Goal: Task Accomplishment & Management: Use online tool/utility

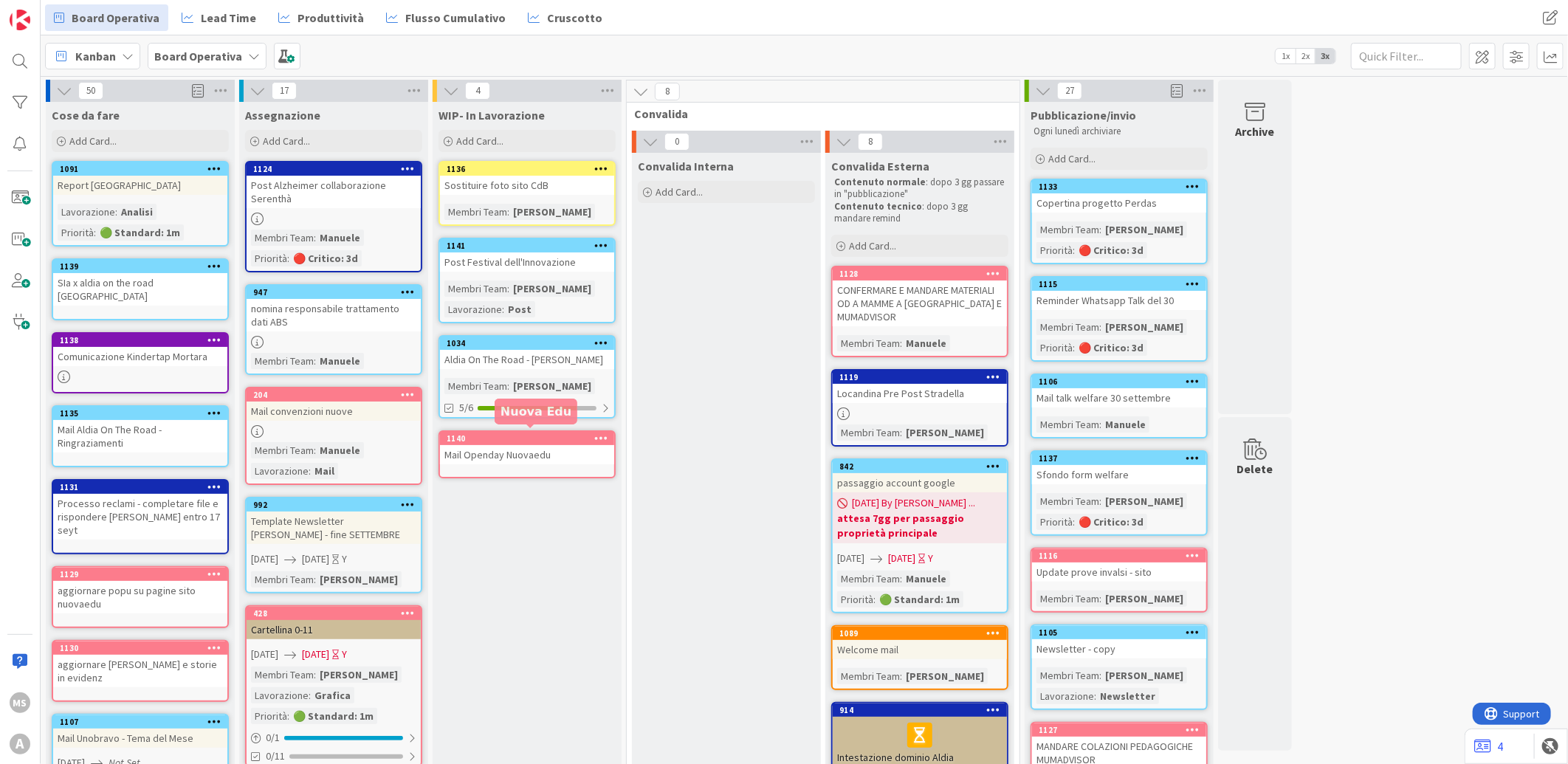
click at [532, 445] on div "Mail Openday Nuovaedu" at bounding box center [527, 455] width 175 height 19
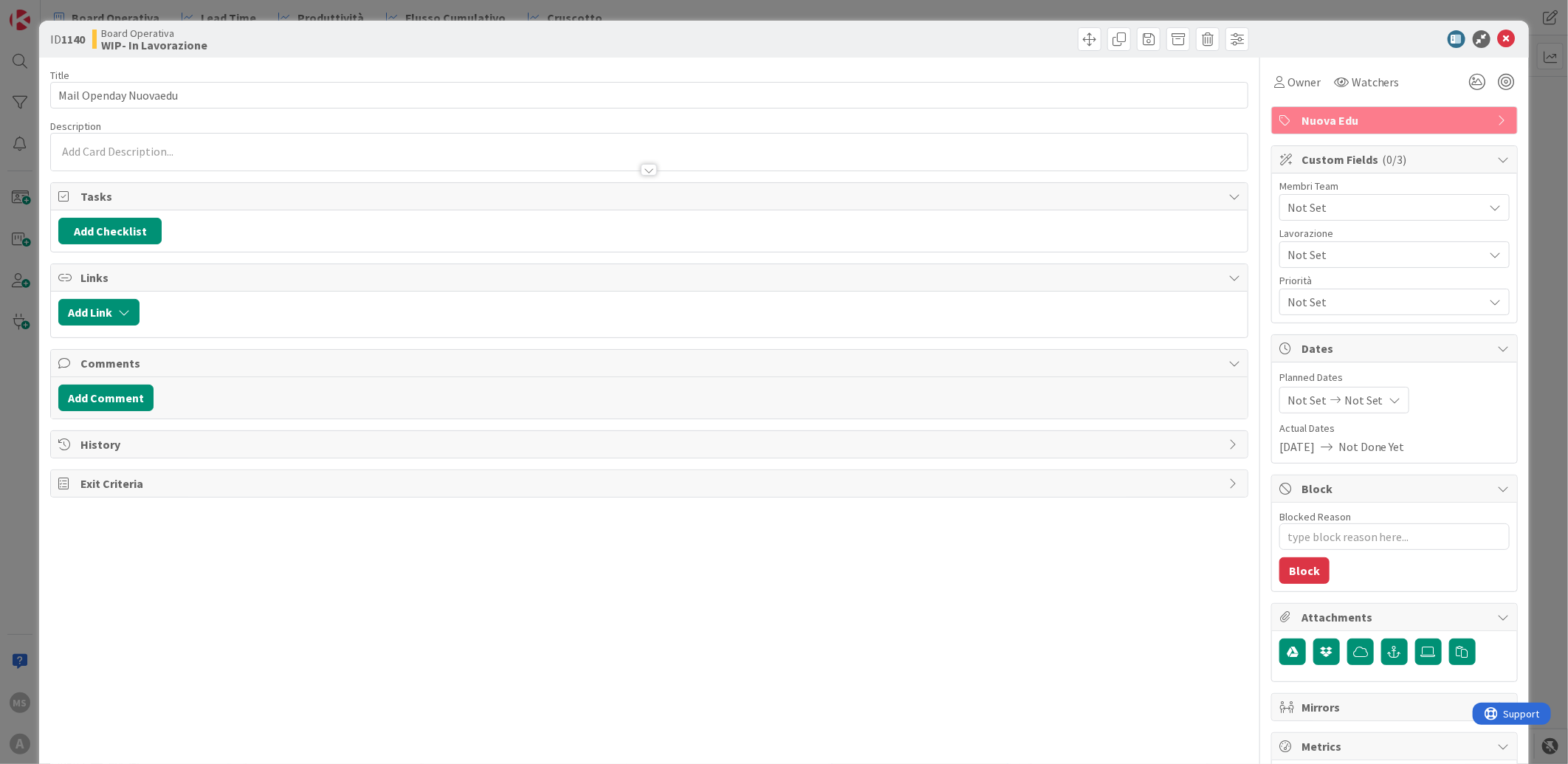
click at [1340, 202] on span "Not Set" at bounding box center [1385, 207] width 196 height 17
click at [1282, 321] on link "[PERSON_NAME]" at bounding box center [1392, 321] width 235 height 26
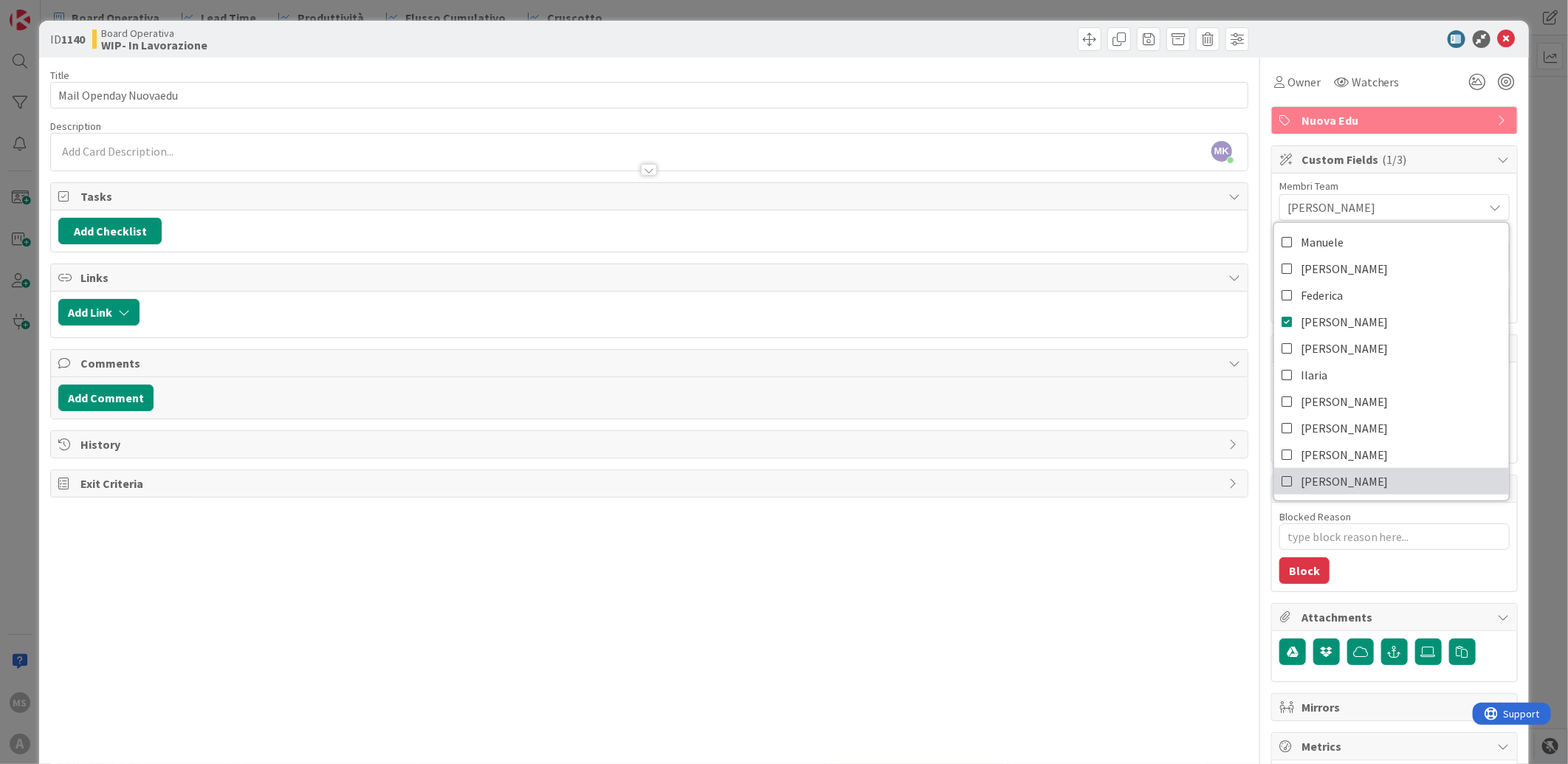
click at [1286, 482] on link "[PERSON_NAME]" at bounding box center [1392, 481] width 235 height 26
type textarea "x"
click at [1502, 32] on icon at bounding box center [1507, 39] width 17 height 17
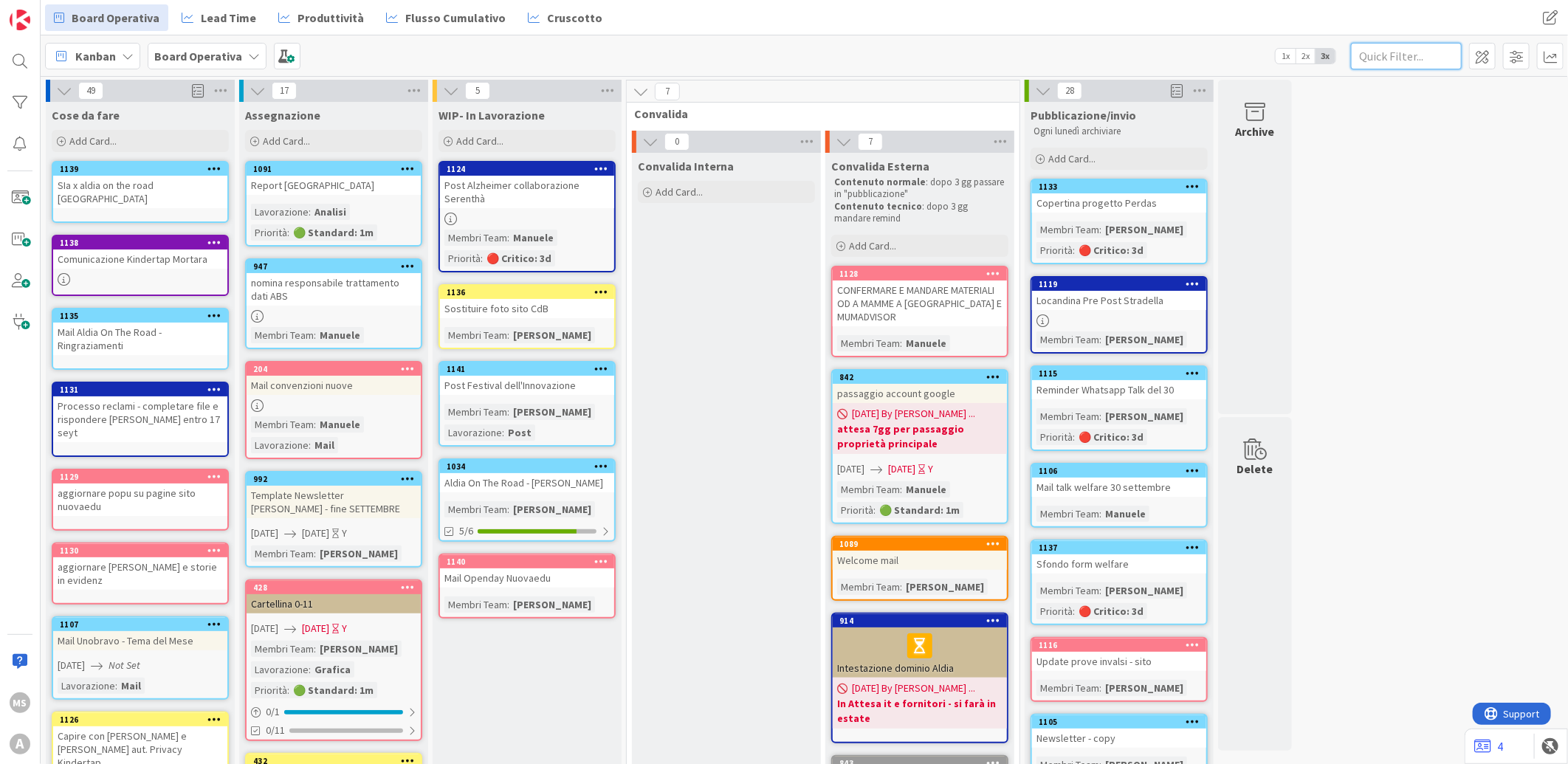
click at [1396, 55] on input "text" at bounding box center [1406, 56] width 111 height 26
type input "s"
type input "i"
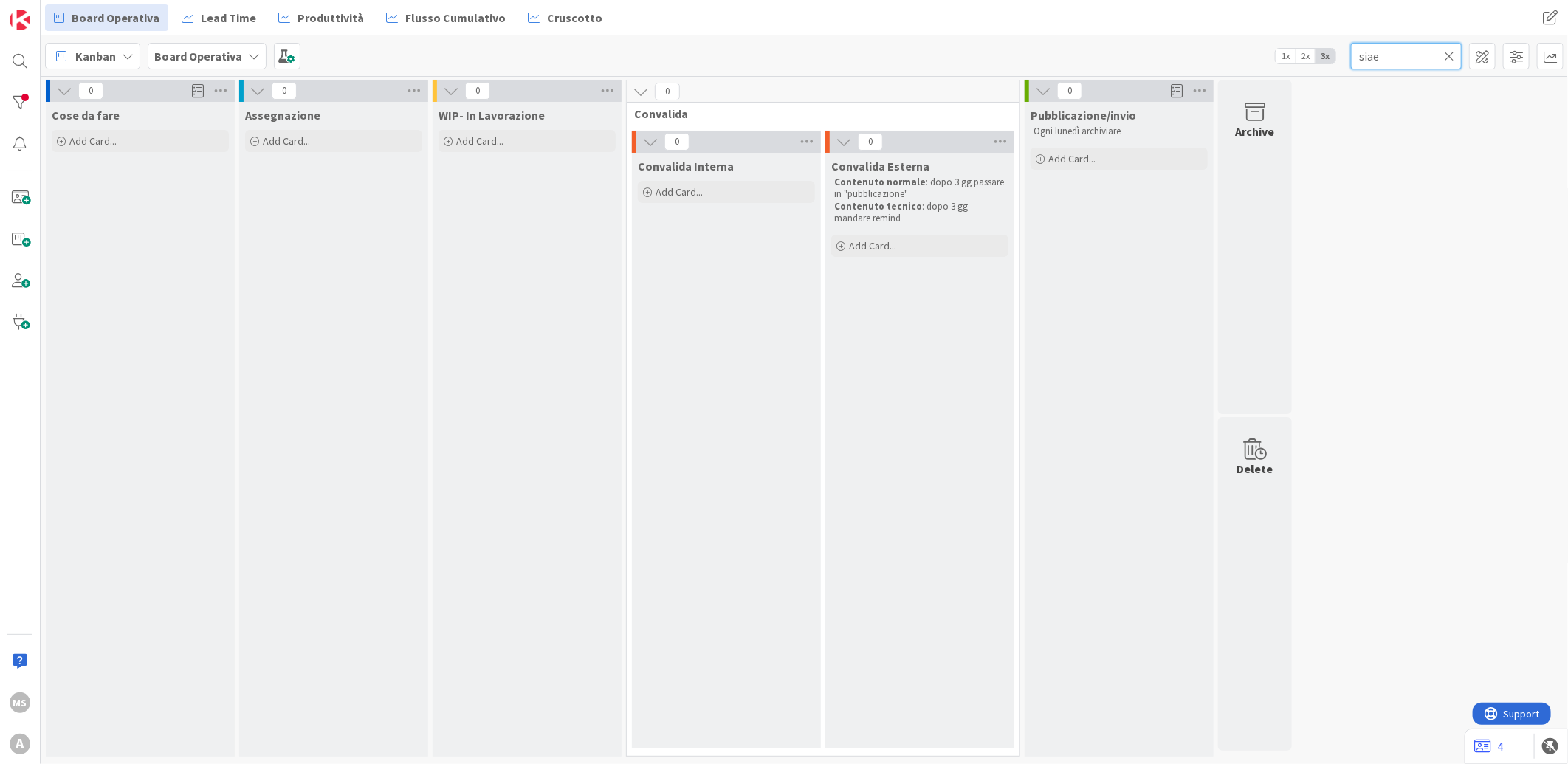
type input "siae"
click at [133, 153] on div "Cose da fare Add Card..." at bounding box center [140, 128] width 189 height 53
click at [133, 142] on div "Add Card..." at bounding box center [140, 141] width 177 height 22
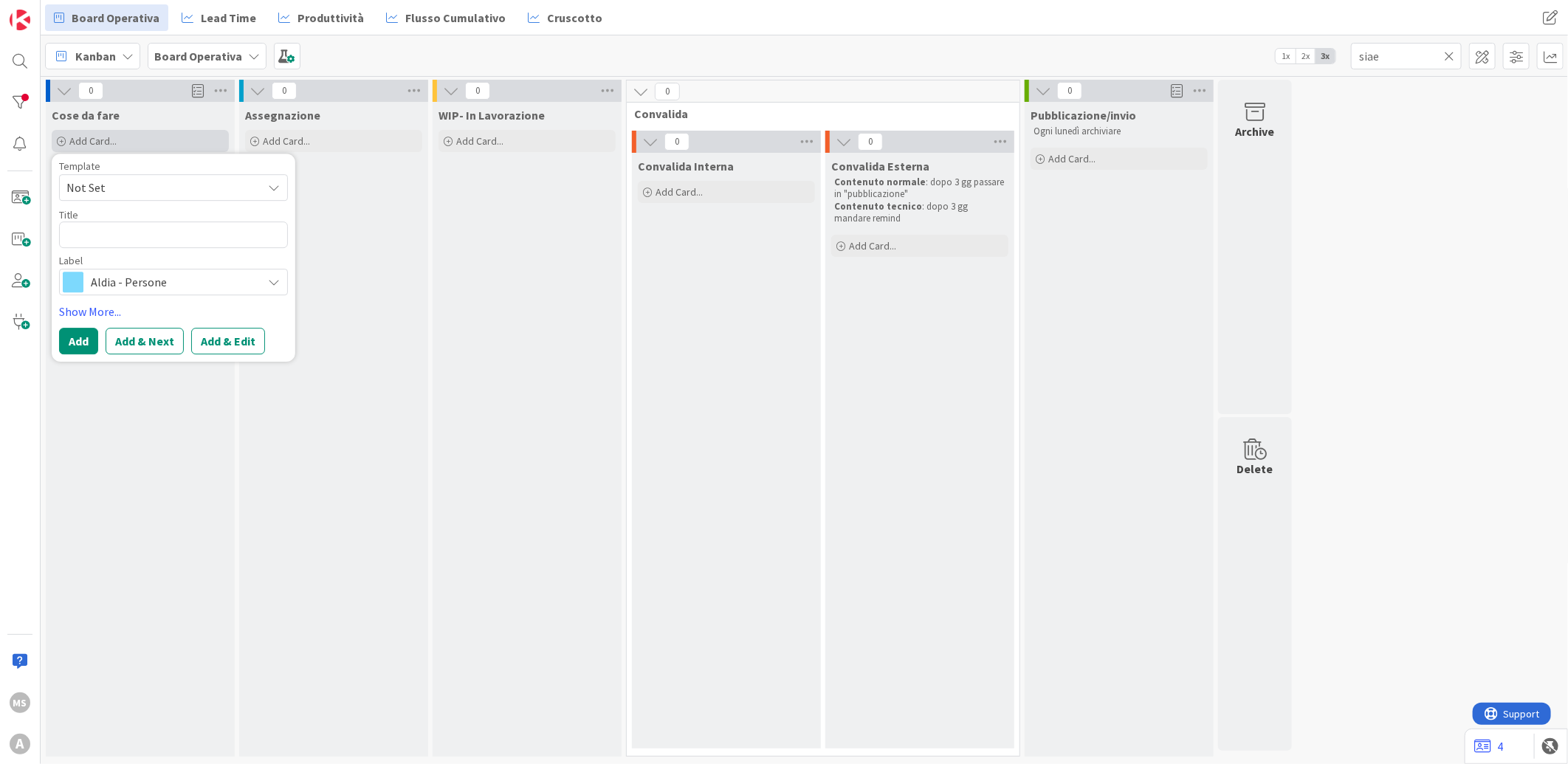
type textarea "x"
type textarea "S"
type textarea "x"
type textarea "SI"
type textarea "x"
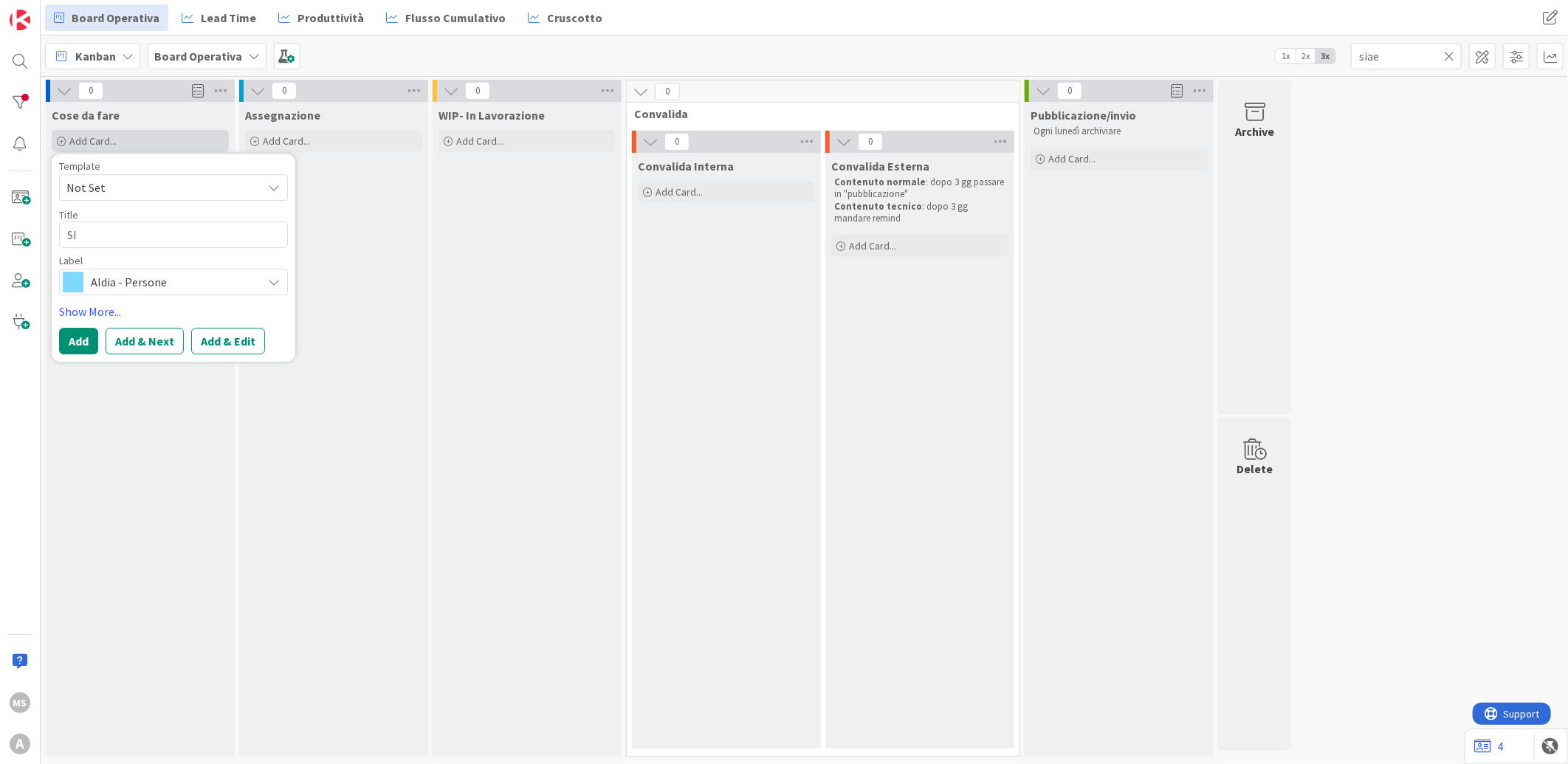
type textarea "SIA"
type textarea "x"
type textarea "SIA"
type textarea "x"
type textarea "SIA P"
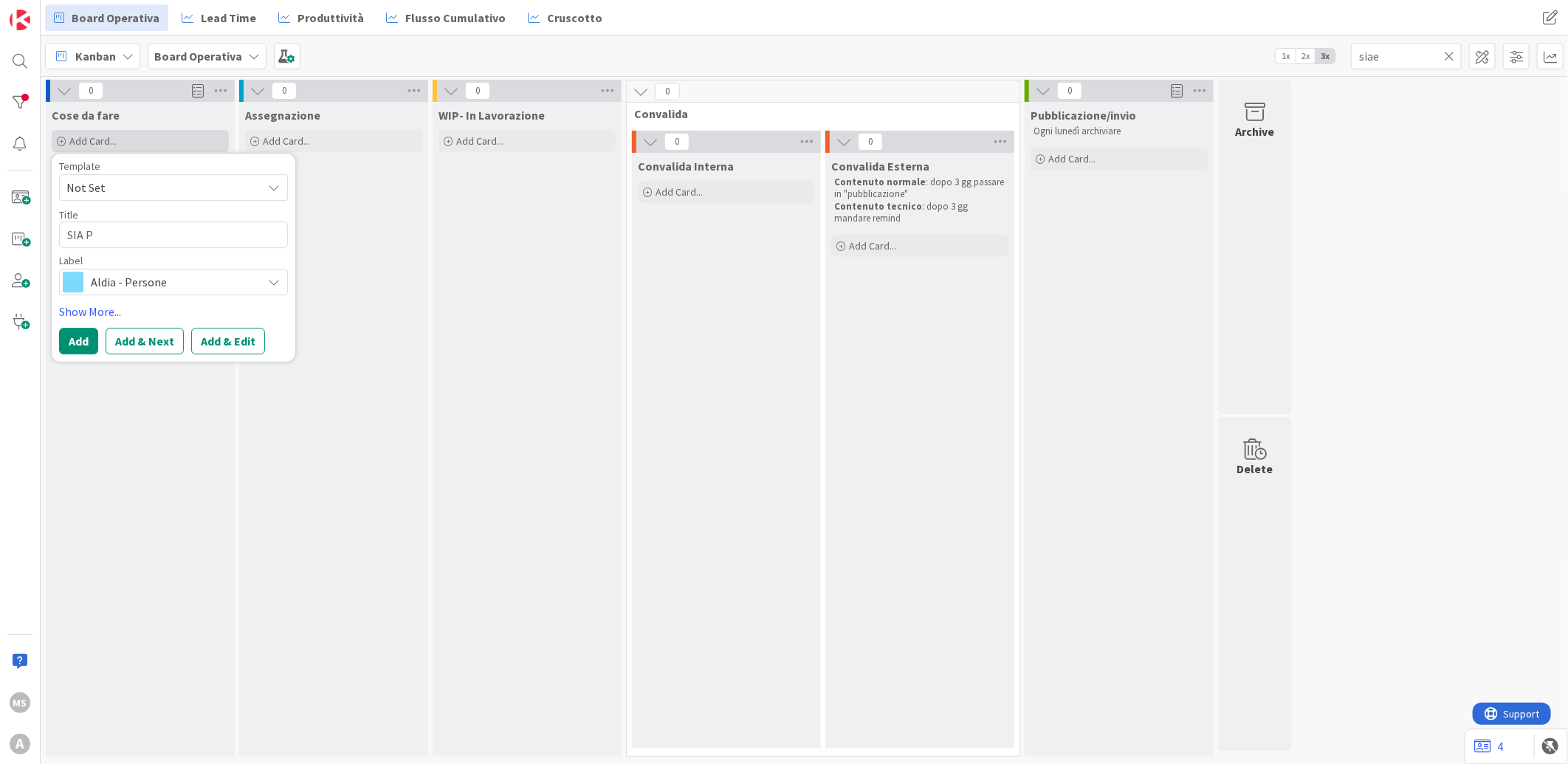
type textarea "x"
type textarea "SIA PE"
type textarea "x"
type textarea "SIA PER"
type textarea "x"
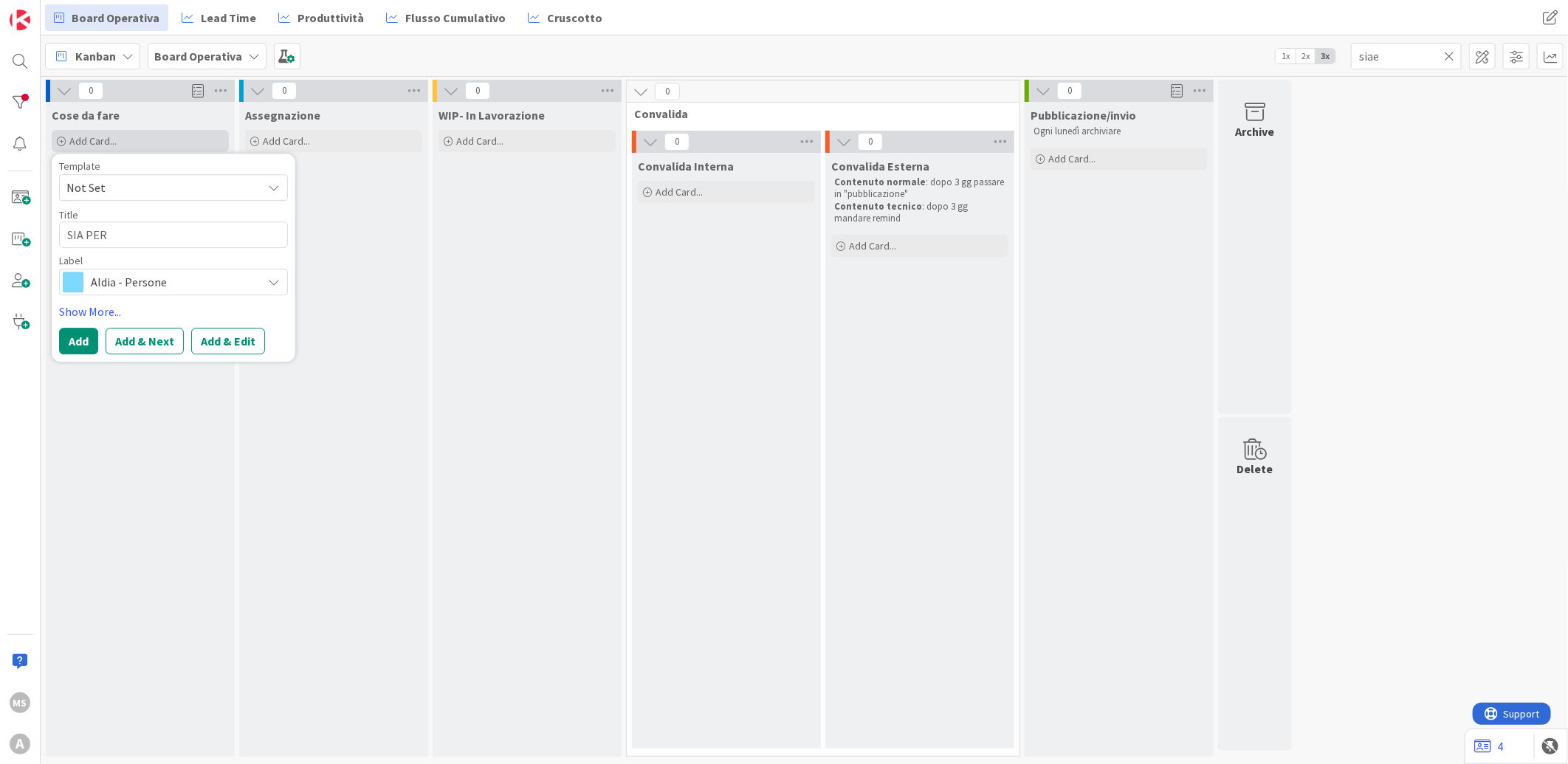
type textarea "SIA PER"
type textarea "x"
type textarea "SIA PER"
type textarea "x"
type textarea "SIA PE"
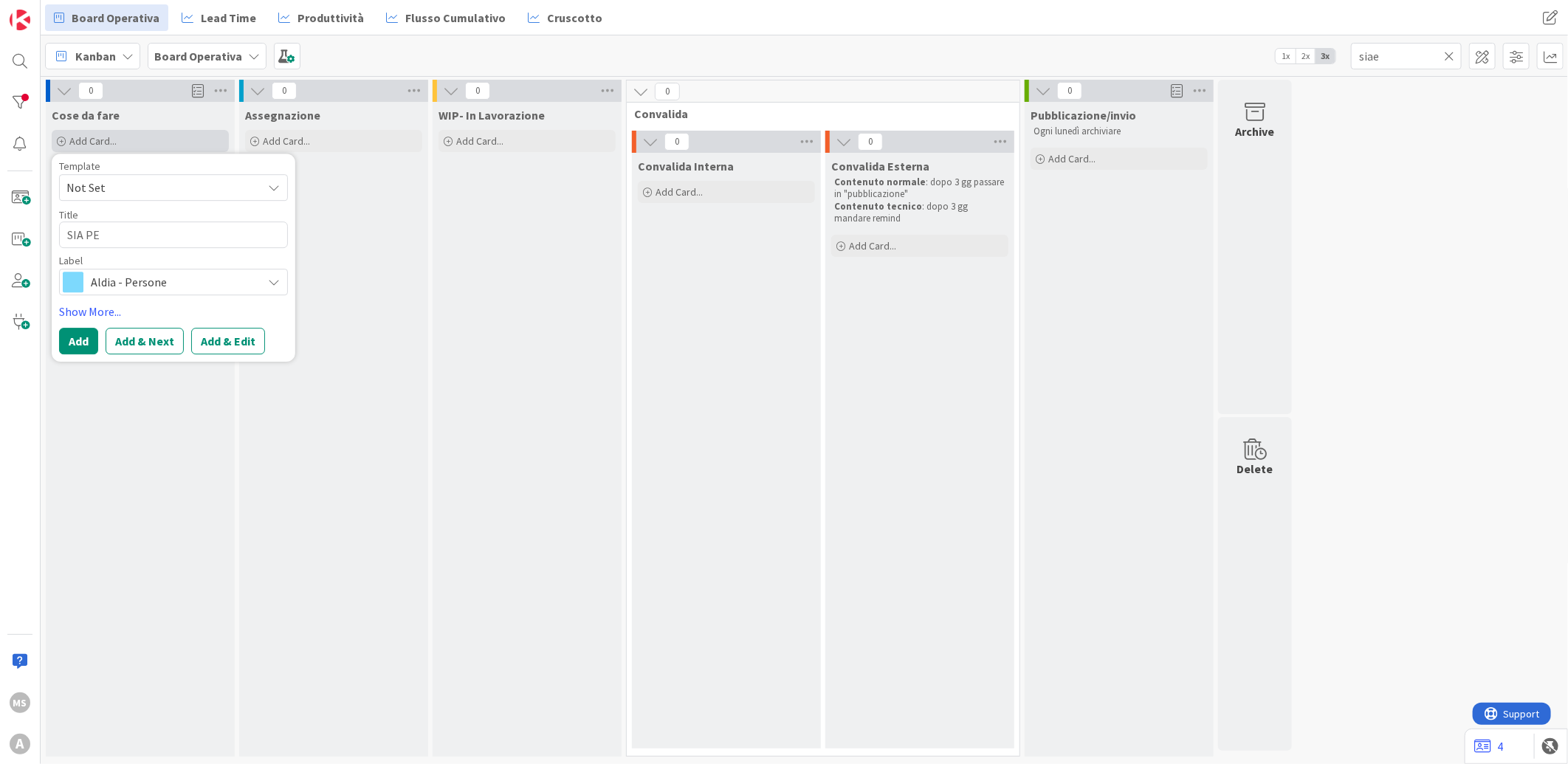
type textarea "x"
type textarea "SIA P"
type textarea "x"
type textarea "SIA"
type textarea "x"
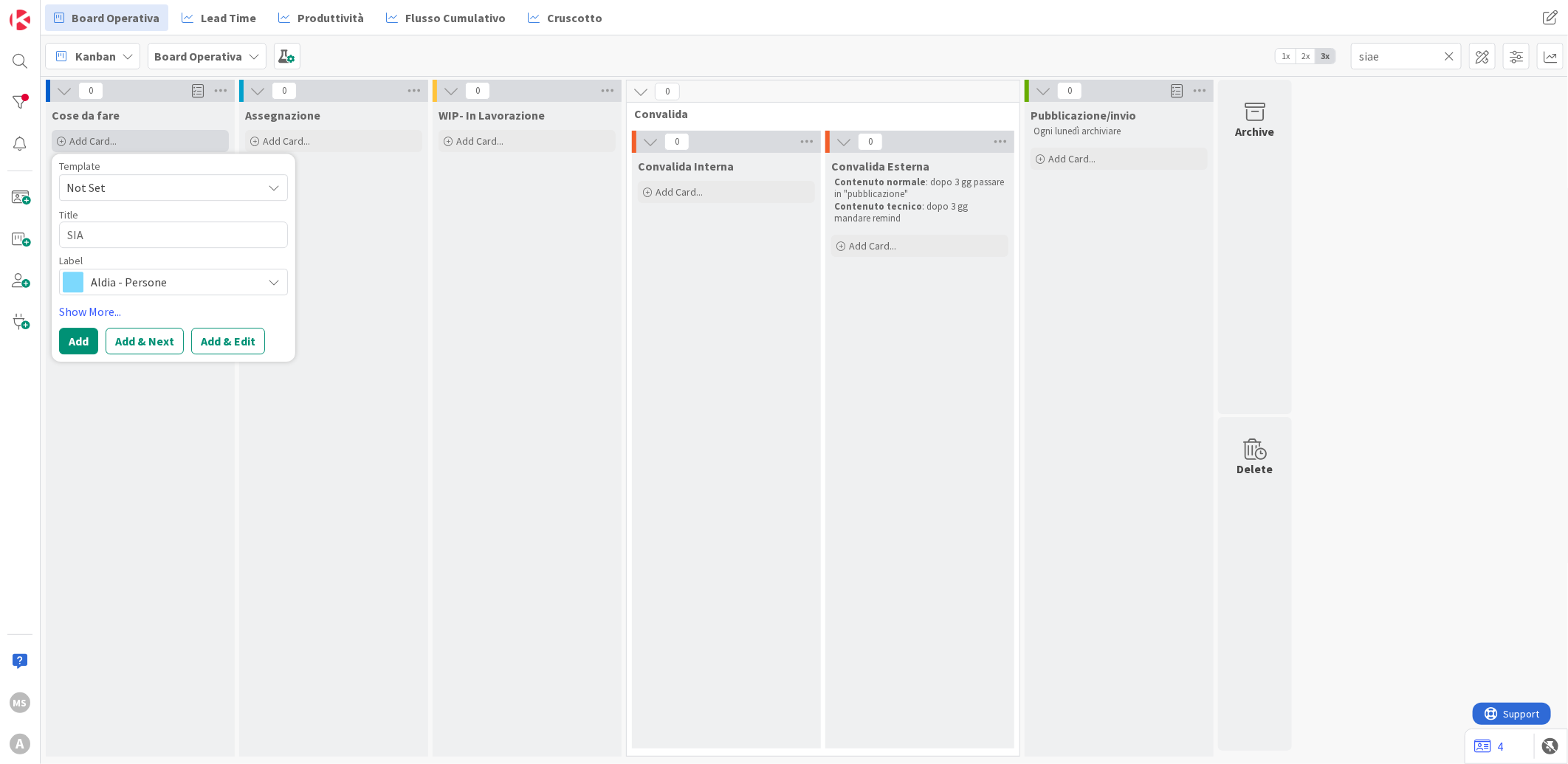
type textarea "SIA"
type textarea "x"
type textarea "SIAE"
type textarea "x"
type textarea "SIAE"
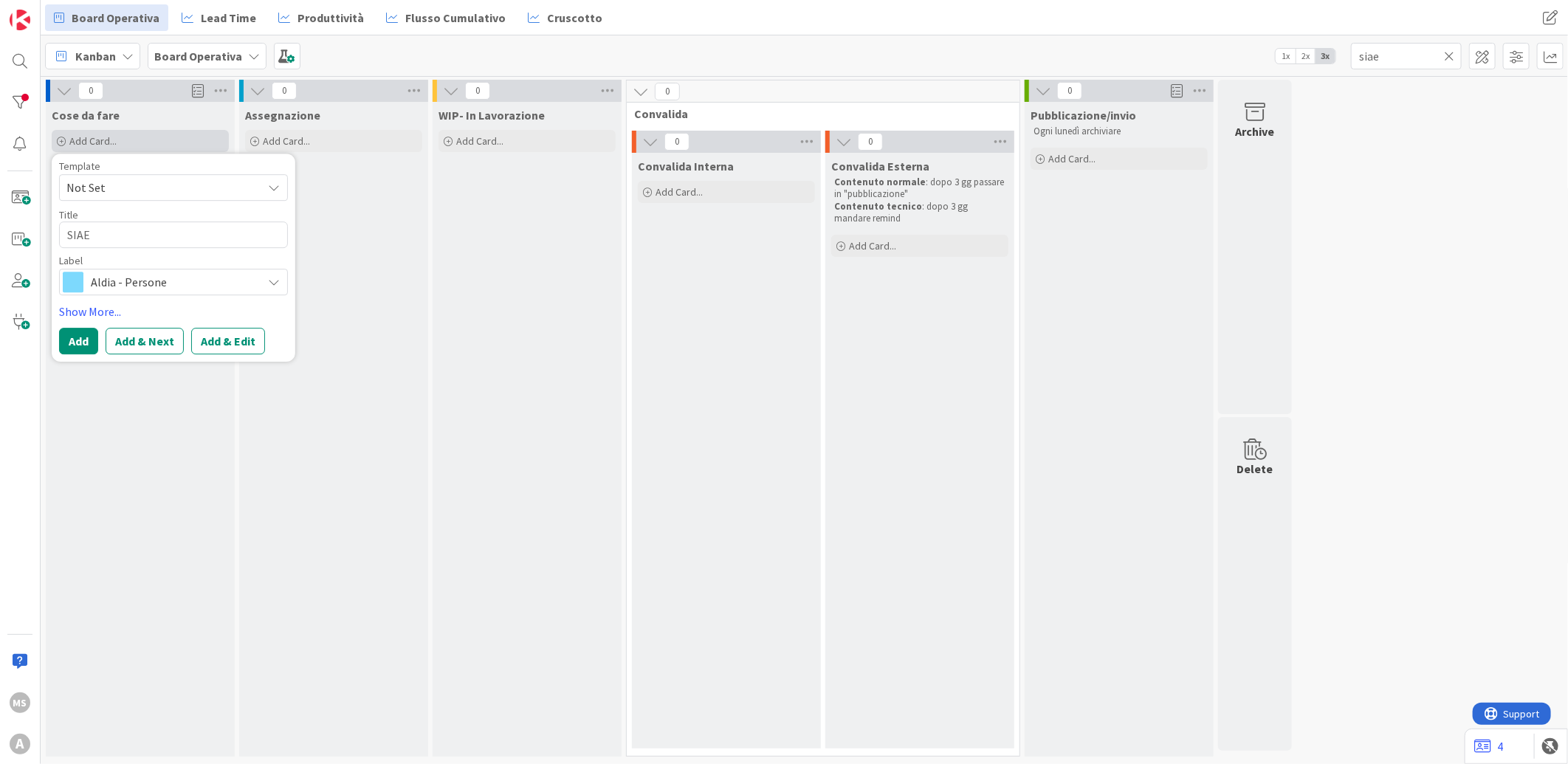
type textarea "x"
type textarea "SIAE P"
type textarea "x"
type textarea "SIAE PE R"
type textarea "x"
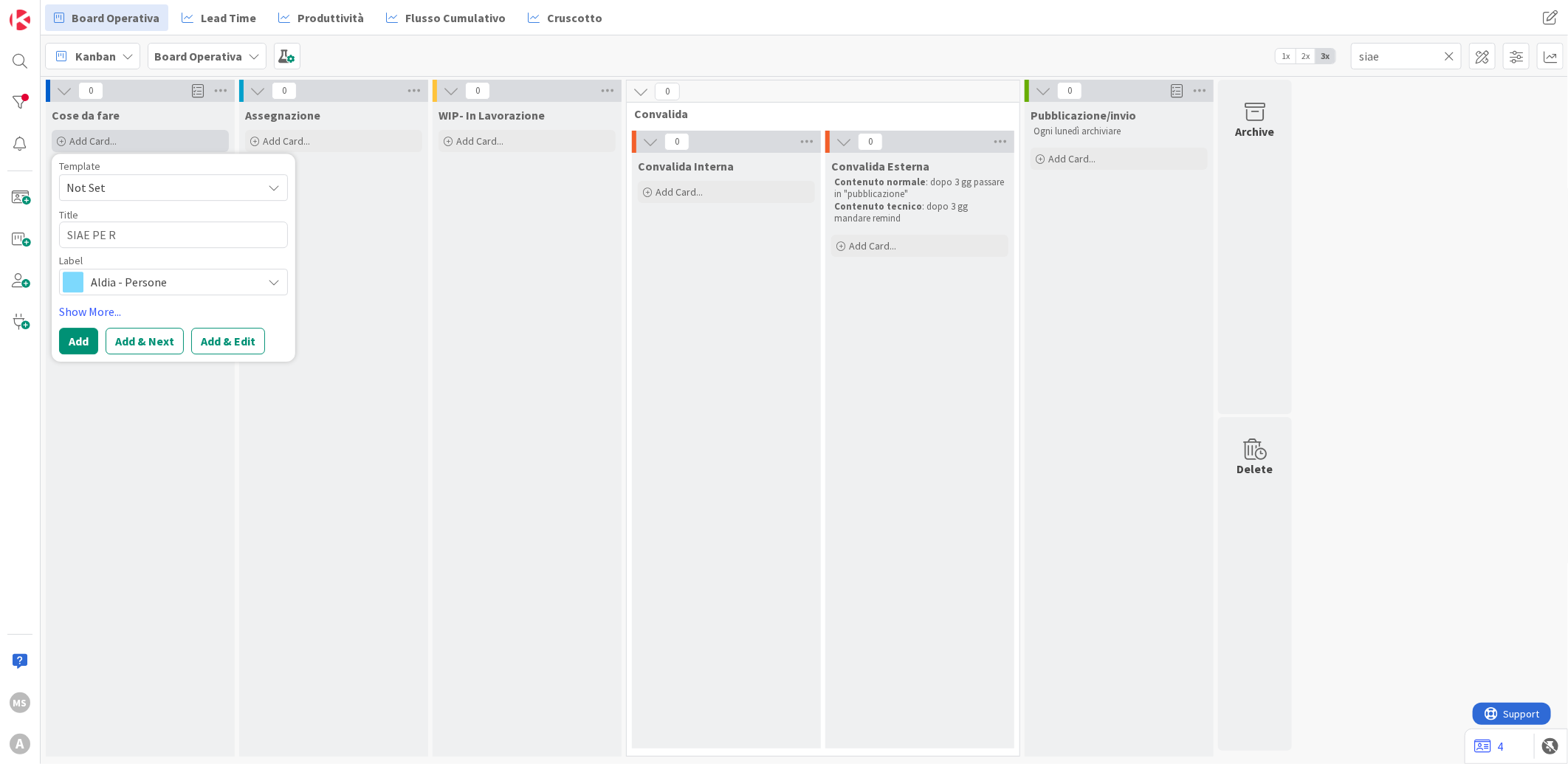
type textarea "SIAE PE"
type textarea "x"
type textarea "SIAE PE"
type textarea "x"
type textarea "SIAE PER"
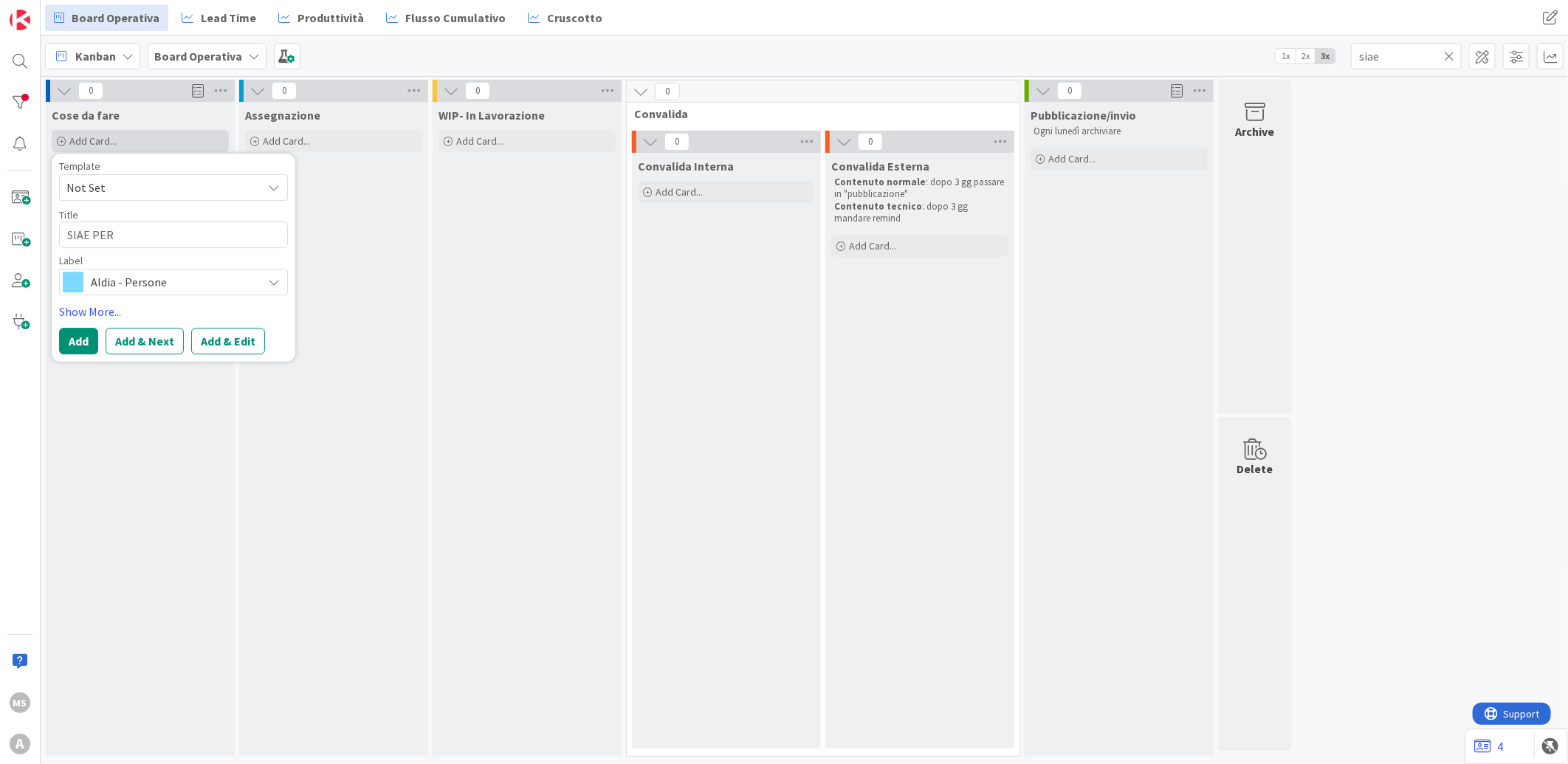
type textarea "x"
type textarea "SIAE PER"
type textarea "x"
type textarea "SIAE PER A"
type textarea "x"
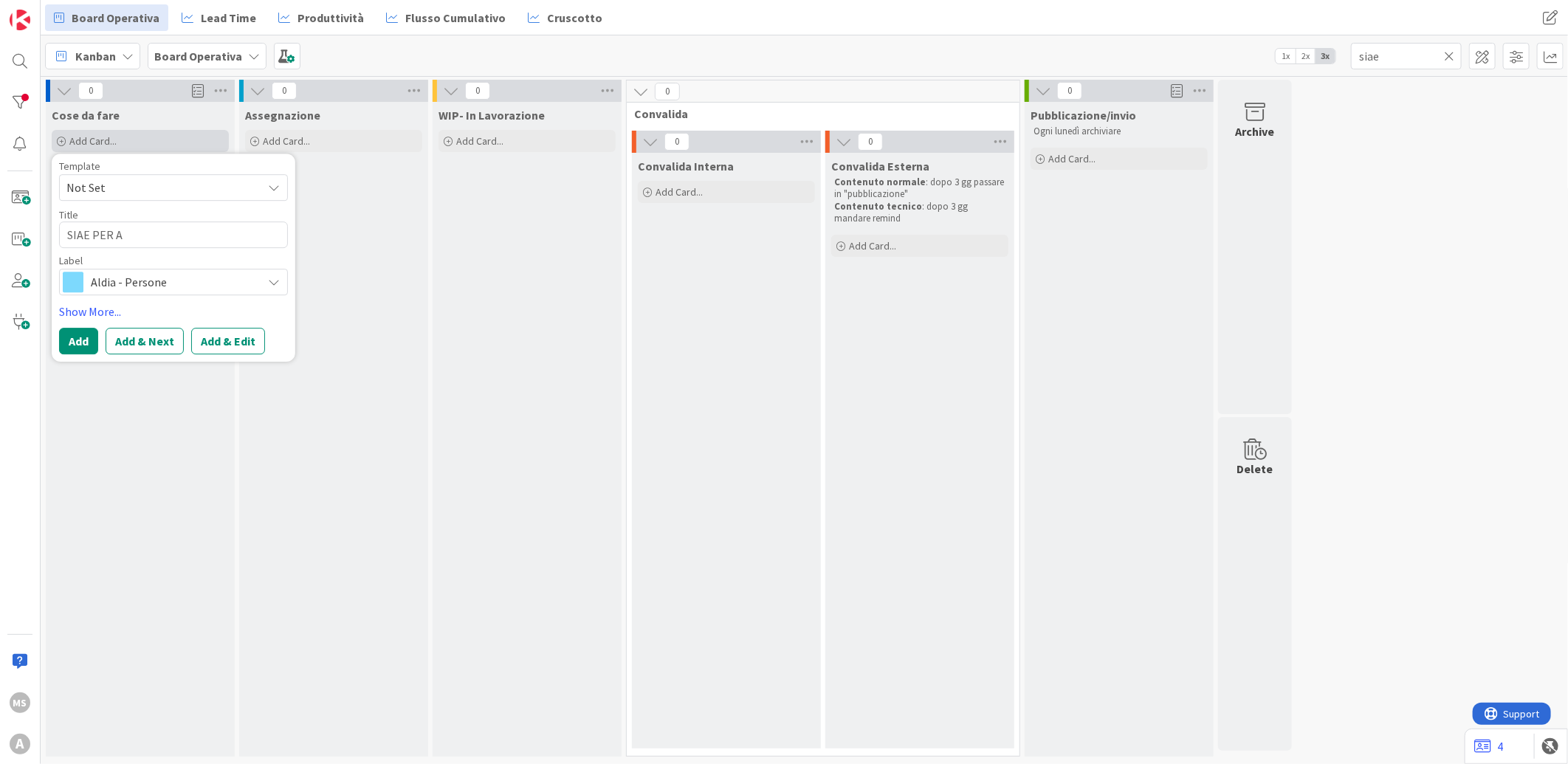
type textarea "SIAE PER AL"
type textarea "x"
type textarea "SIAE PER ALD"
type textarea "x"
type textarea "SIAE PER ALDIA"
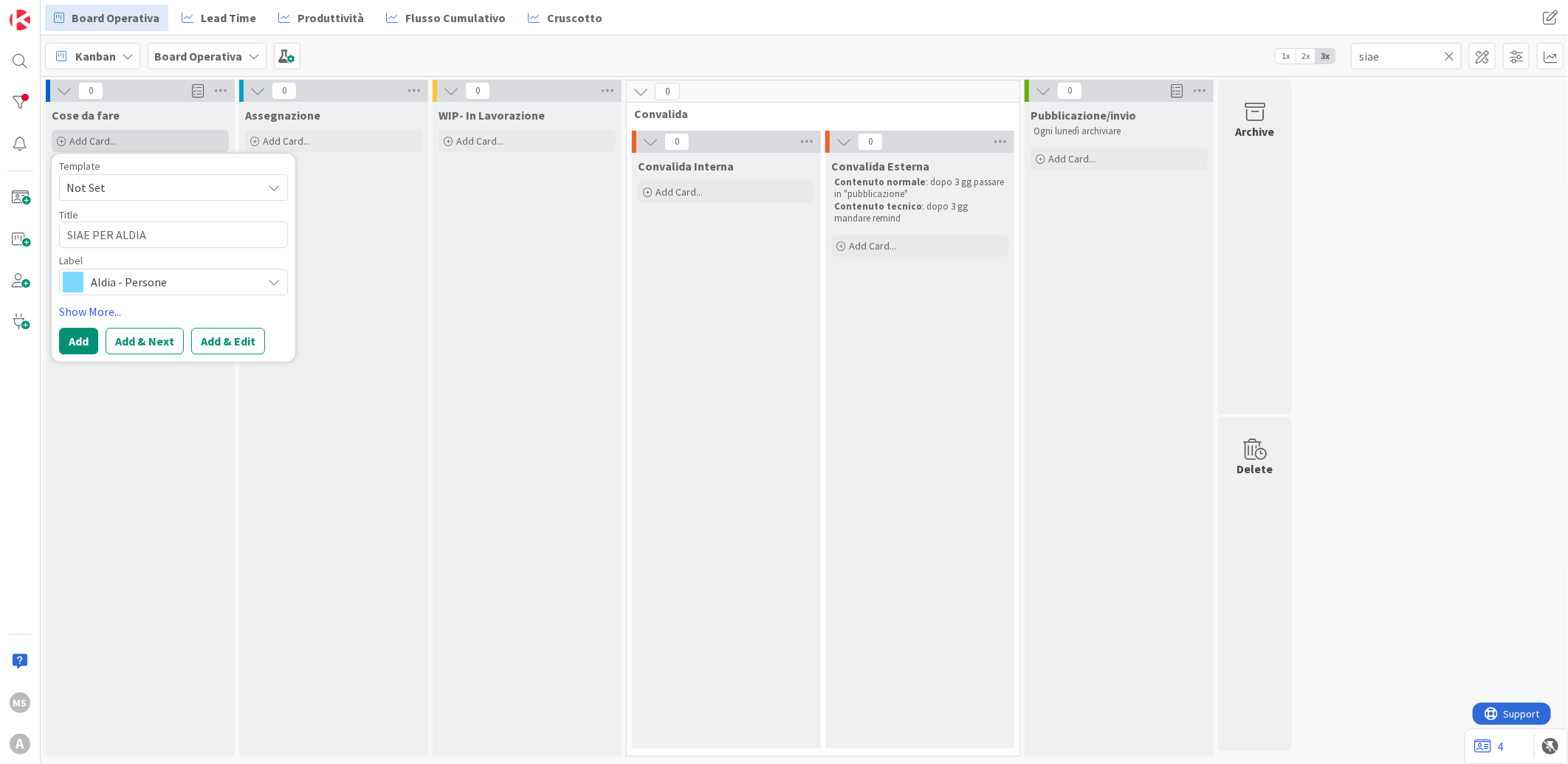
type textarea "x"
type textarea "SIAE PER ALDIA"
type textarea "x"
type textarea "SIAE PER [PERSON_NAME]"
type textarea "x"
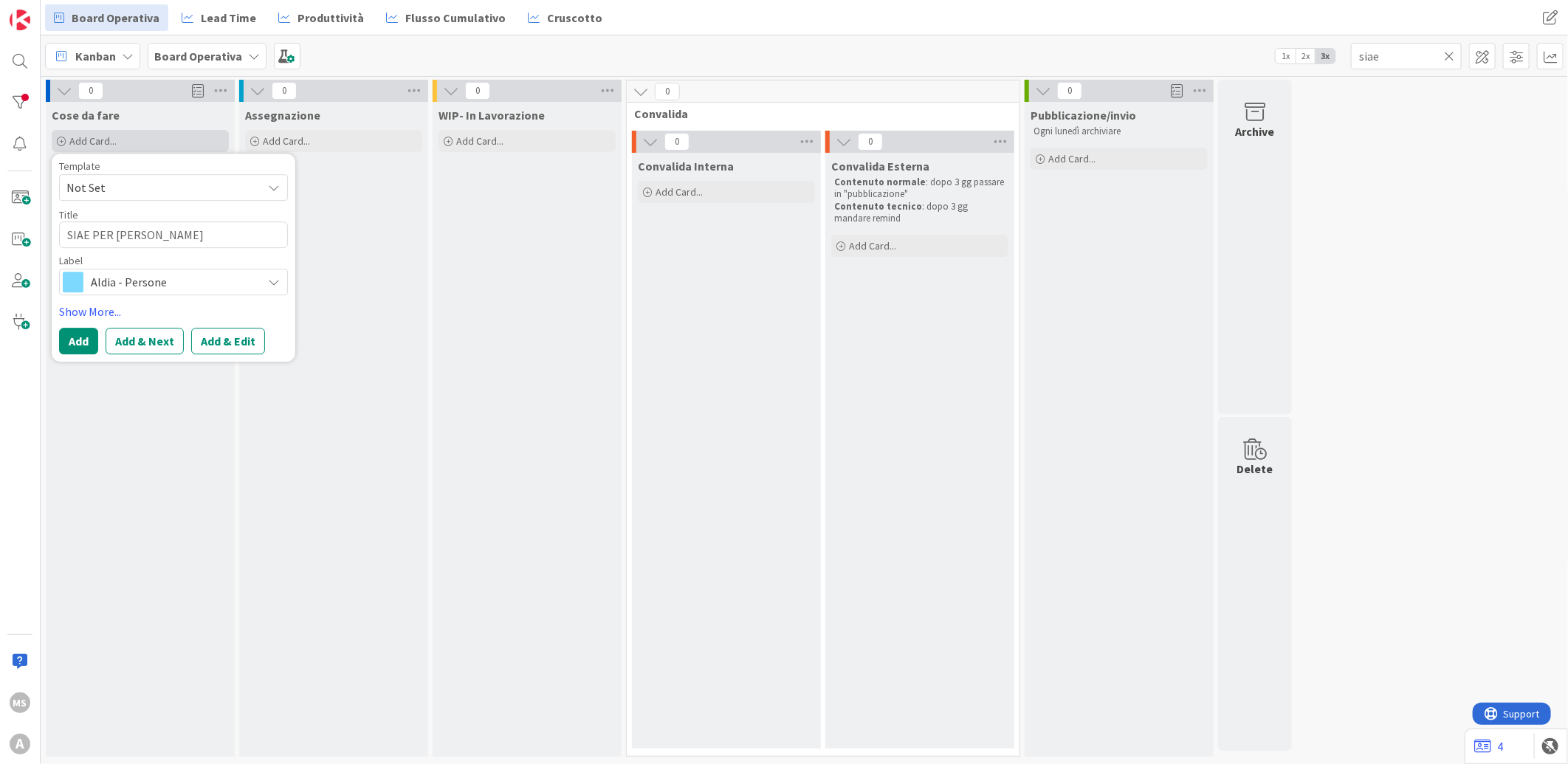
type textarea "SIAE PER ALDIA ON"
type textarea "x"
type textarea "SIAE PER ALDIA ON"
type textarea "x"
type textarea "SIAE PER ALDIA ON T"
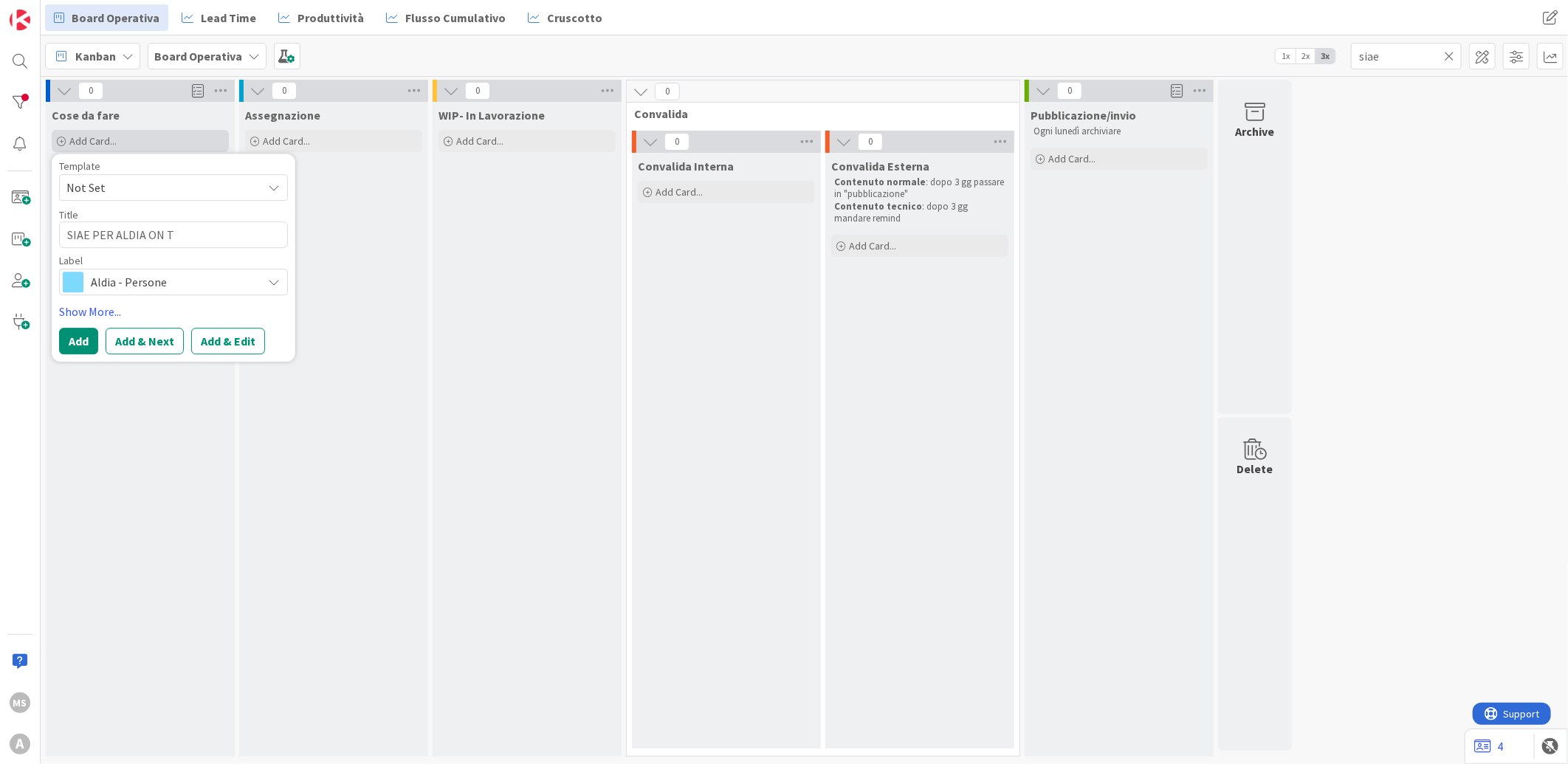
type textarea "x"
type textarea "SIAE PER ALDIA ON TE"
type textarea "x"
type textarea "SIAE PER ALDIA ON TEH"
type textarea "x"
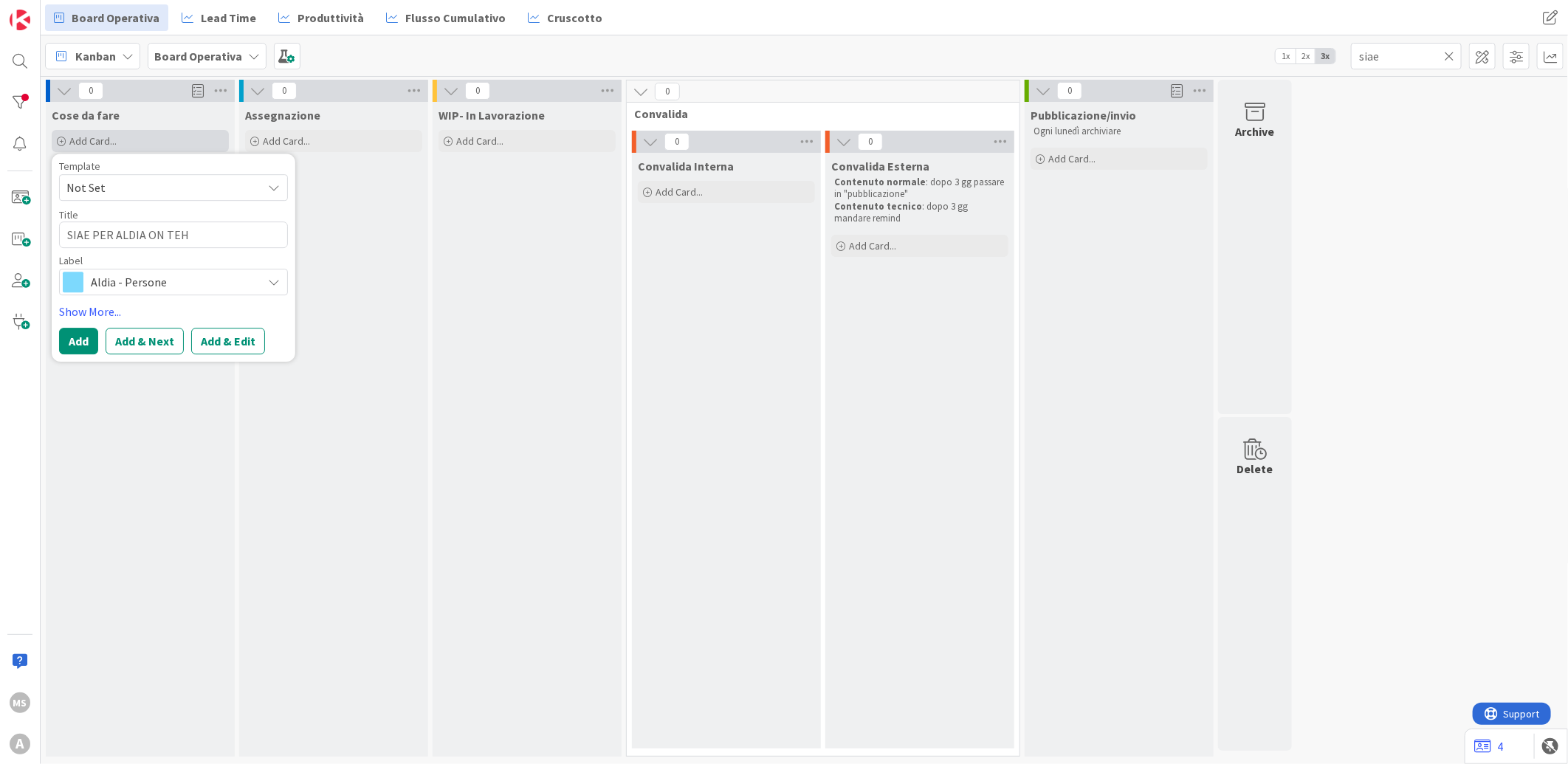
type textarea "SIAE PER ALDIA ON TEH"
type textarea "x"
type textarea "SIAE PER ALDIA ON TEH"
type textarea "x"
type textarea "SIAE PER ALDIA ON TE"
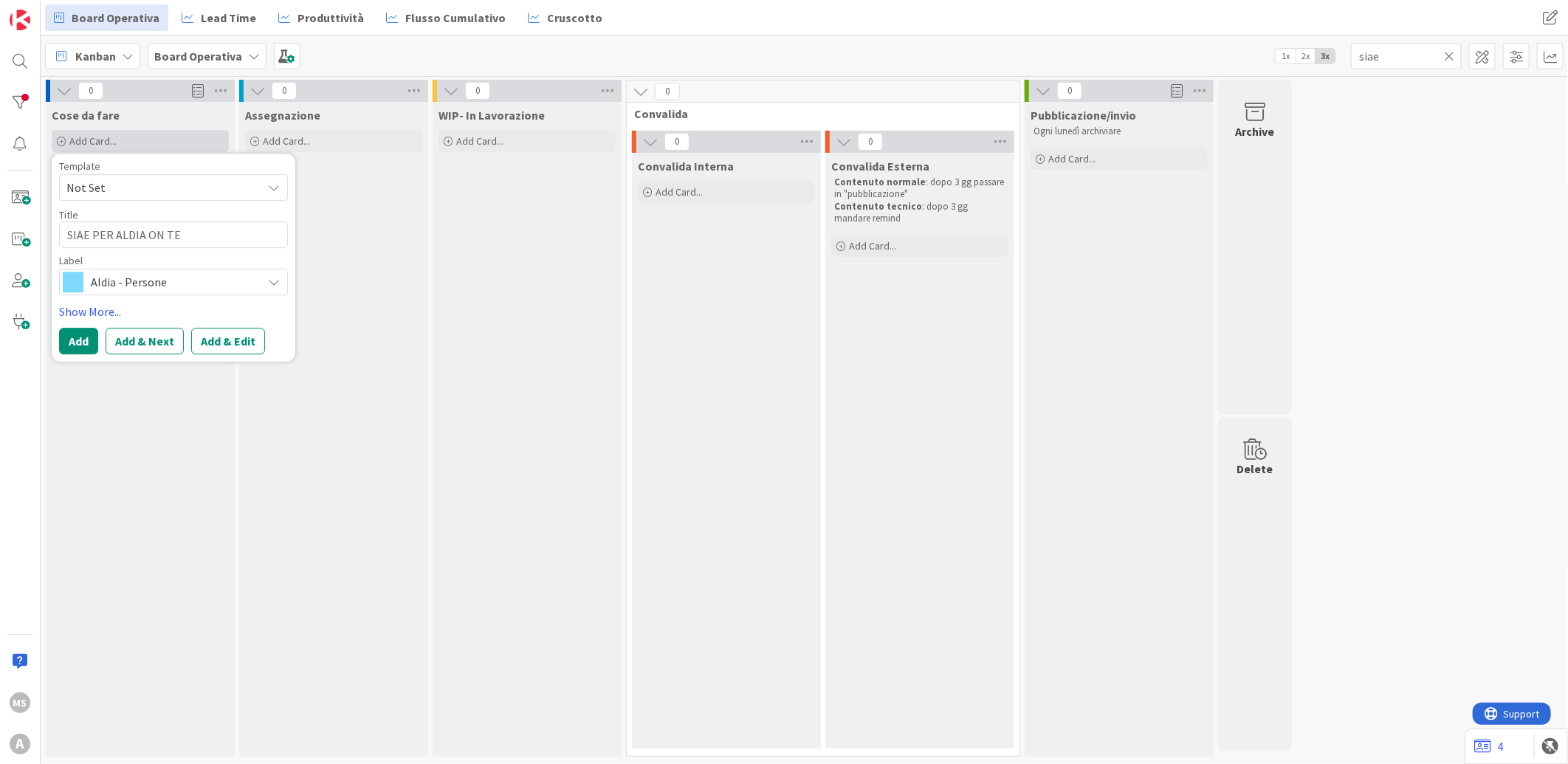
type textarea "x"
type textarea "SIAE PER ALDIA ON T"
type textarea "x"
type textarea "SIAE PER ALDIA ON TH"
type textarea "x"
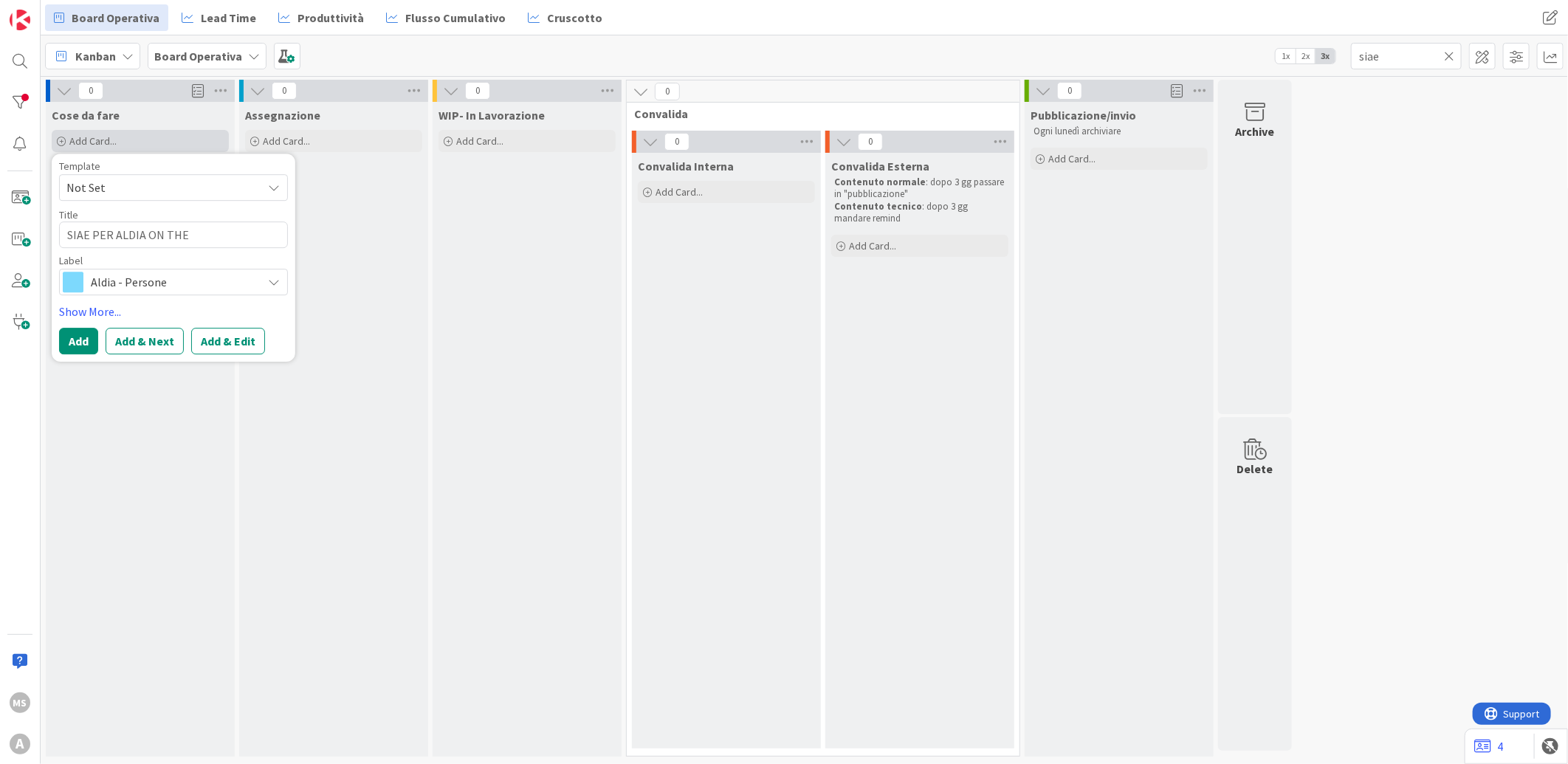
type textarea "SIAE PER ALDIA ON THE"
type textarea "x"
type textarea "SIAE PER ALDIA ON THE R"
type textarea "x"
type textarea "SIAE PER ALDIA ON THE RO"
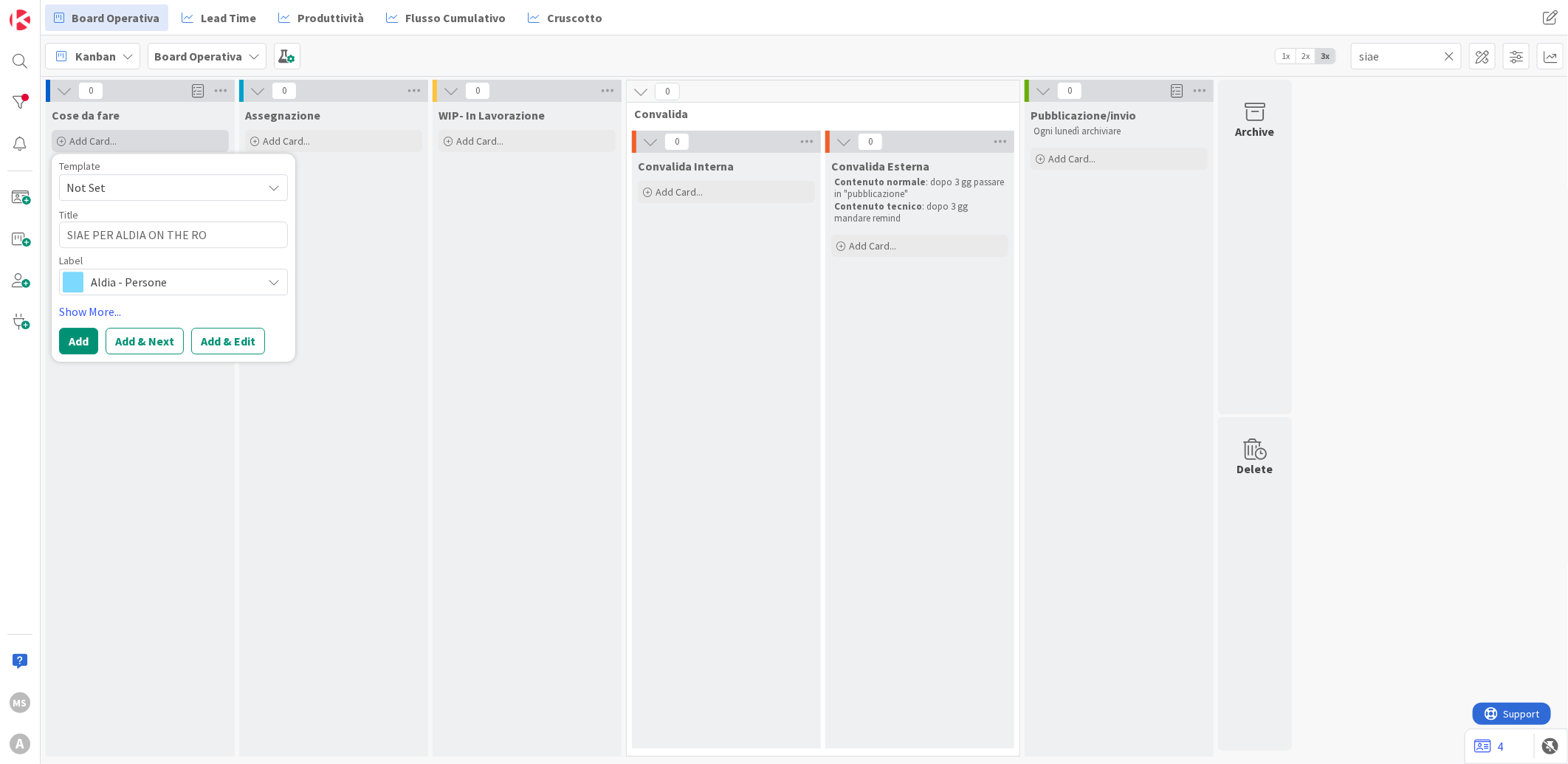
type textarea "x"
type textarea "SIAE PER ALDIA ON THE ROA"
type textarea "x"
type textarea "SIAE PER ALDIA ON THE ROAD"
type textarea "x"
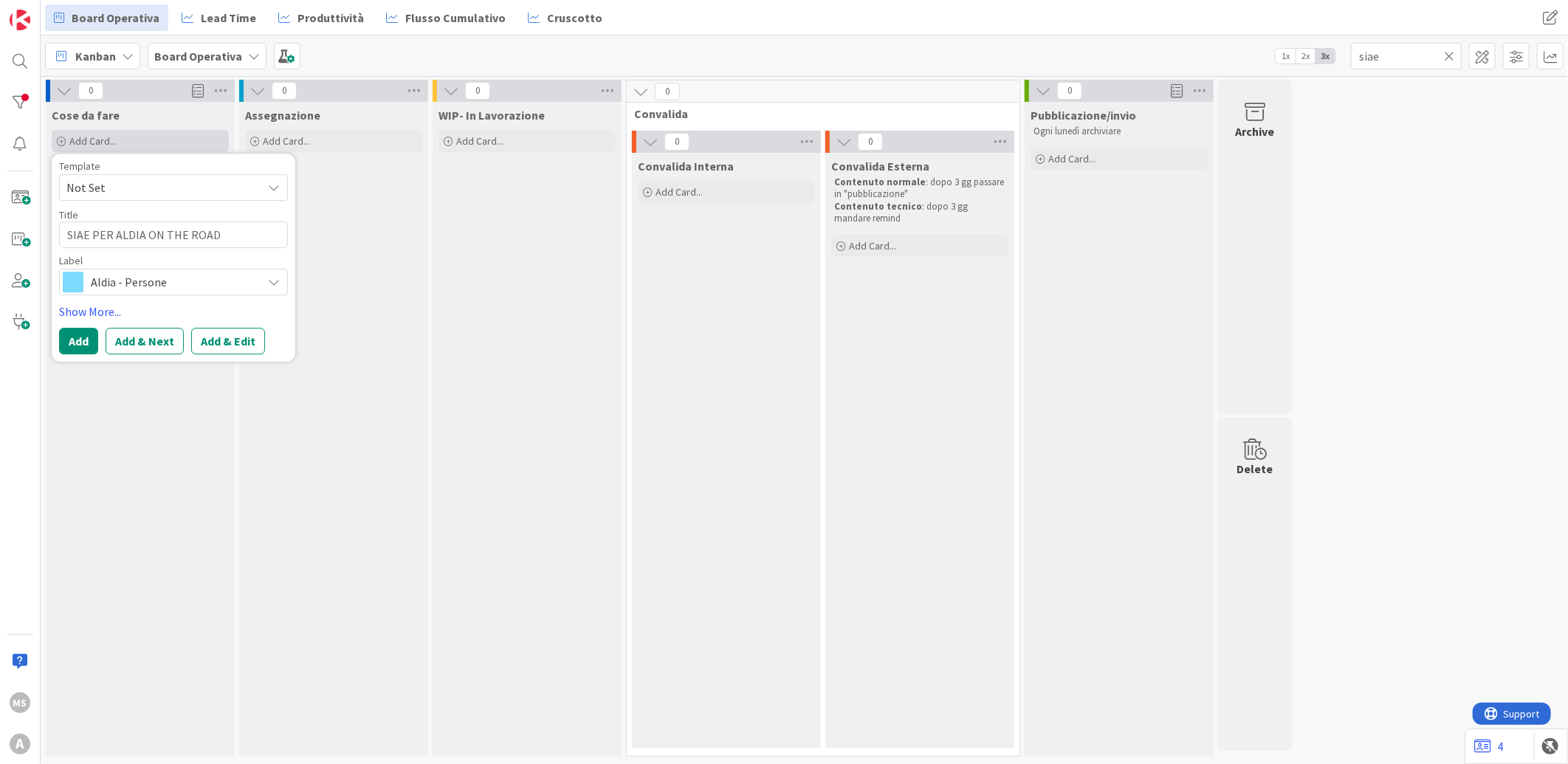
type textarea "SIAE PER ALDIA ON THE ROAD"
type textarea "x"
type textarea "SIAE PER ALDIA ON THE ROAD B"
type textarea "x"
type textarea "SIAE PER ALDIA ON THE ROAD BO"
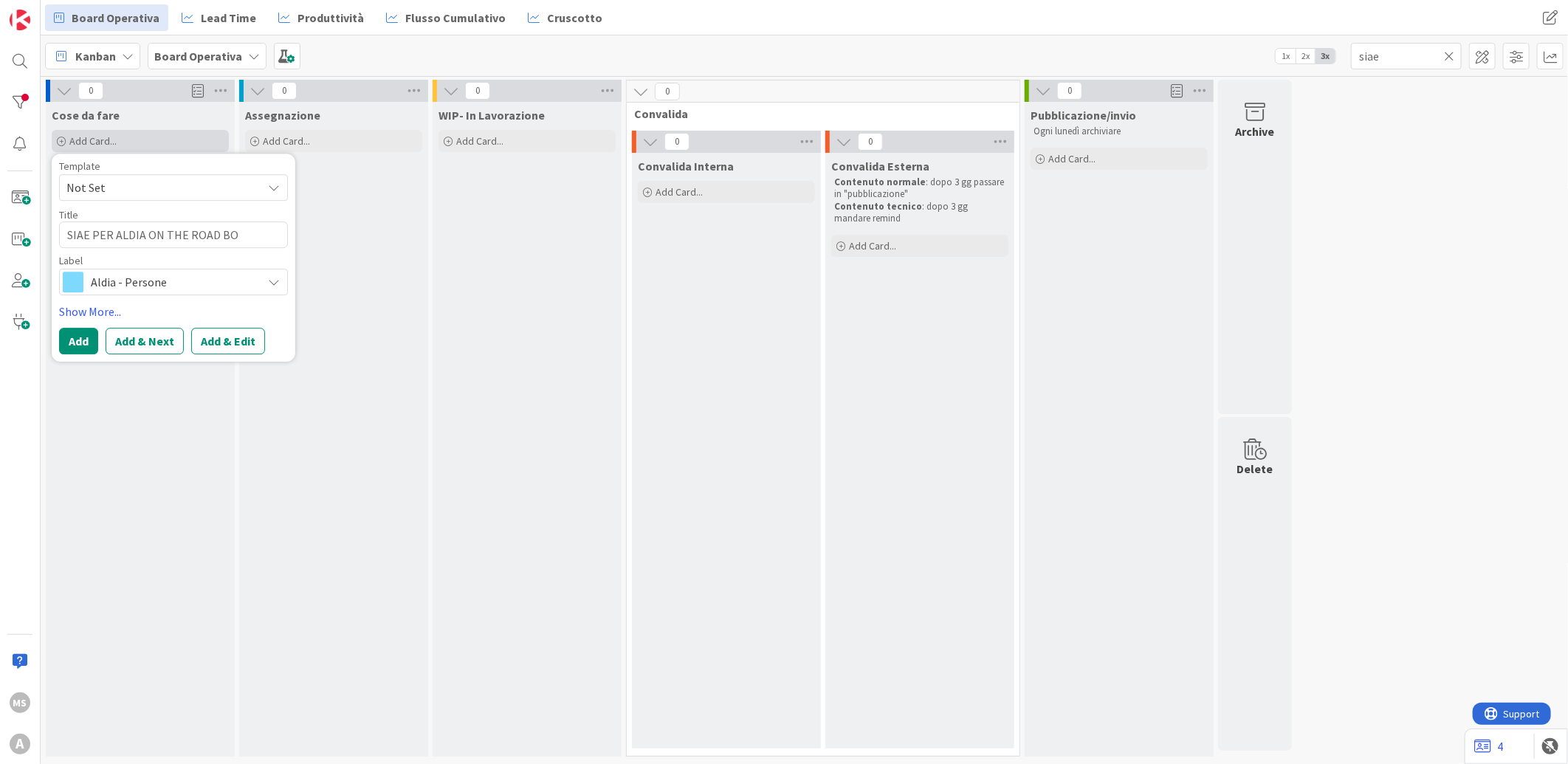
type textarea "x"
type textarea "SIAE PER ALDIA ON THE ROAD BOL"
type textarea "x"
type textarea "SIAE PER ALDIA ON THE ROAD BOLO"
type textarea "x"
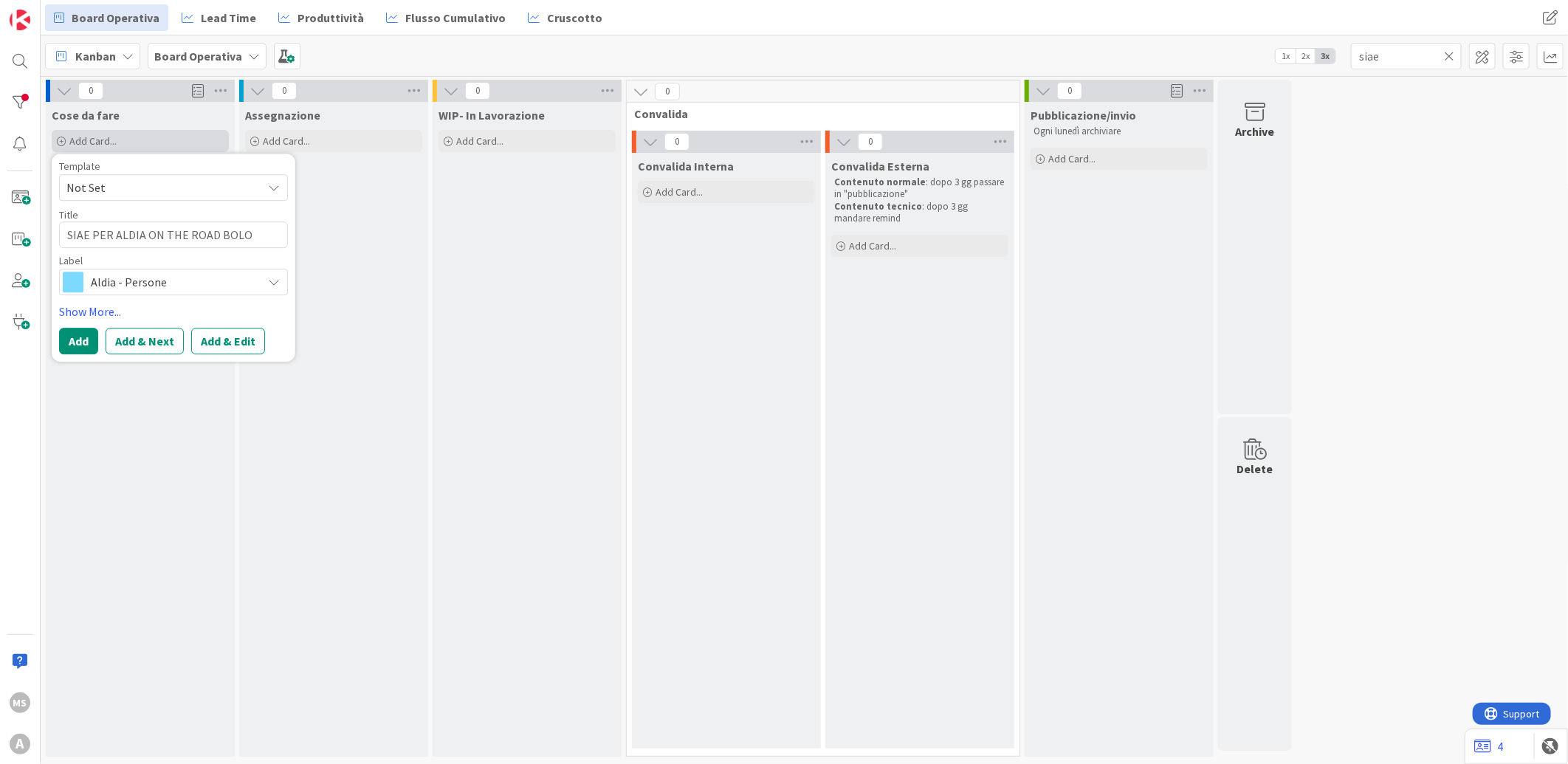
type textarea "SIAE PER ALDIA ON THE ROAD BOLOG"
type textarea "x"
type textarea "SIAE PER ALDIA ON THE ROAD BOLOGN"
type textarea "x"
type textarea "SIAE PER ALDIA ON THE ROAD [GEOGRAPHIC_DATA]"
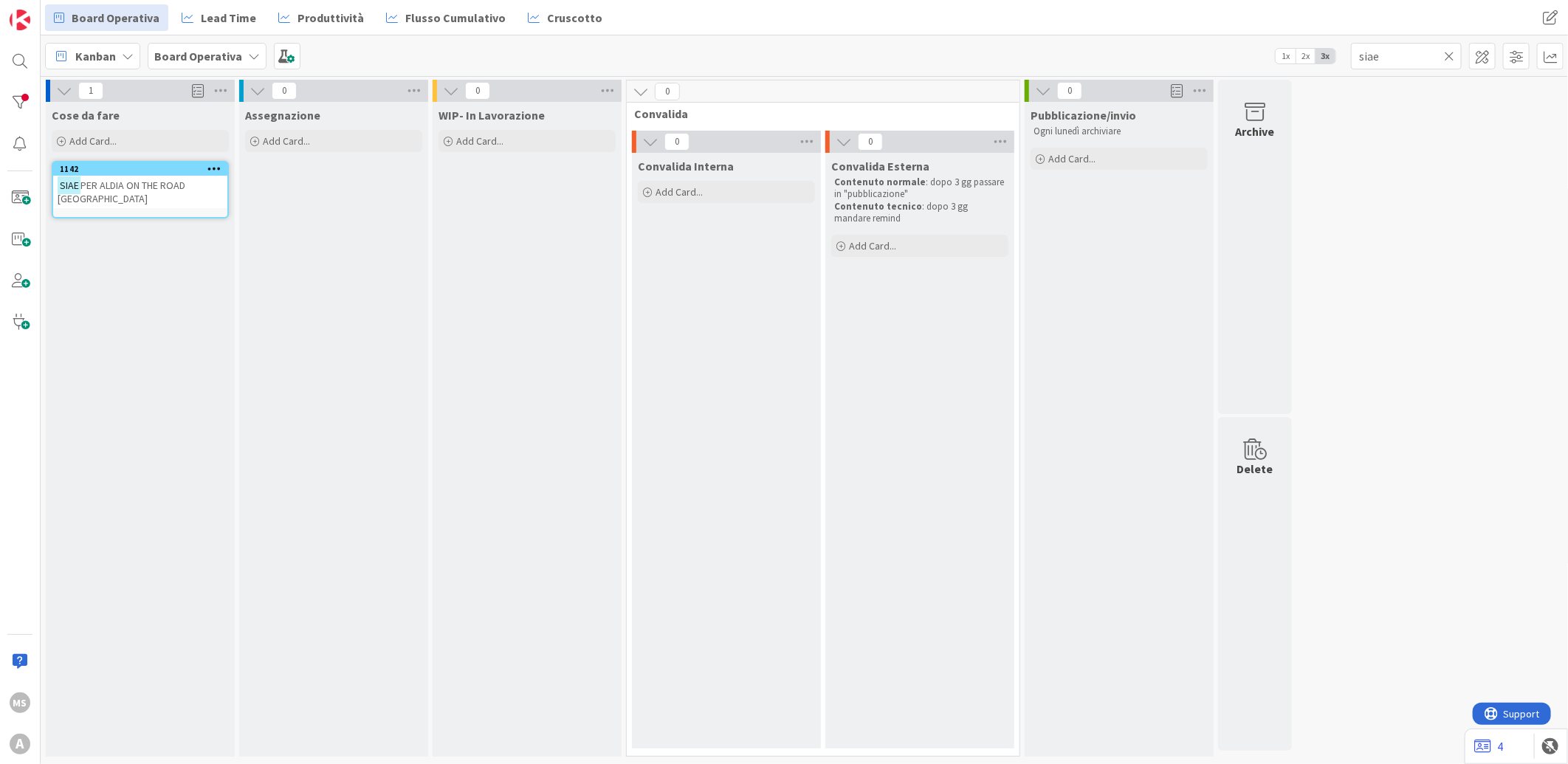
click at [1473, 94] on div "1 Cose da fare Add Card... Template Not Set Title 0 / 128 Label Aldia - Persone…" at bounding box center [804, 421] width 1521 height 684
click at [1126, 44] on div "Kanban Board Operativa 1x 2x 3x siae" at bounding box center [804, 56] width 1528 height 40
click at [1458, 55] on input "siae" at bounding box center [1406, 56] width 111 height 26
click at [1453, 55] on icon at bounding box center [1449, 56] width 10 height 13
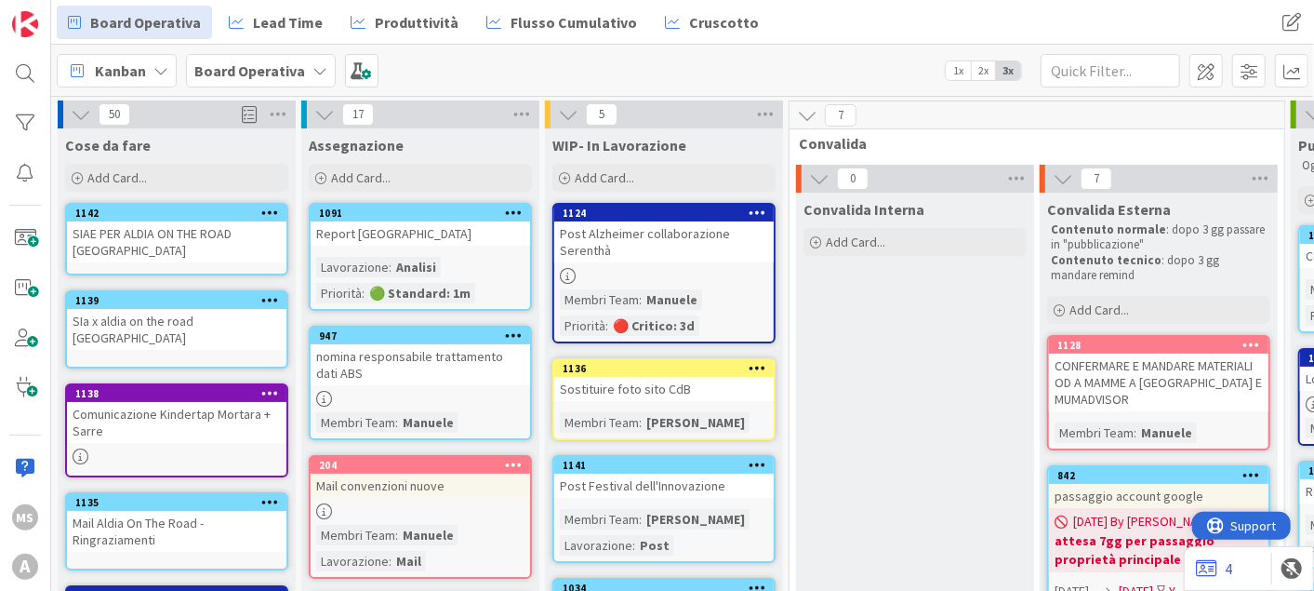
click at [1265, 529] on span "Support" at bounding box center [1254, 525] width 46 height 22
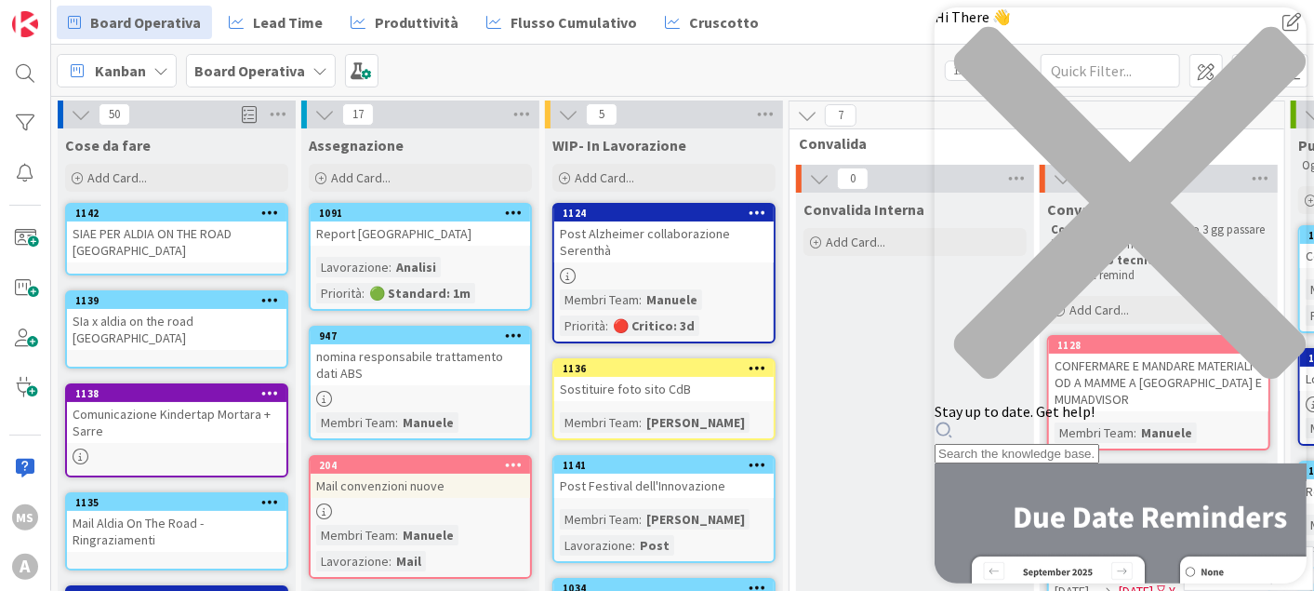
click at [151, 112] on div "50" at bounding box center [177, 114] width 238 height 28
click at [1274, 40] on icon "close resource center" at bounding box center [1130, 203] width 352 height 352
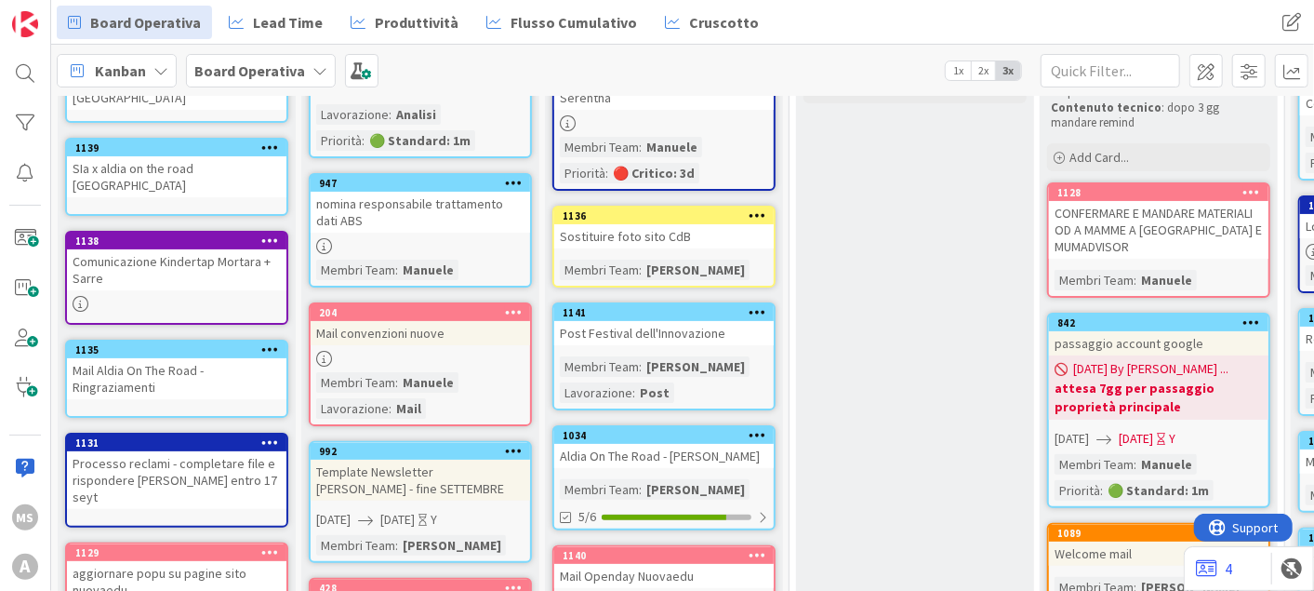
scroll to position [153, 0]
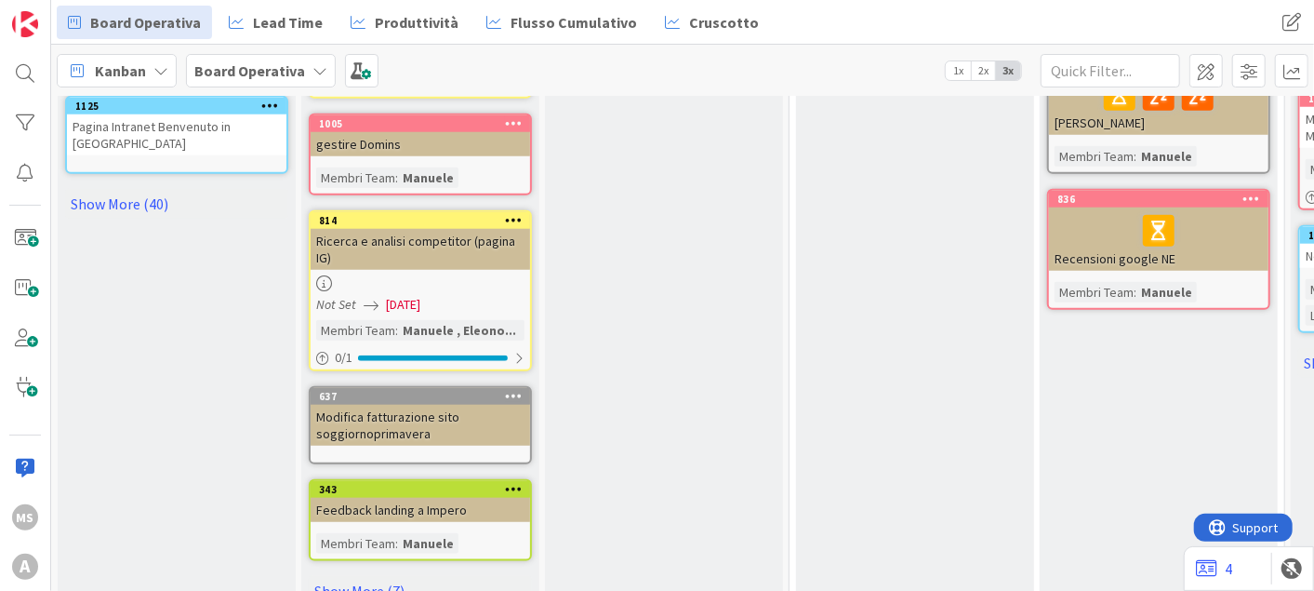
scroll to position [1081, 0]
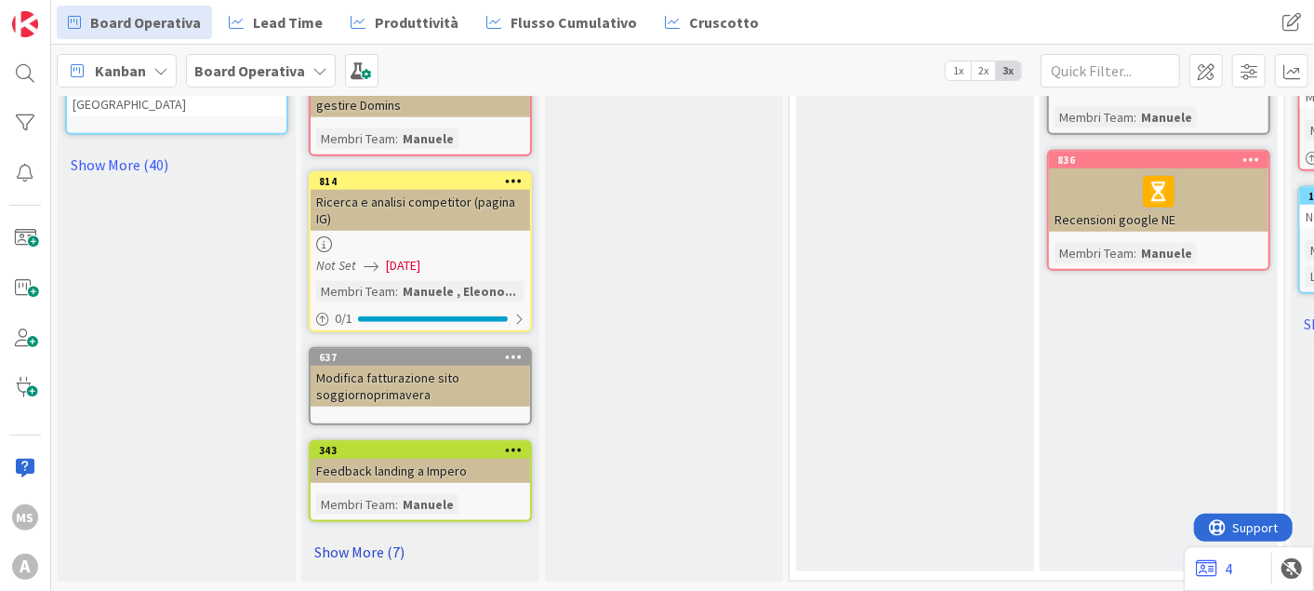
click at [385, 541] on link "Show More (7)" at bounding box center [420, 552] width 223 height 30
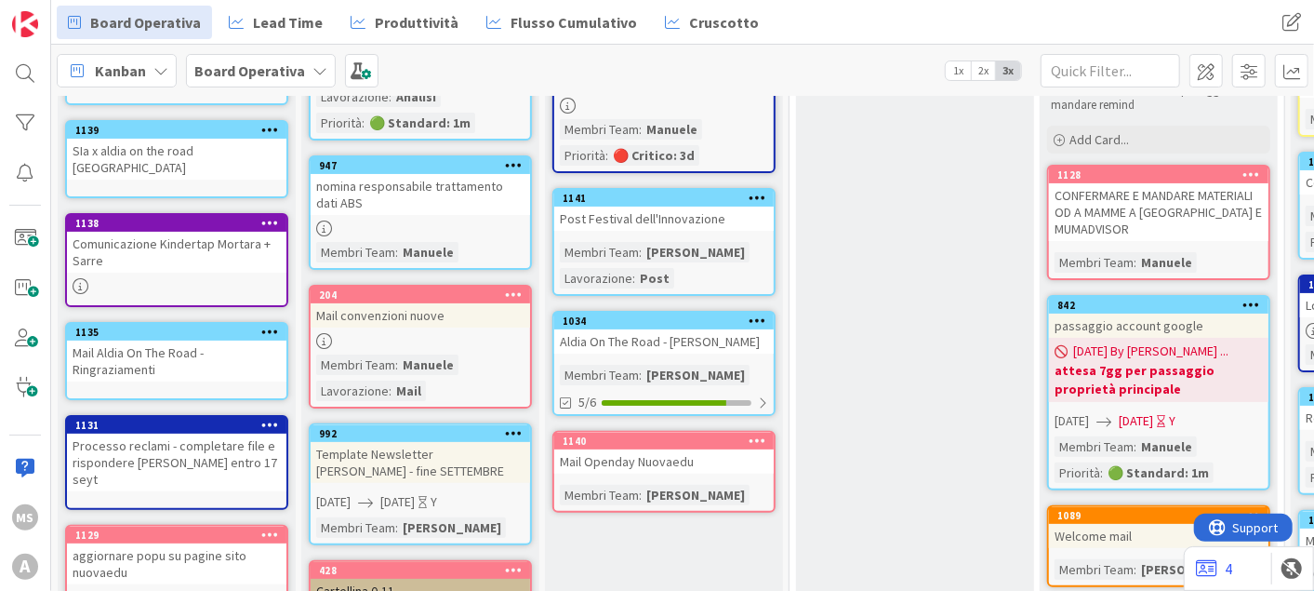
scroll to position [179, 0]
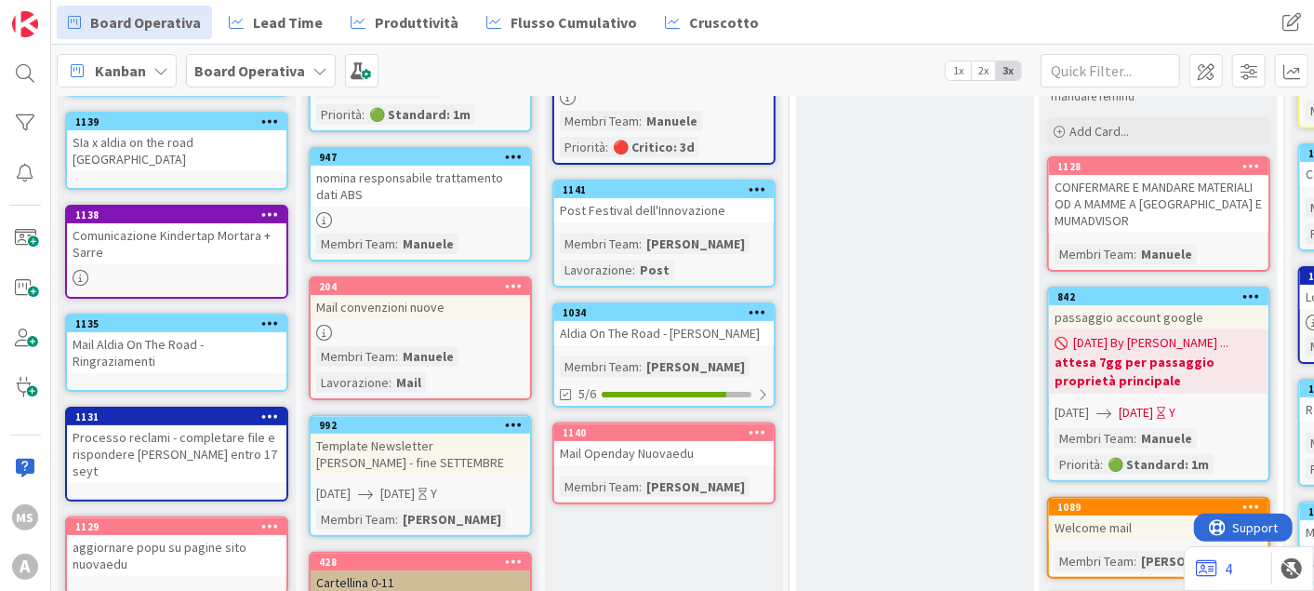
click at [644, 452] on div "Mail Openday Nuovaedu" at bounding box center [664, 453] width 220 height 24
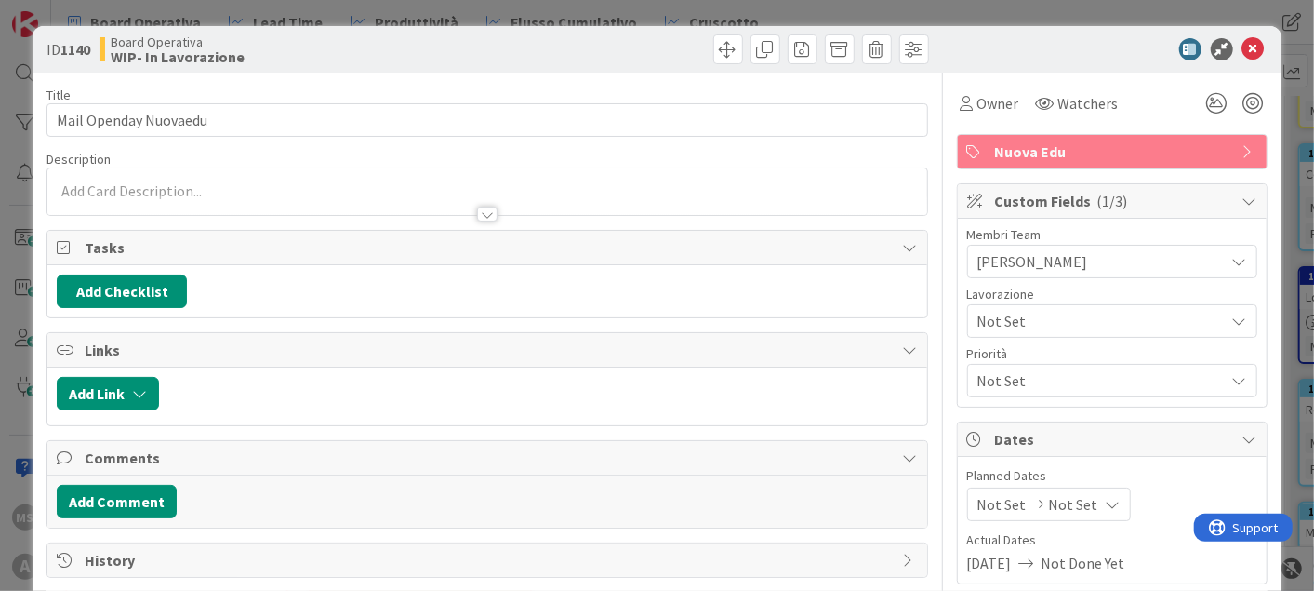
type textarea "x"
click at [153, 280] on button "Add Checklist" at bounding box center [122, 290] width 130 height 33
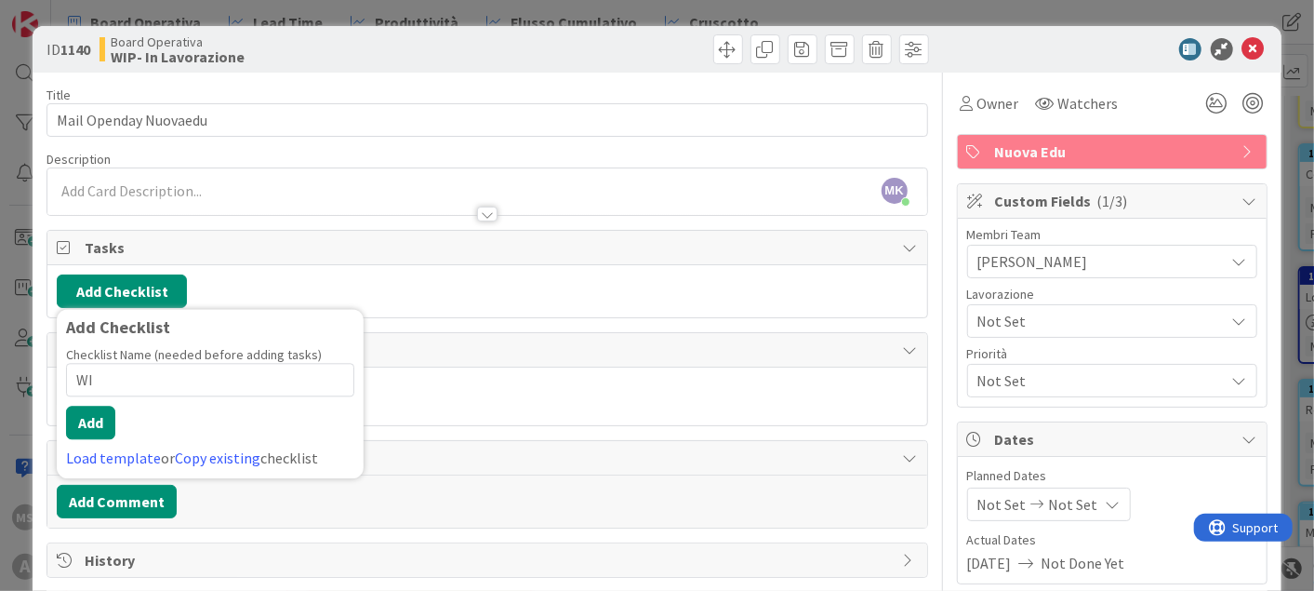
type input "W"
type input "q"
type input "u"
type input "quali mail"
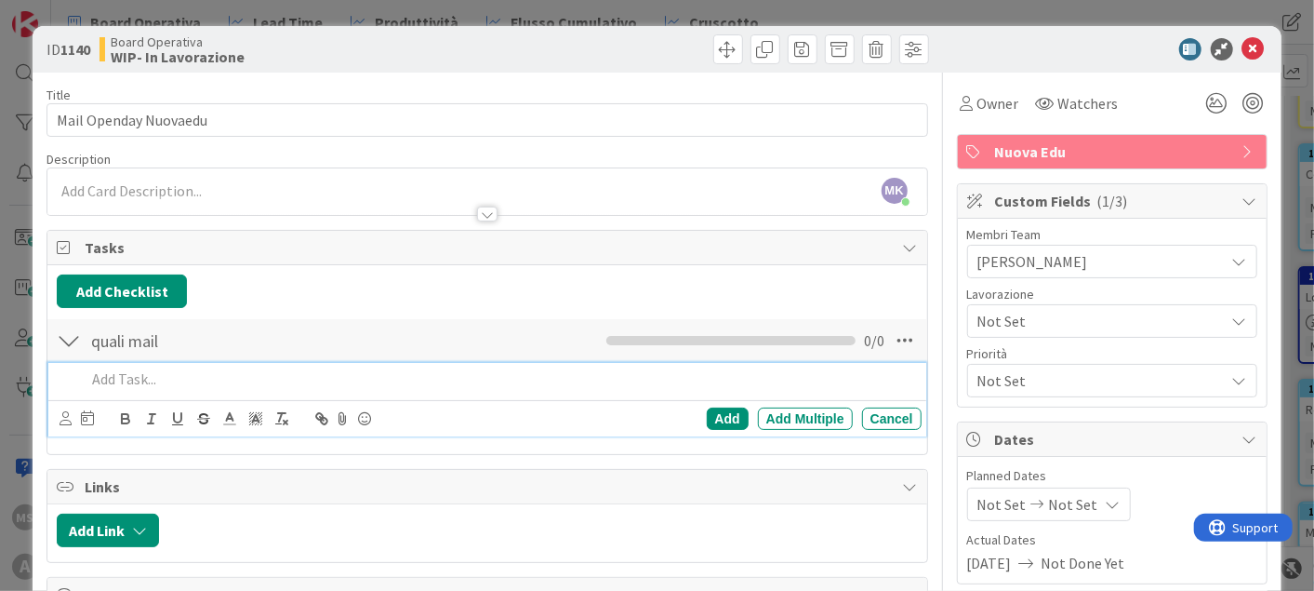
type textarea "x"
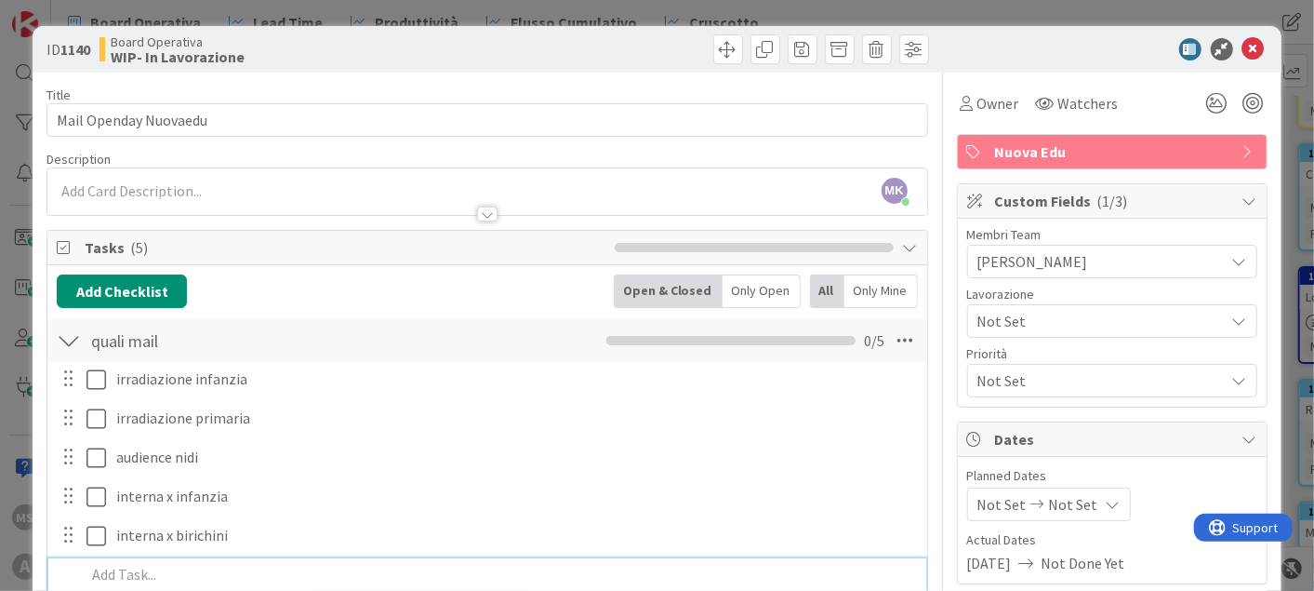
click at [347, 580] on p at bounding box center [500, 574] width 828 height 21
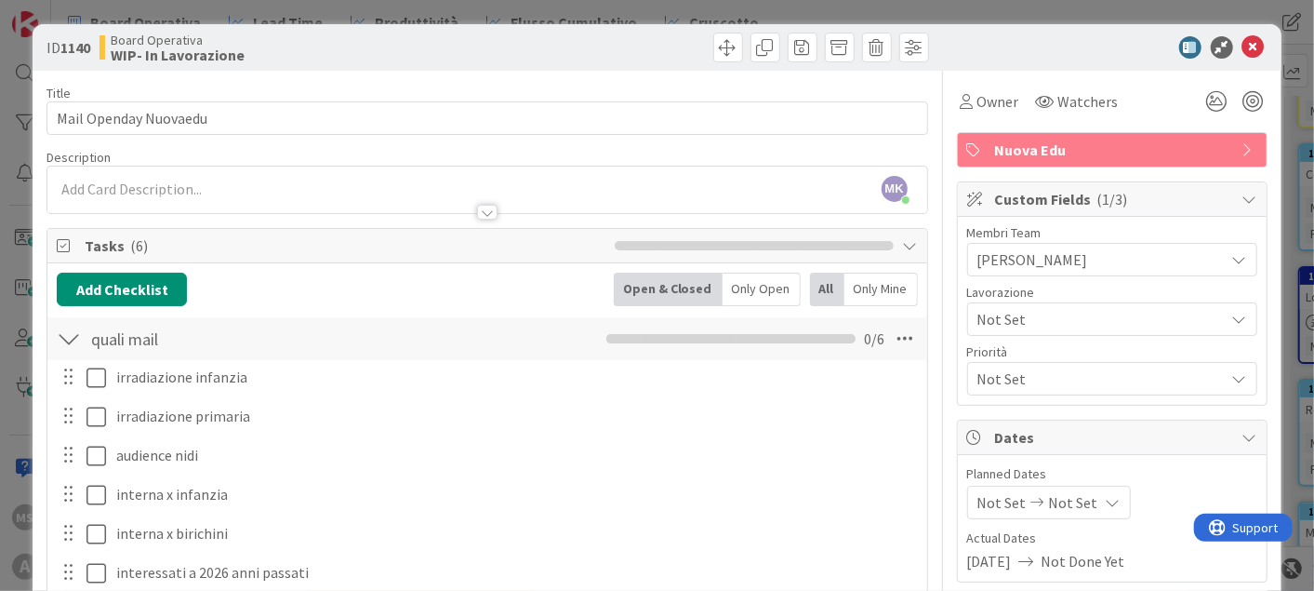
scroll to position [26, 0]
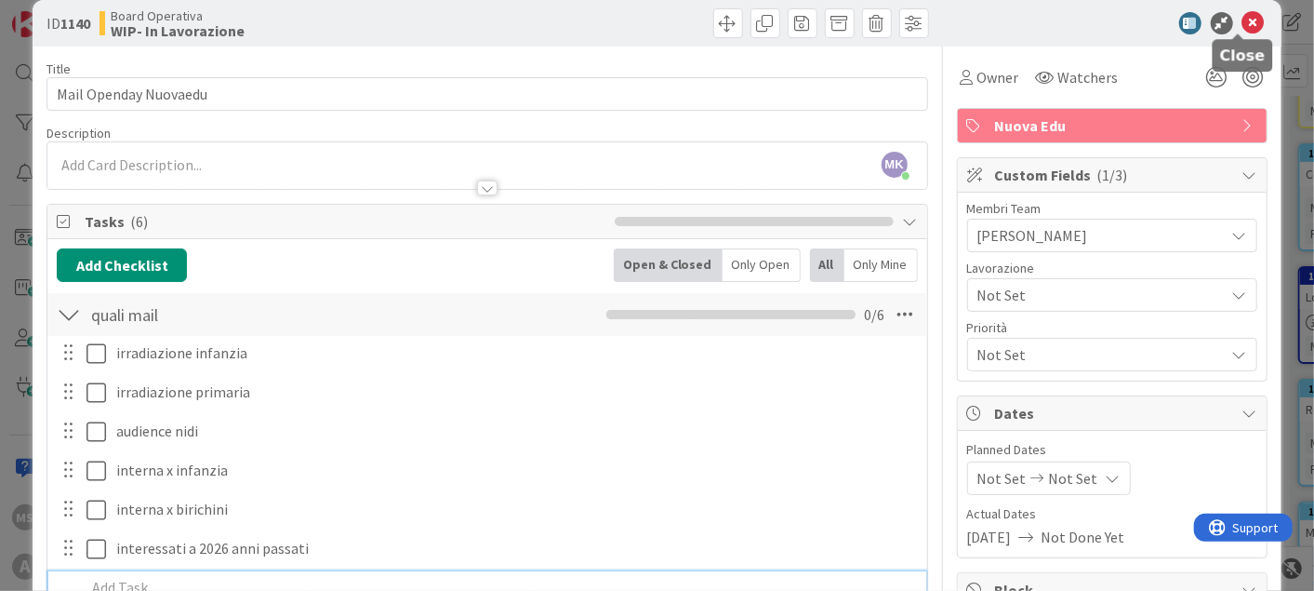
click at [1243, 17] on icon at bounding box center [1254, 23] width 22 height 22
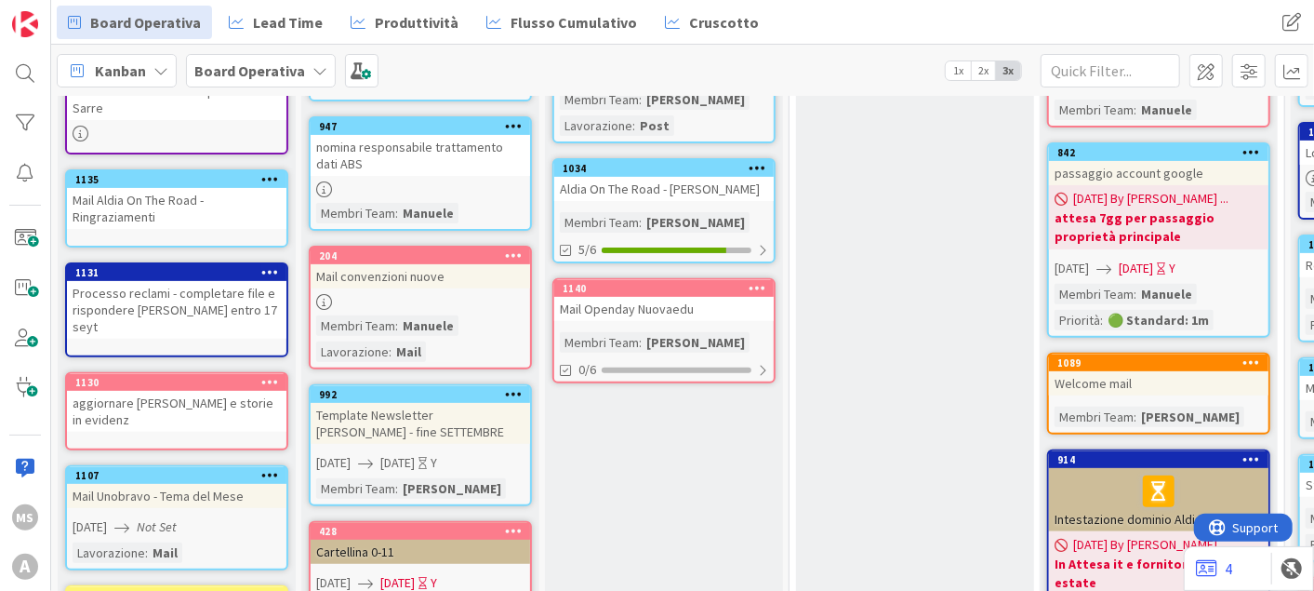
scroll to position [323, 0]
click at [219, 173] on div "1135" at bounding box center [180, 179] width 211 height 13
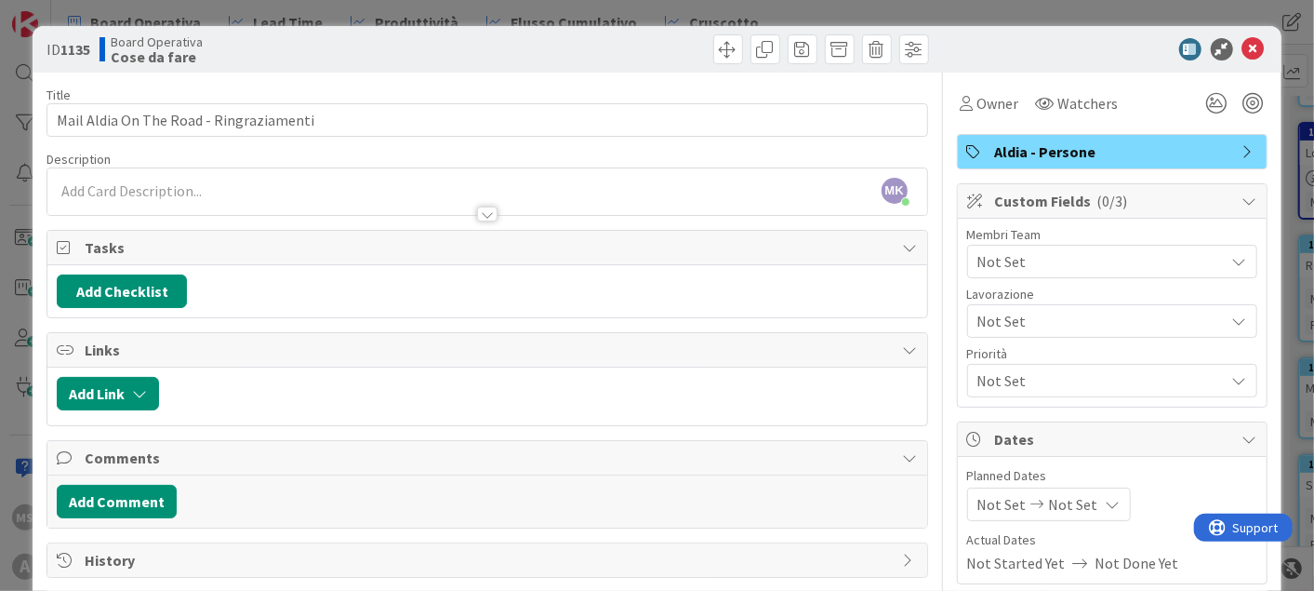
click at [218, 166] on div "Description" at bounding box center [487, 159] width 881 height 17
click at [1243, 45] on icon at bounding box center [1254, 49] width 22 height 22
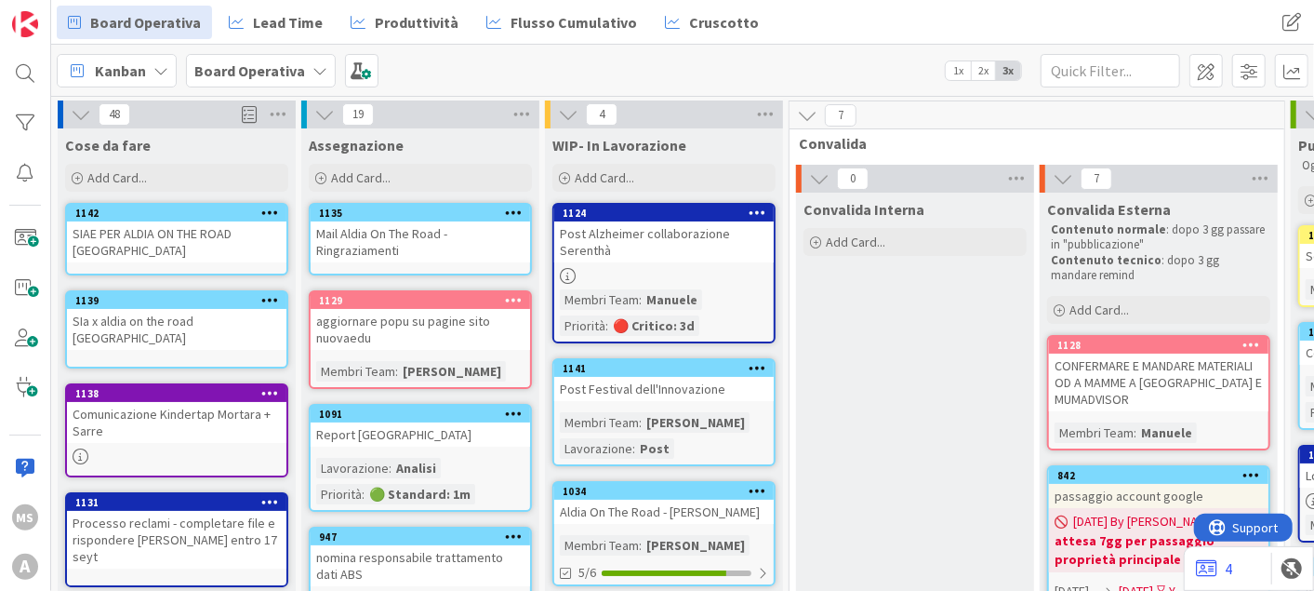
click at [380, 255] on div "Mail Aldia On The Road - Ringraziamenti" at bounding box center [421, 241] width 220 height 41
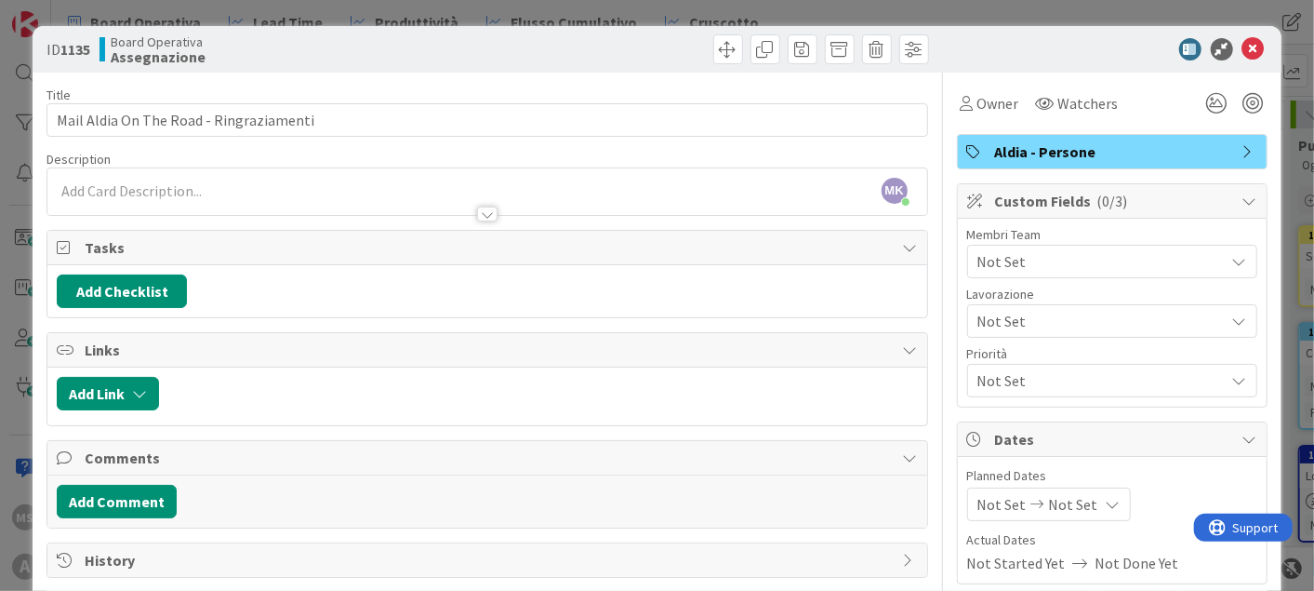
click at [1065, 252] on span "Not Set" at bounding box center [1101, 261] width 247 height 22
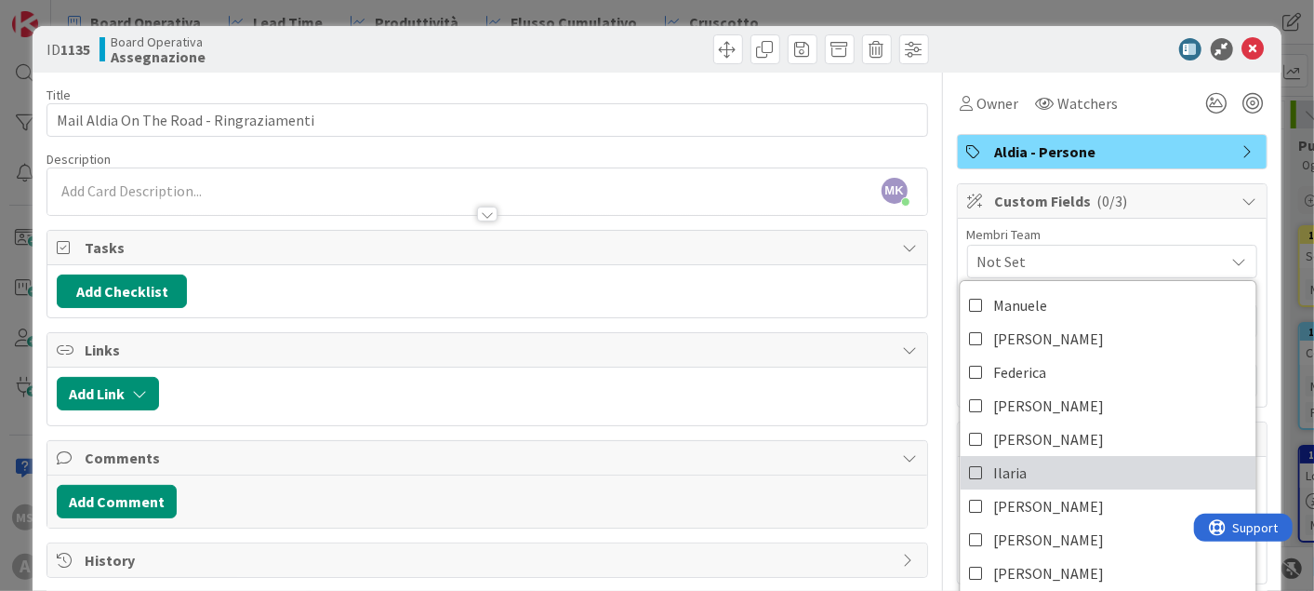
scroll to position [69, 0]
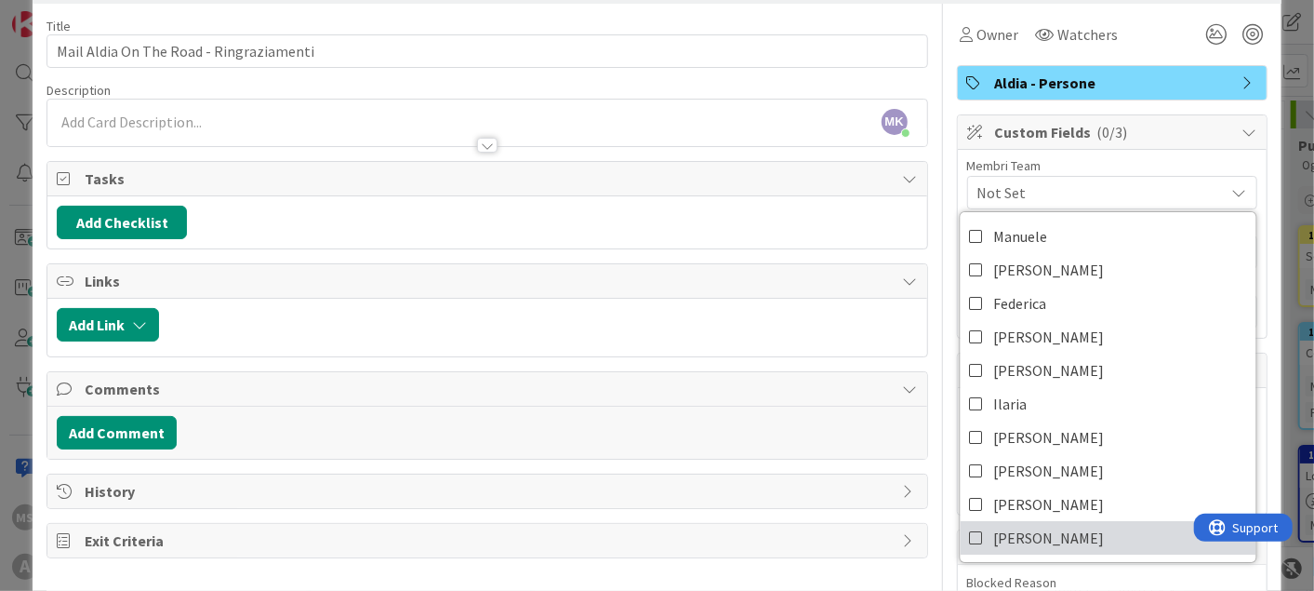
click at [969, 541] on icon at bounding box center [976, 538] width 15 height 28
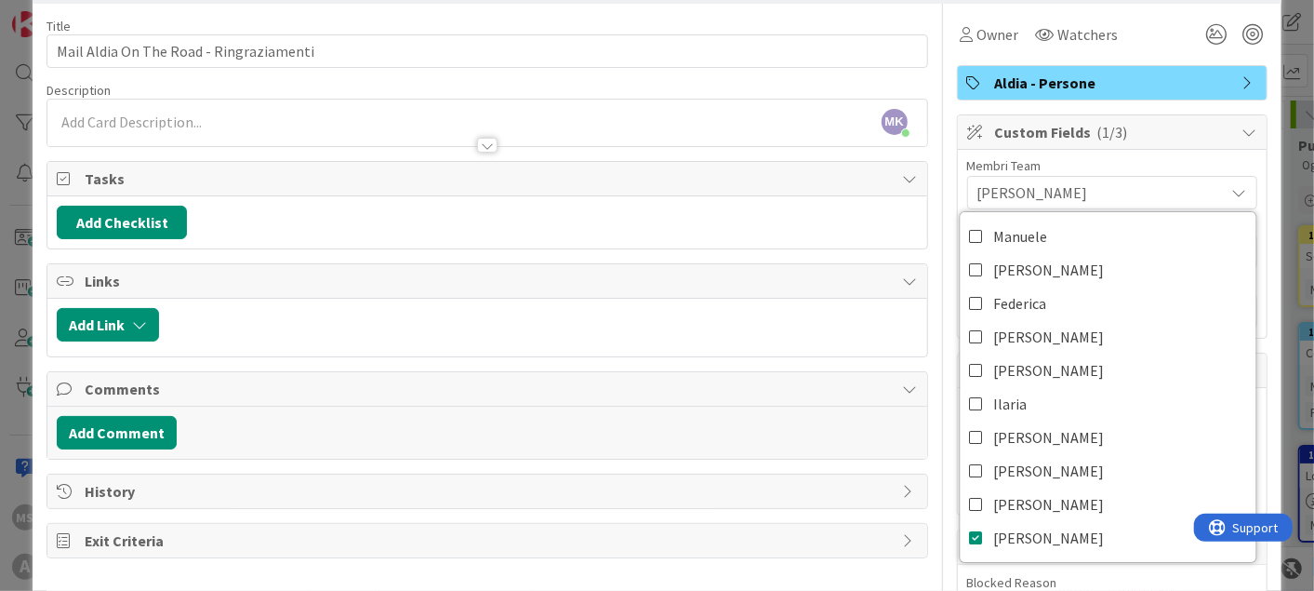
scroll to position [0, 0]
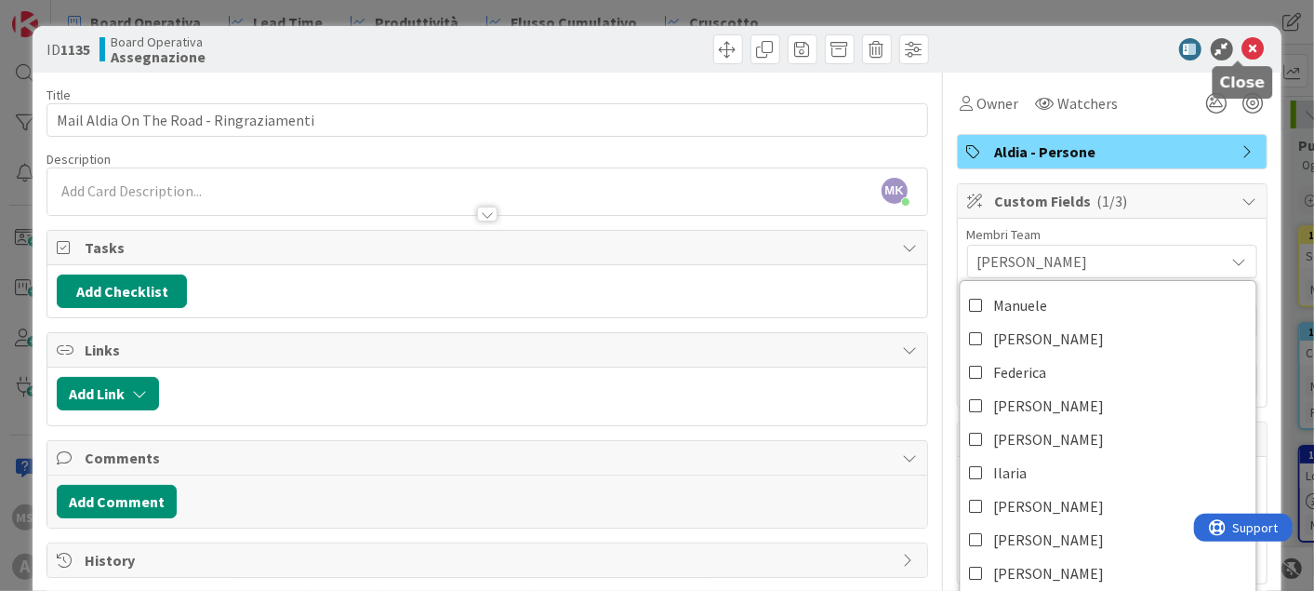
click at [1248, 54] on icon at bounding box center [1254, 49] width 22 height 22
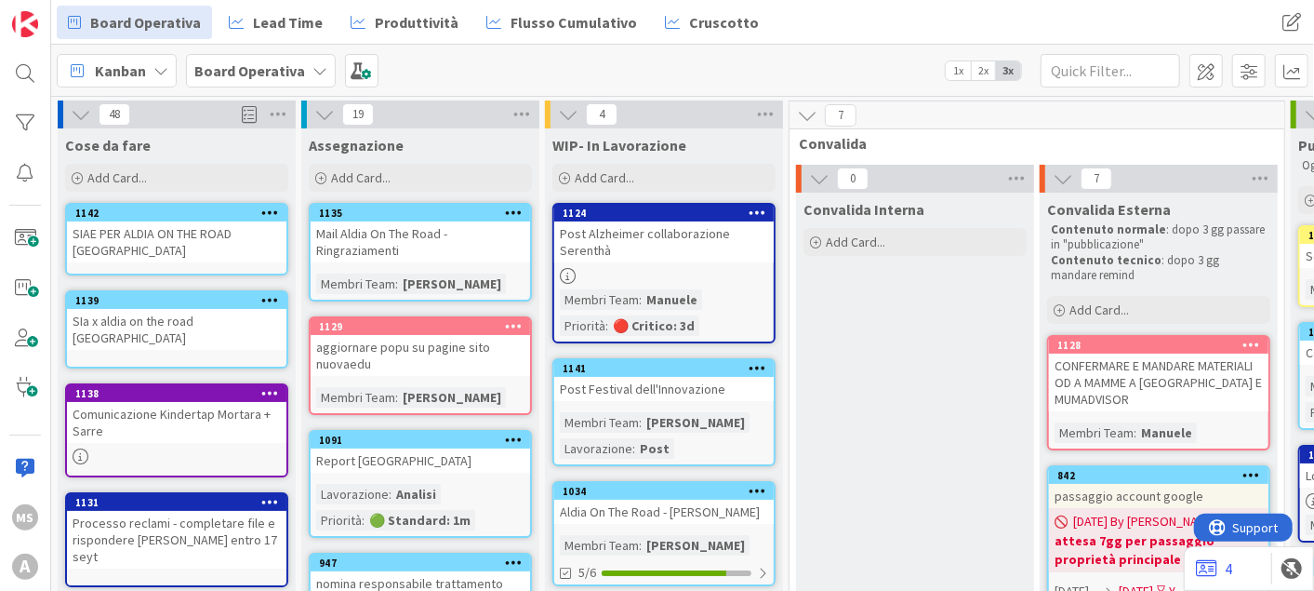
scroll to position [93, 0]
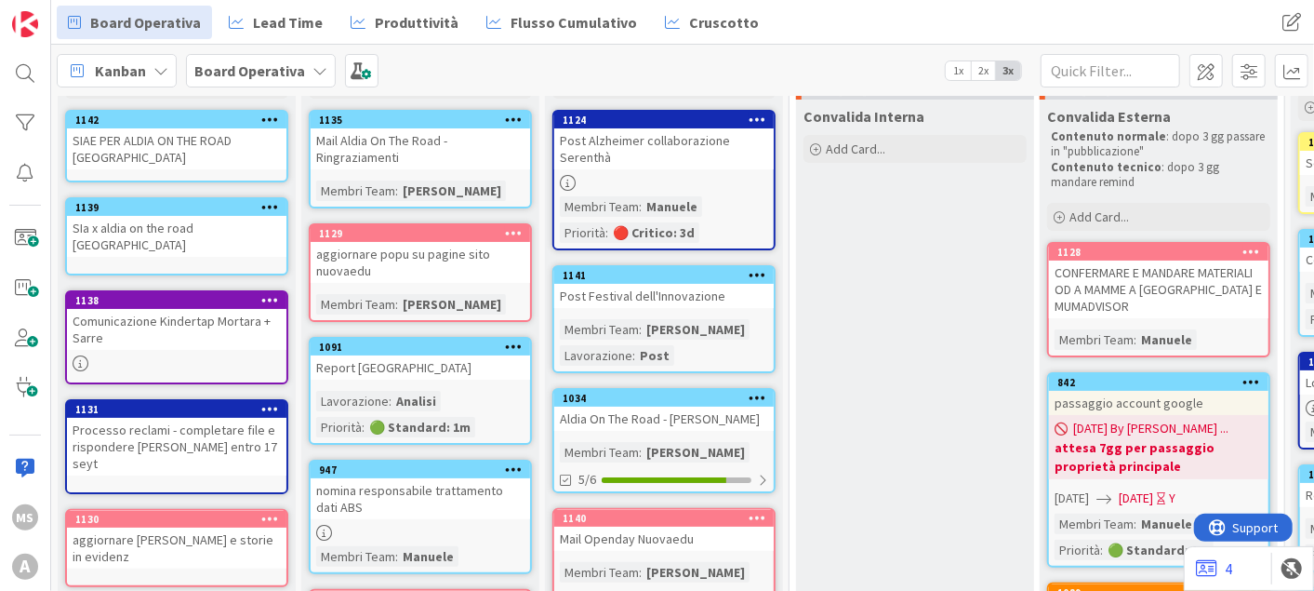
click at [172, 140] on div "SIAE PER ALDIA ON THE ROAD [GEOGRAPHIC_DATA]" at bounding box center [177, 148] width 220 height 41
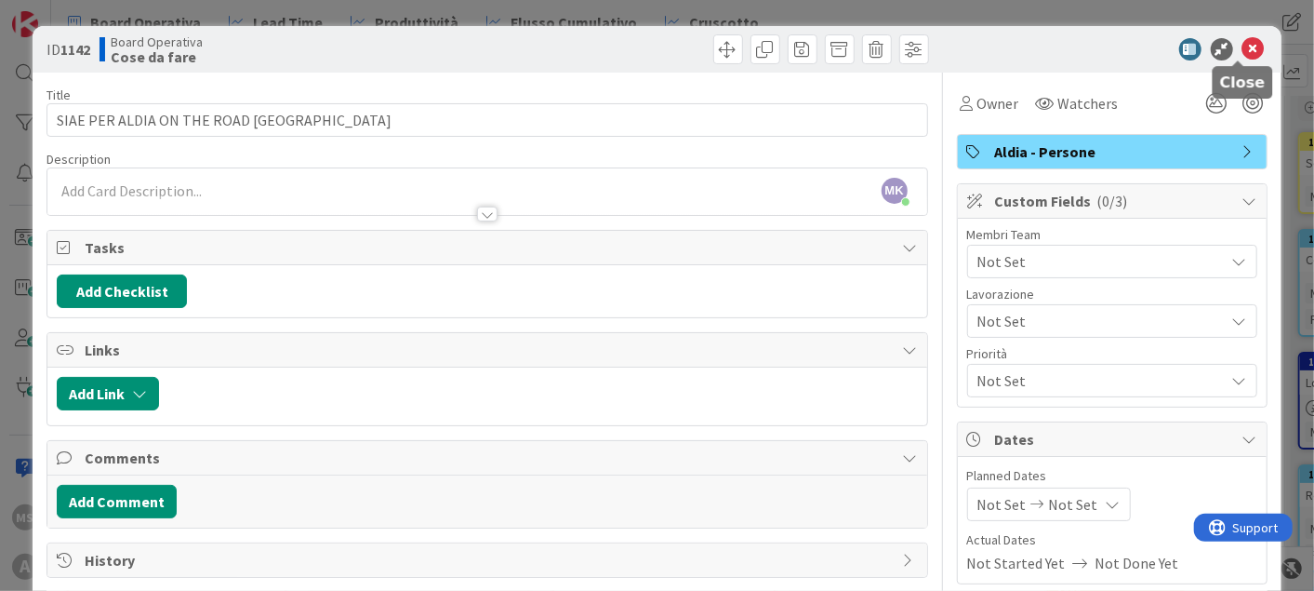
click at [1244, 48] on icon at bounding box center [1254, 49] width 22 height 22
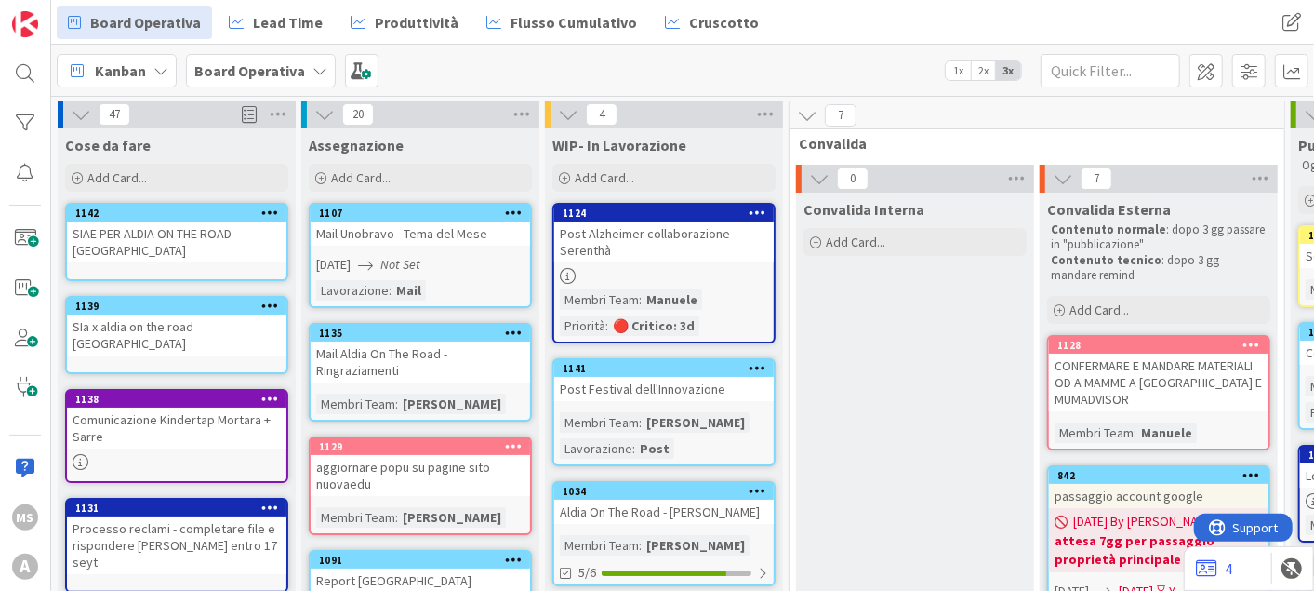
click at [394, 248] on link "1107 Mail Unobravo - Tema del Mese [DATE] Not Set Lavorazione : Mail" at bounding box center [420, 255] width 223 height 105
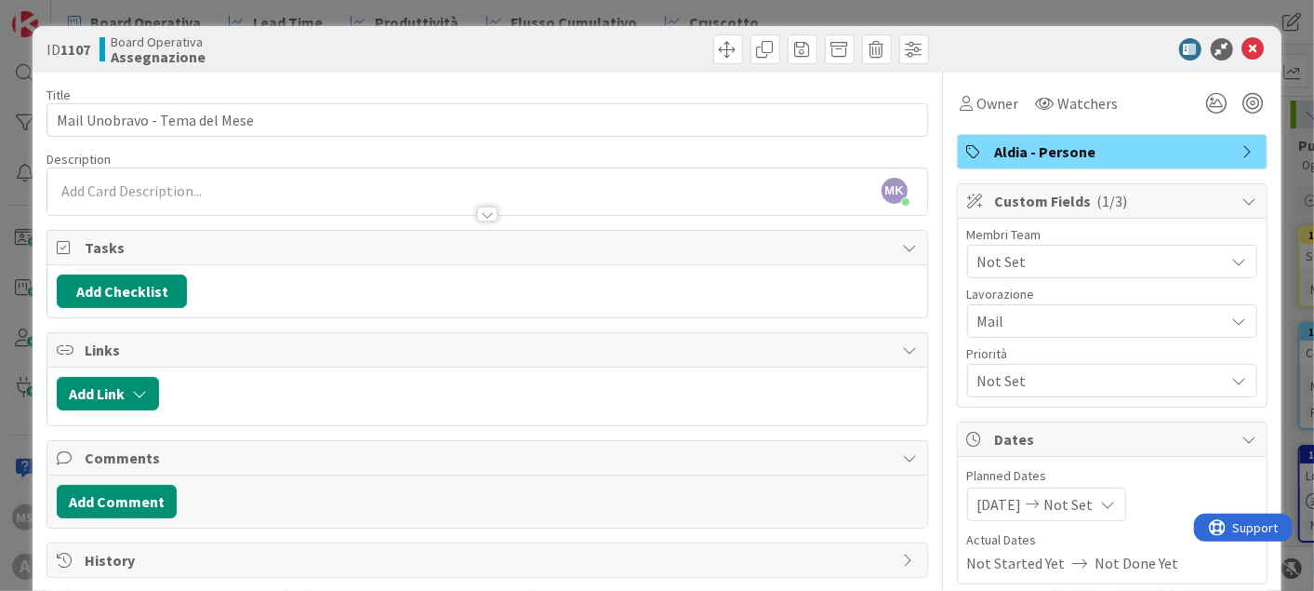
click at [987, 260] on span "Not Set" at bounding box center [1101, 261] width 247 height 22
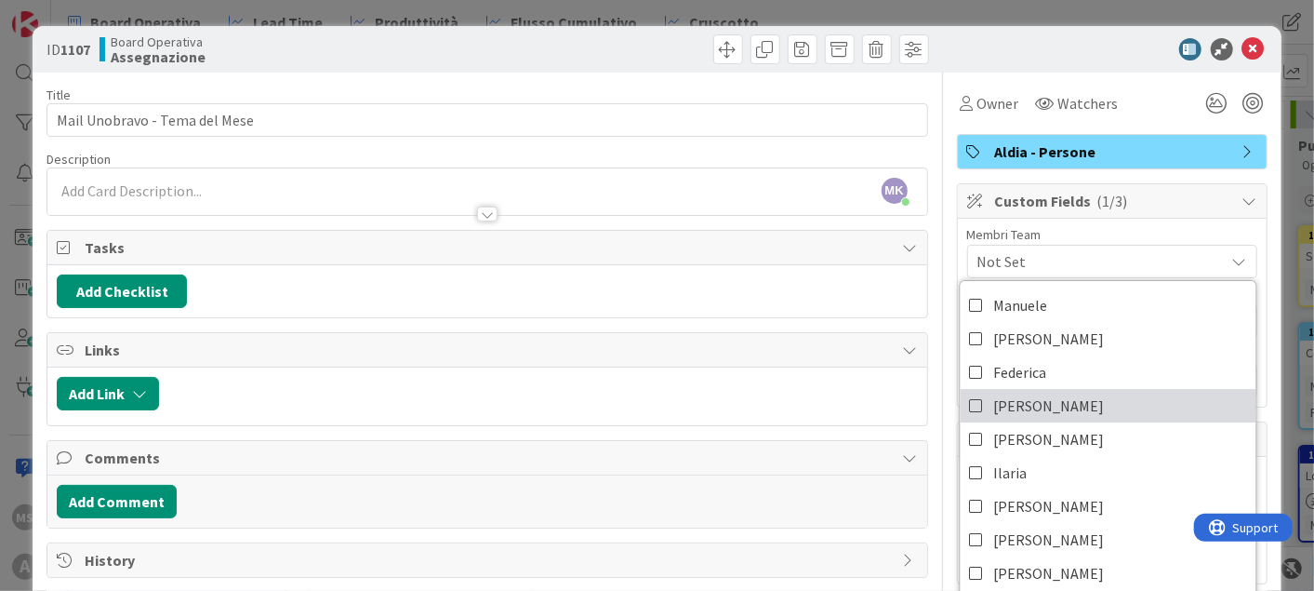
click at [994, 396] on span "[PERSON_NAME]" at bounding box center [1049, 406] width 111 height 28
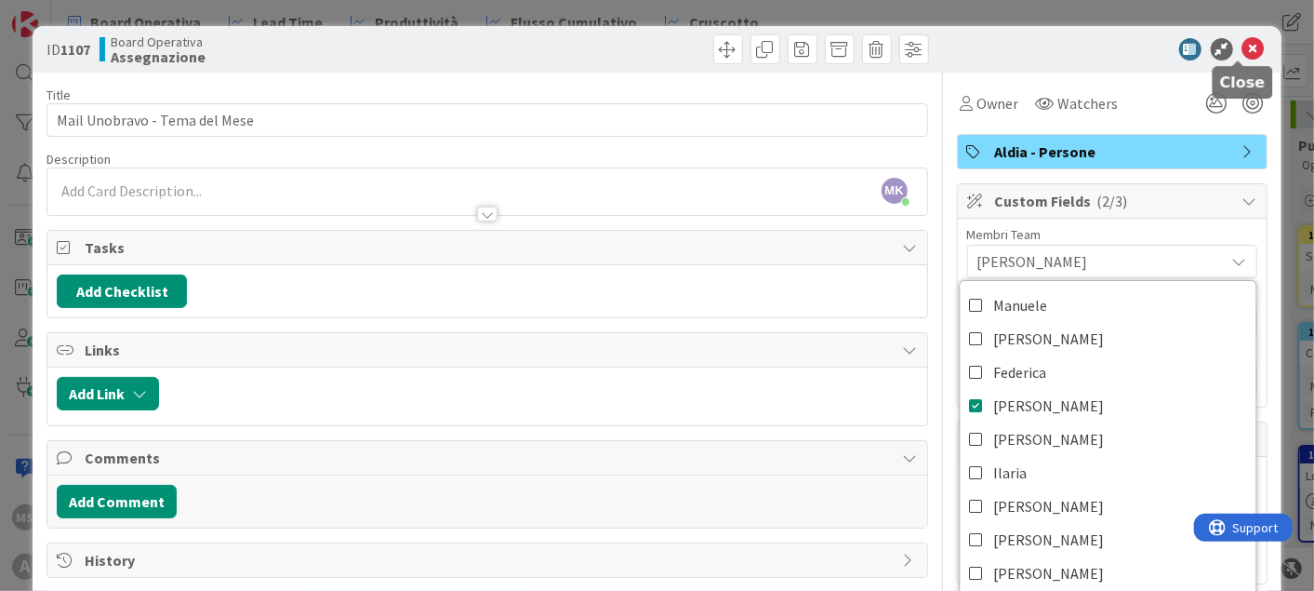
click at [1243, 53] on icon at bounding box center [1254, 49] width 22 height 22
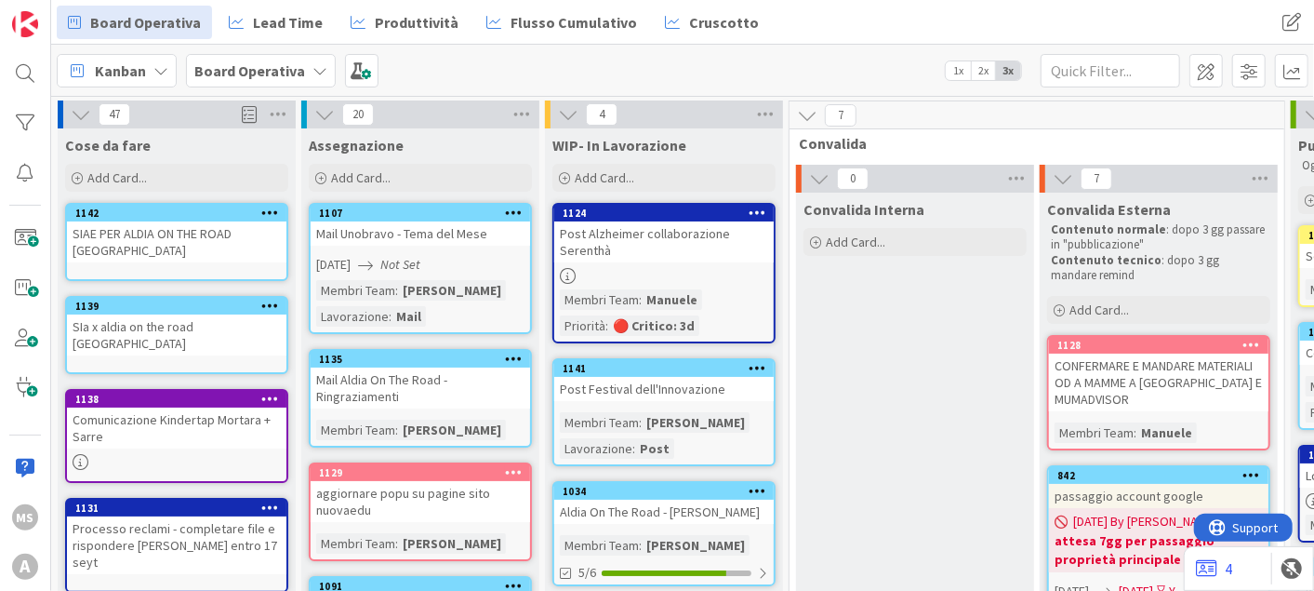
click at [184, 260] on div "SIAE PER ALDIA ON THE ROAD [GEOGRAPHIC_DATA]" at bounding box center [177, 241] width 220 height 41
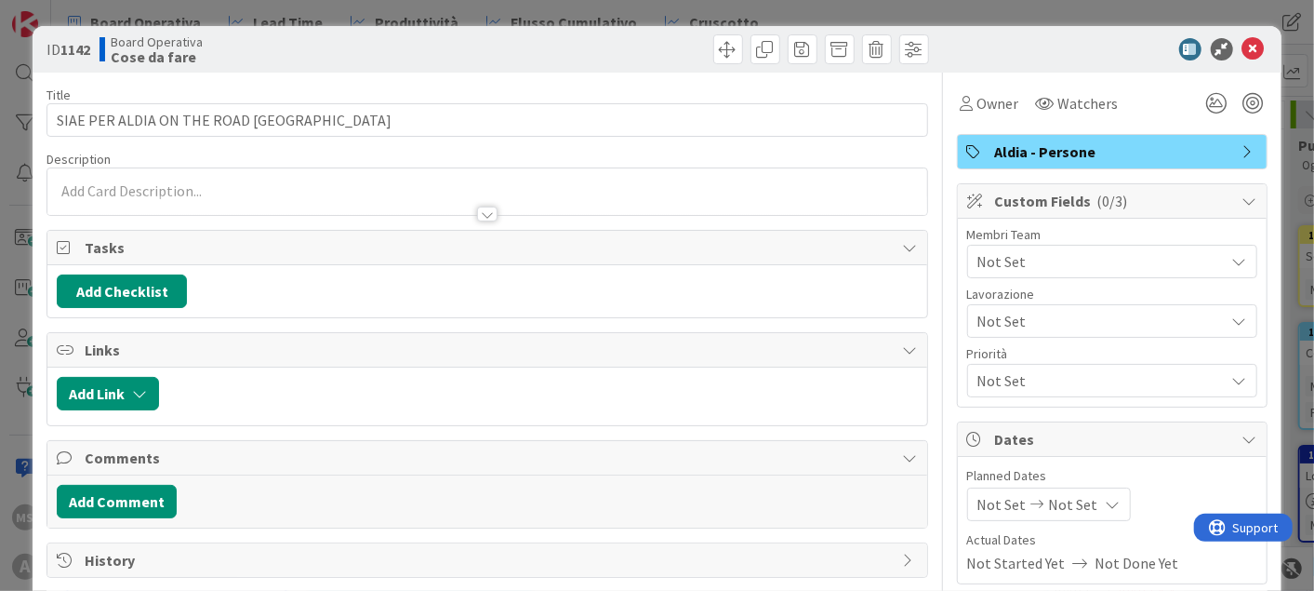
click at [999, 260] on span "Not Set" at bounding box center [1101, 261] width 247 height 22
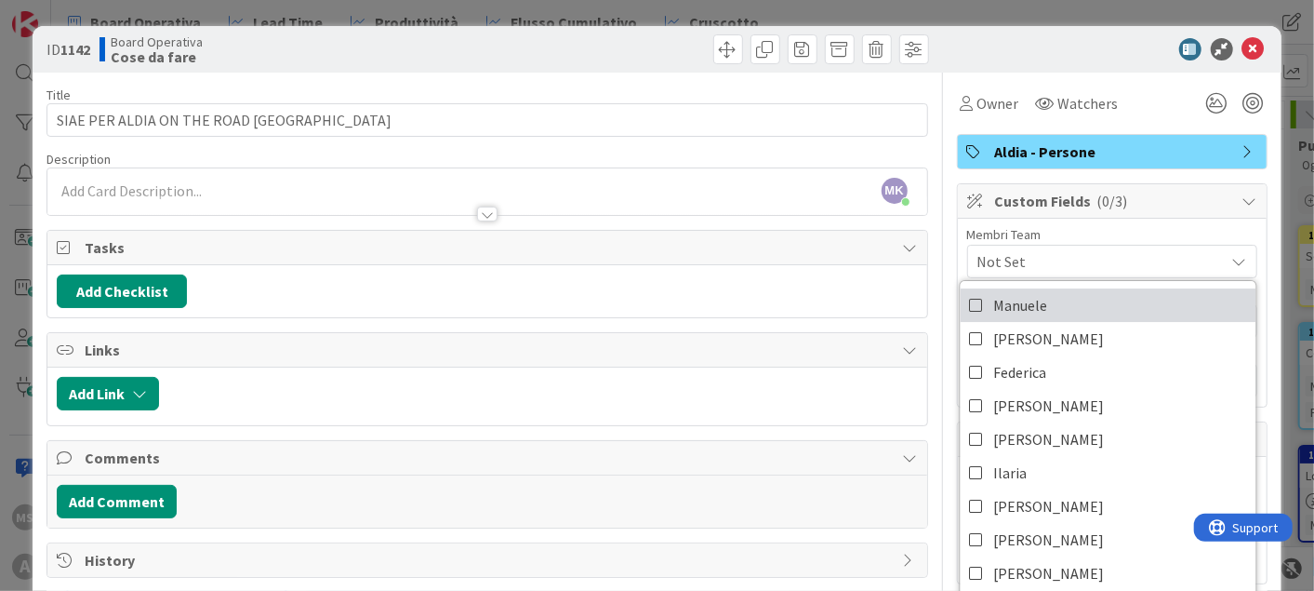
click at [994, 300] on span "Manuele" at bounding box center [1021, 305] width 54 height 28
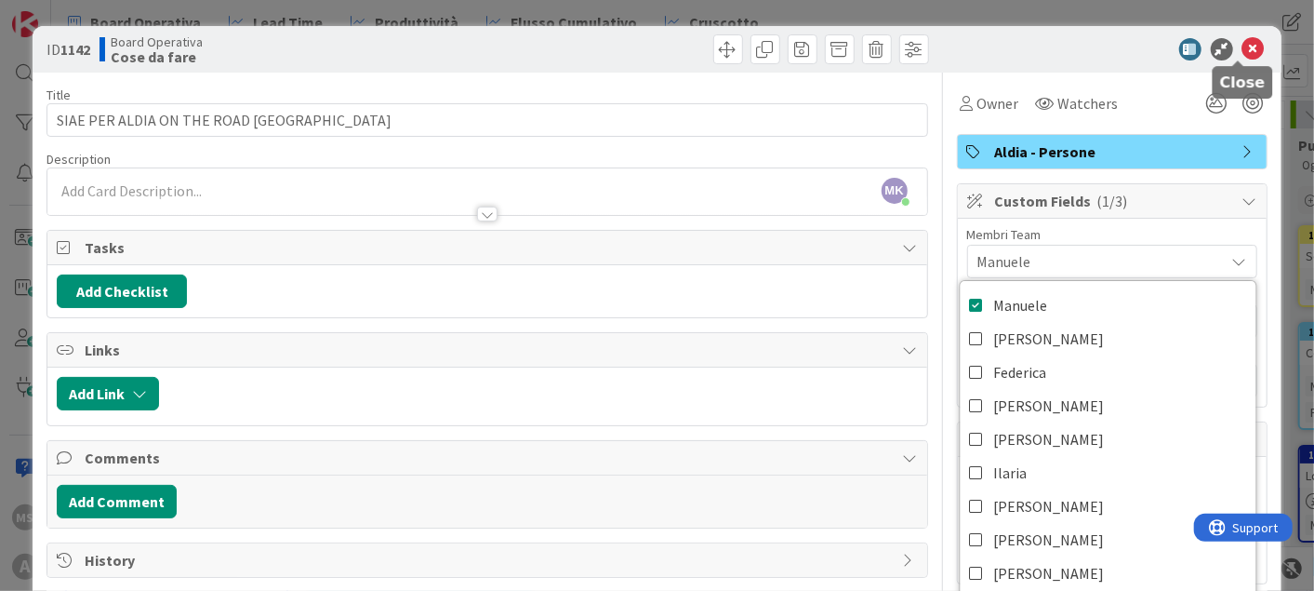
click at [1243, 56] on icon at bounding box center [1254, 49] width 22 height 22
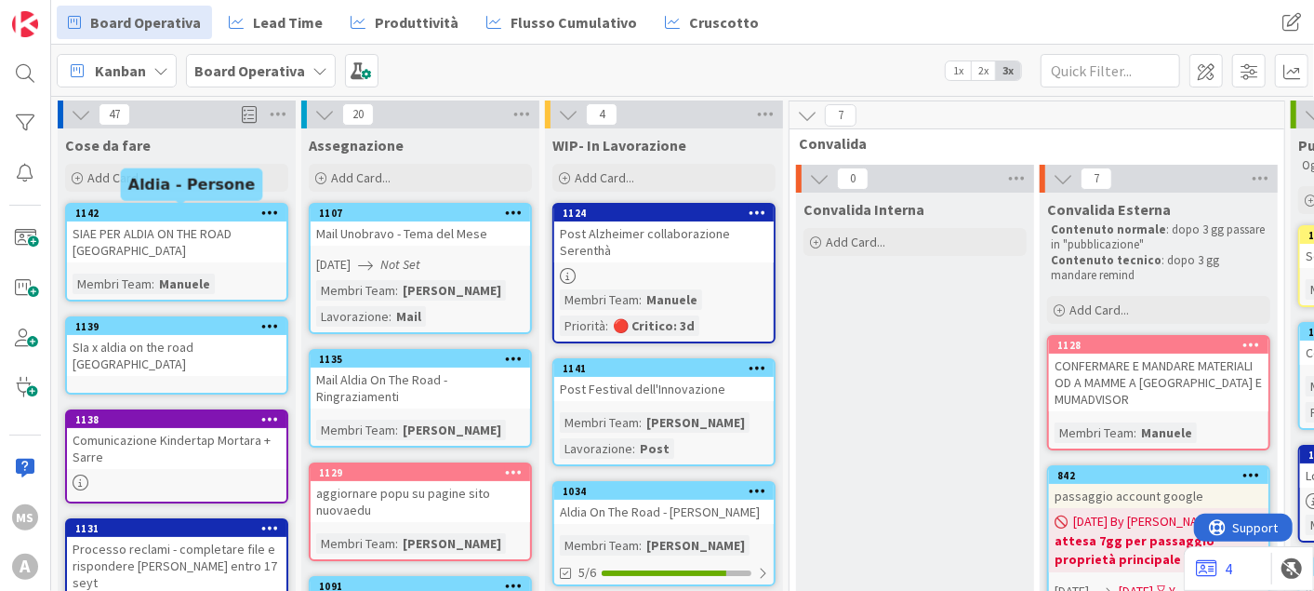
click at [211, 214] on div "1142" at bounding box center [180, 213] width 211 height 13
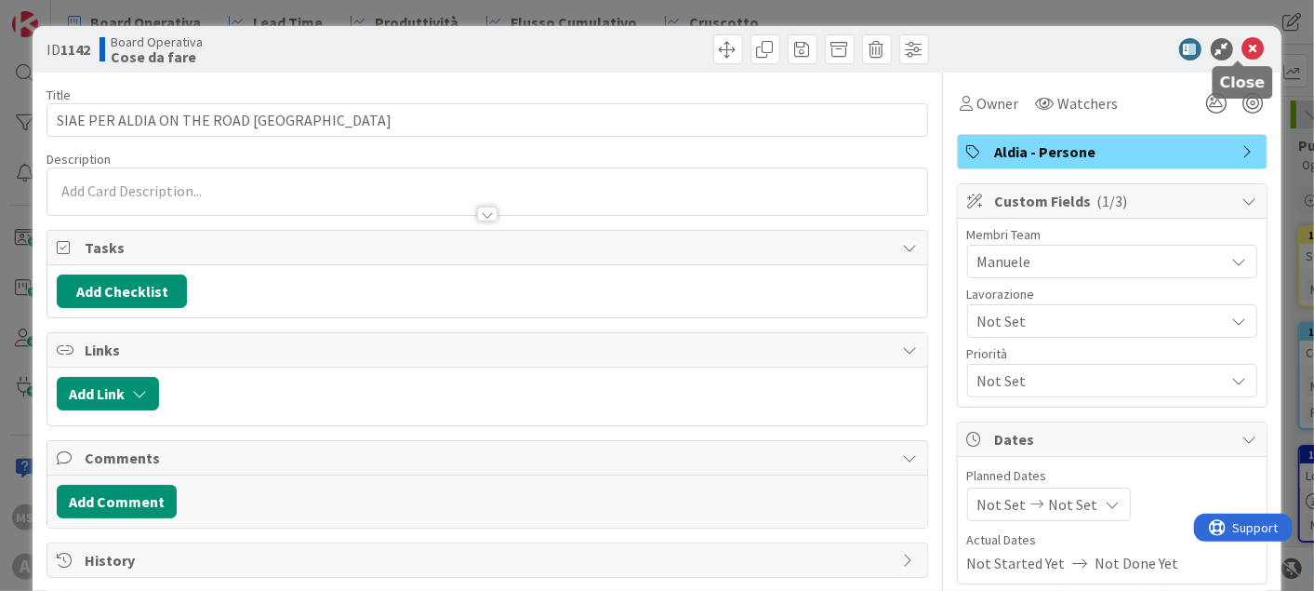
click at [1243, 44] on icon at bounding box center [1254, 49] width 22 height 22
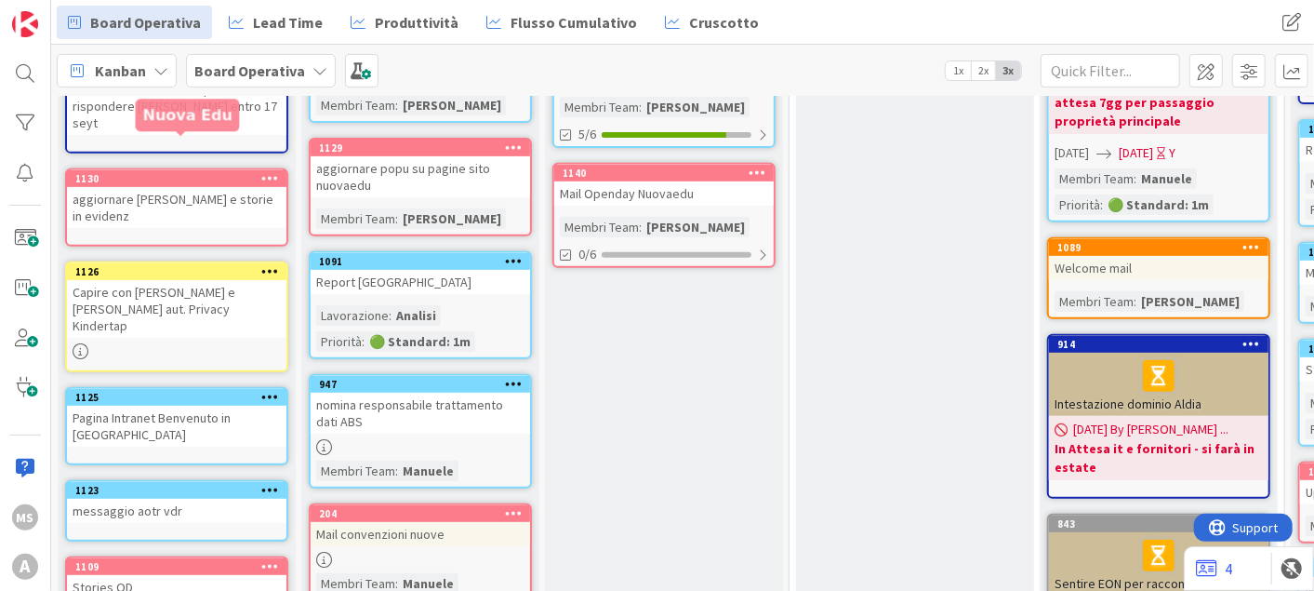
scroll to position [617, 0]
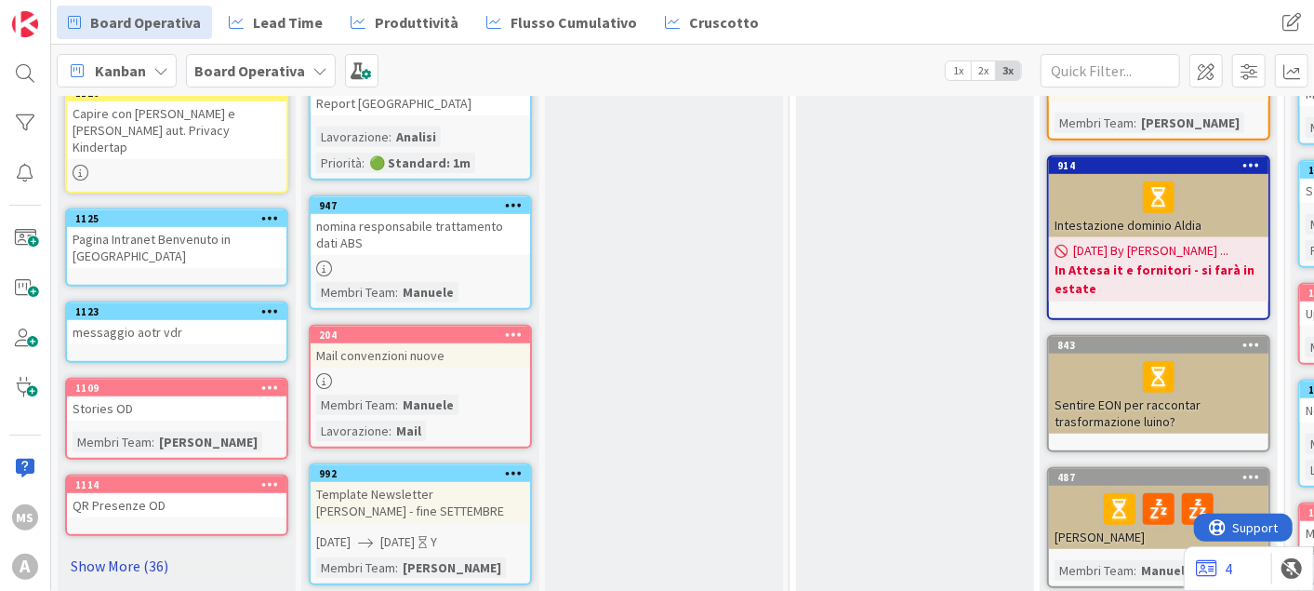
click at [105, 551] on link "Show More (36)" at bounding box center [176, 566] width 223 height 30
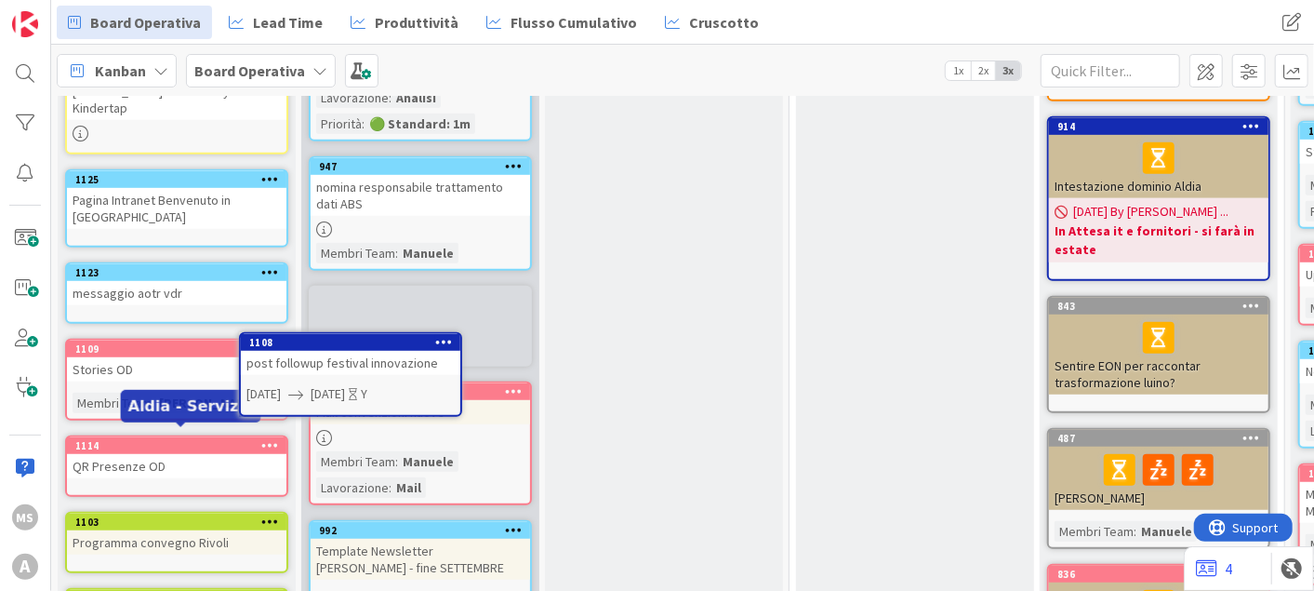
scroll to position [655, 0]
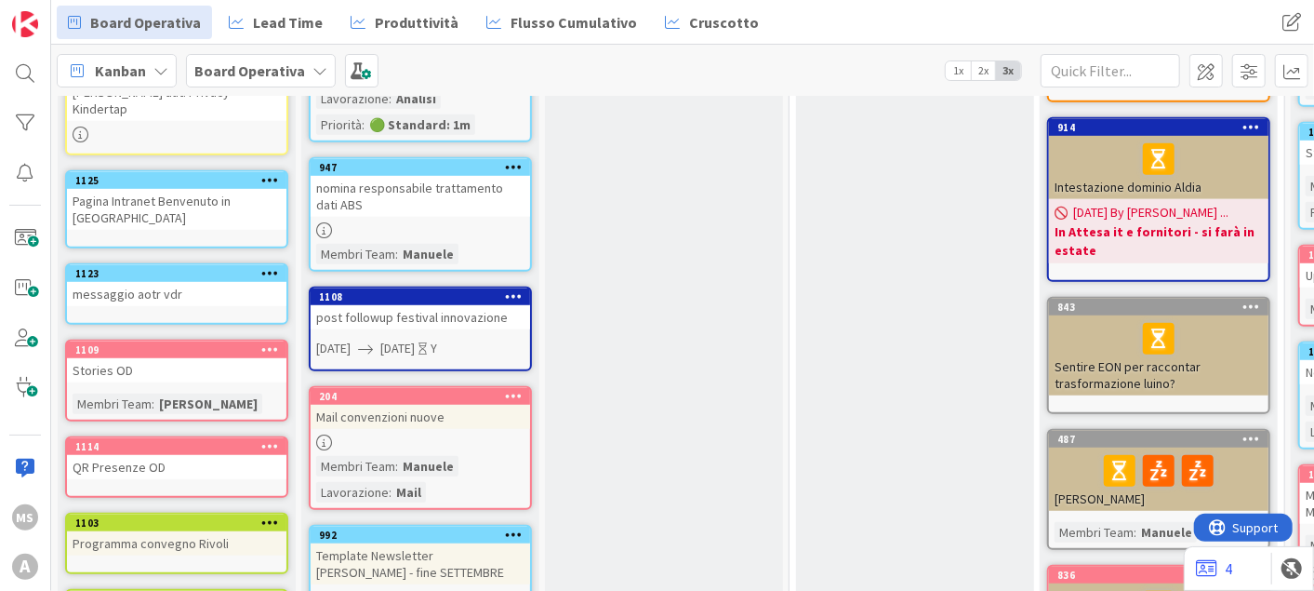
click at [362, 305] on div "post followup festival innovazione" at bounding box center [421, 317] width 220 height 24
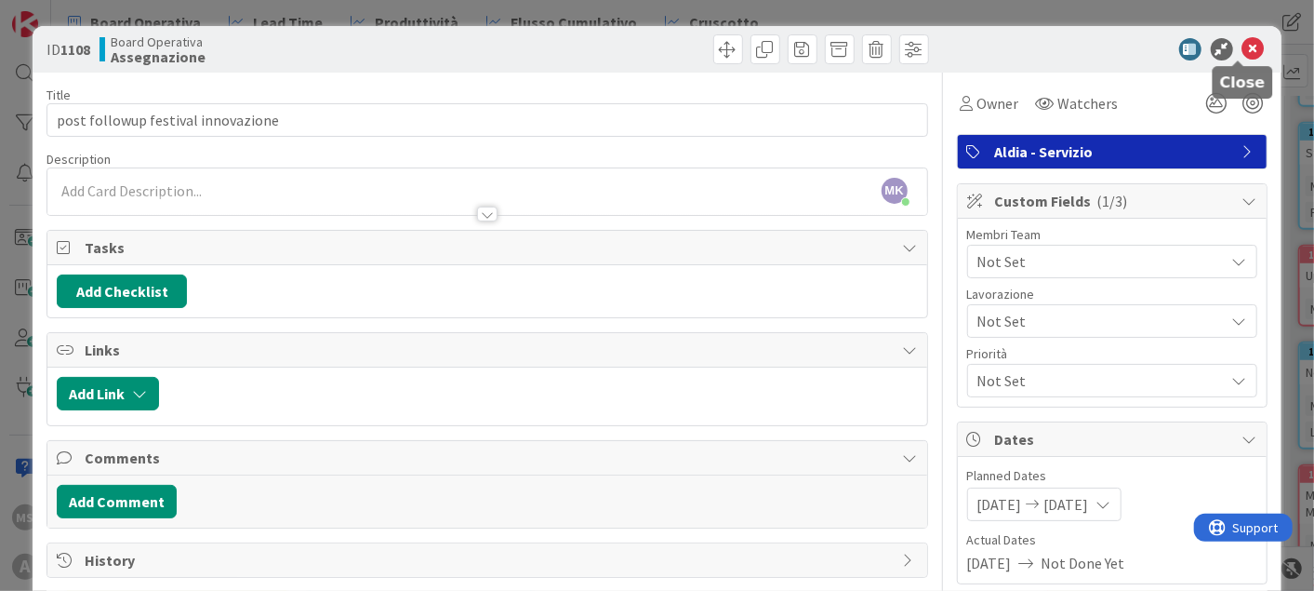
click at [1243, 47] on icon at bounding box center [1254, 49] width 22 height 22
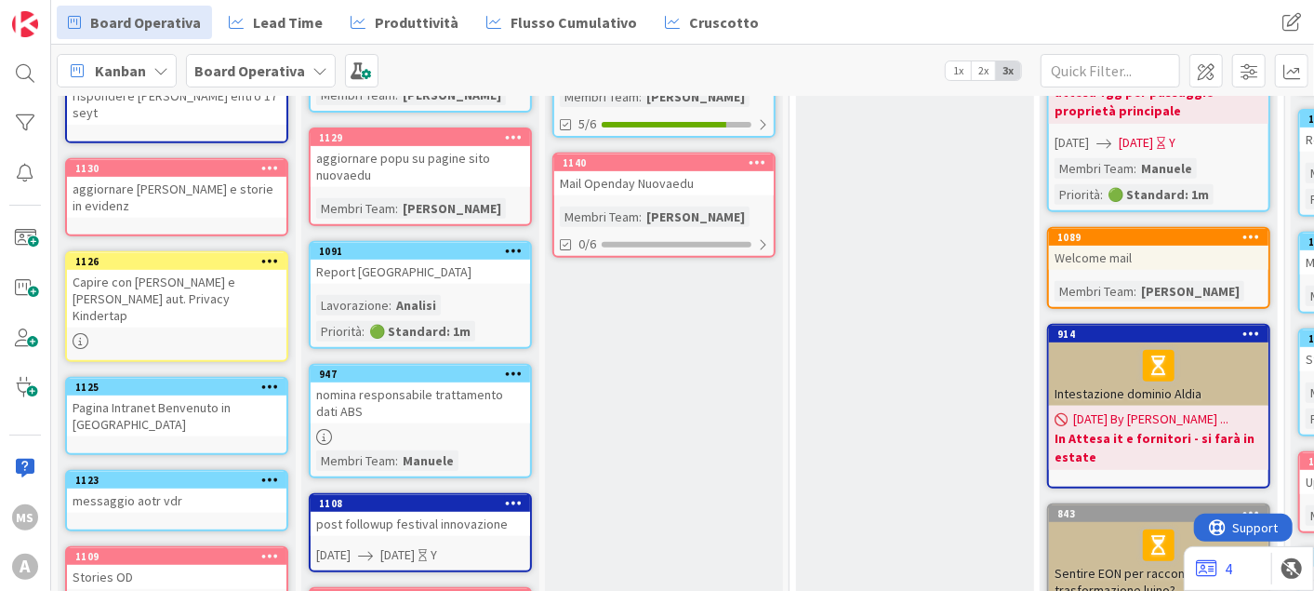
scroll to position [450, 0]
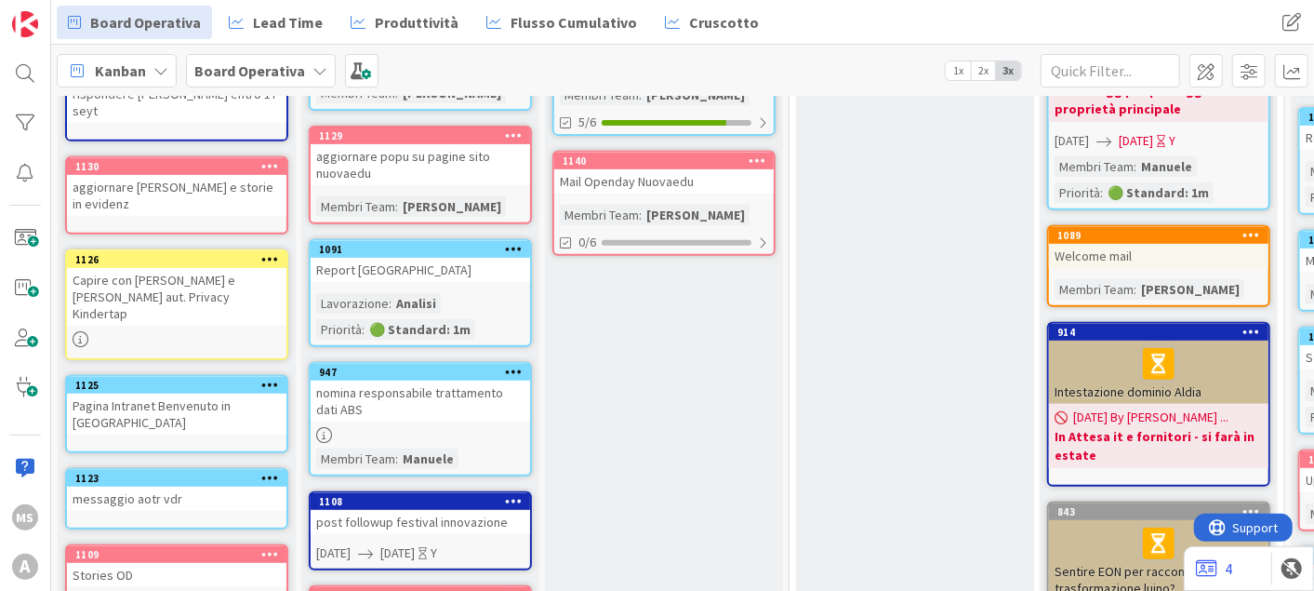
click at [501, 504] on div at bounding box center [513, 501] width 33 height 13
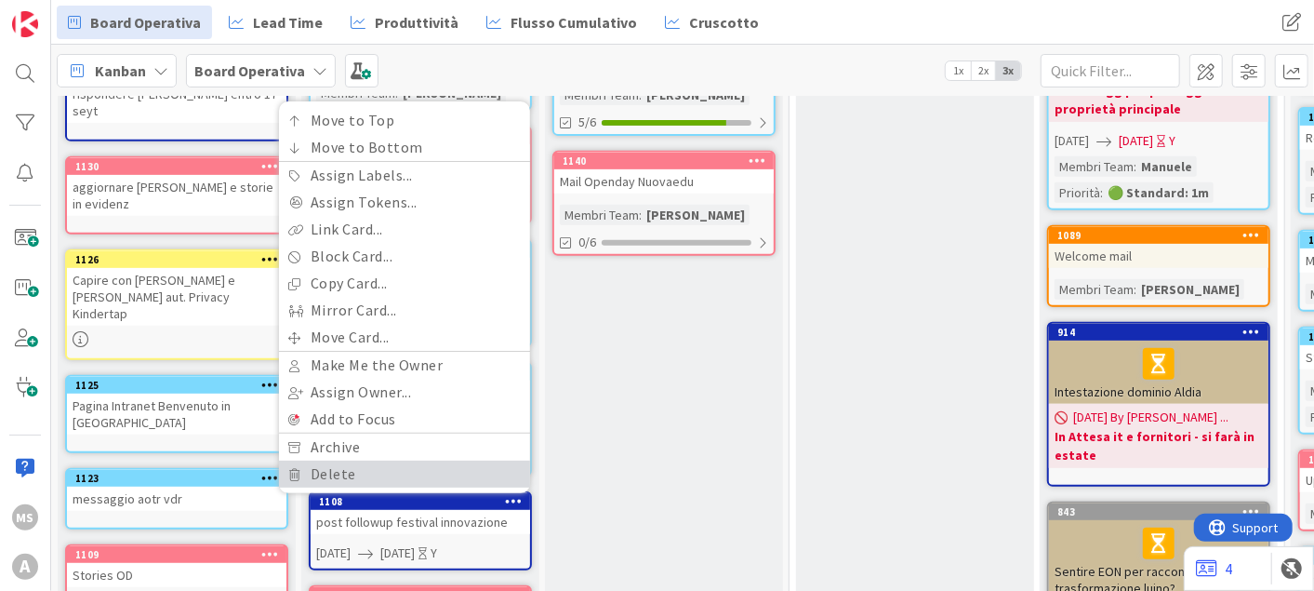
click at [413, 460] on link "Delete" at bounding box center [404, 473] width 251 height 27
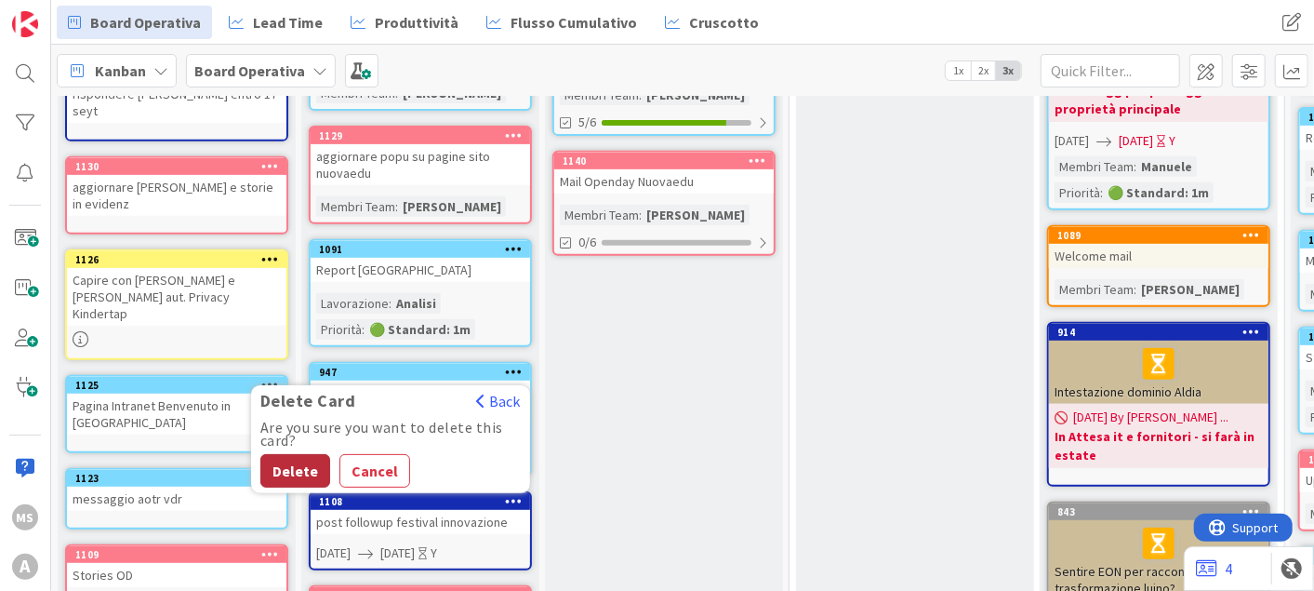
click at [277, 466] on button "Delete" at bounding box center [295, 470] width 70 height 33
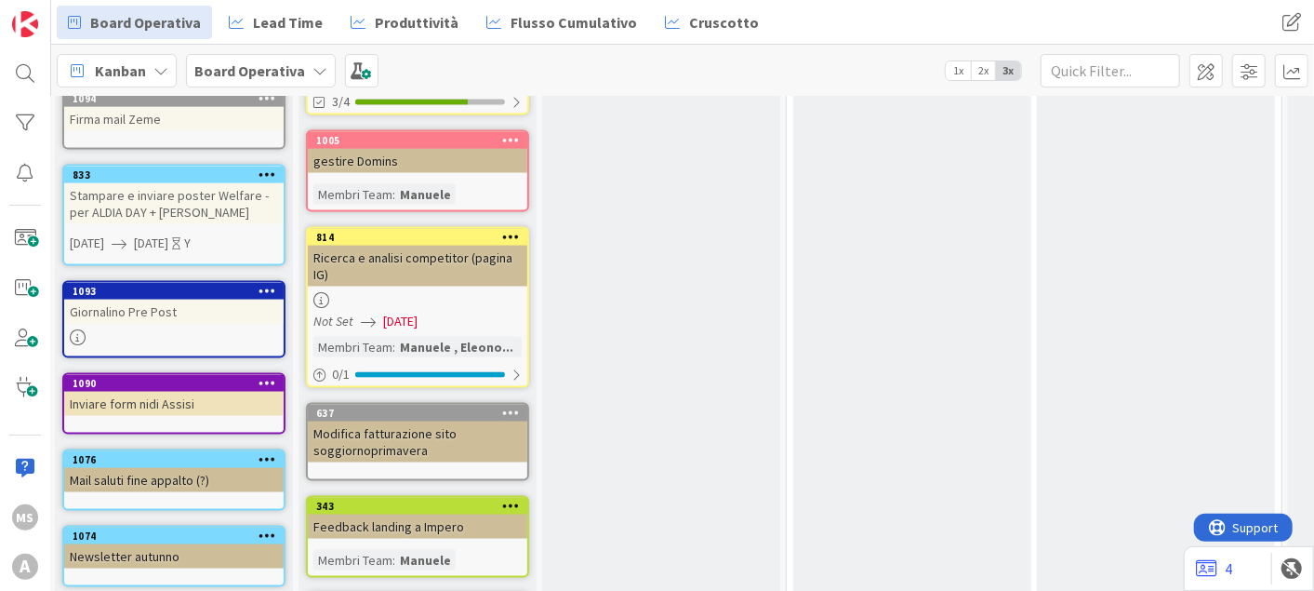
scroll to position [1501, 0]
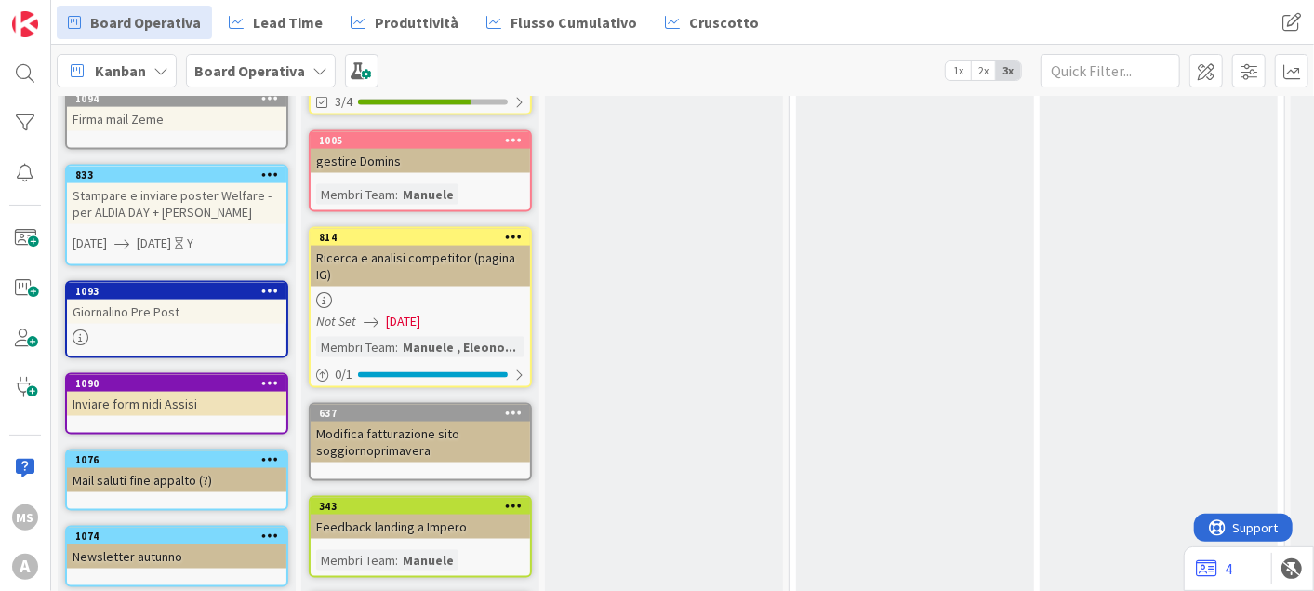
click at [265, 528] on icon at bounding box center [270, 534] width 18 height 13
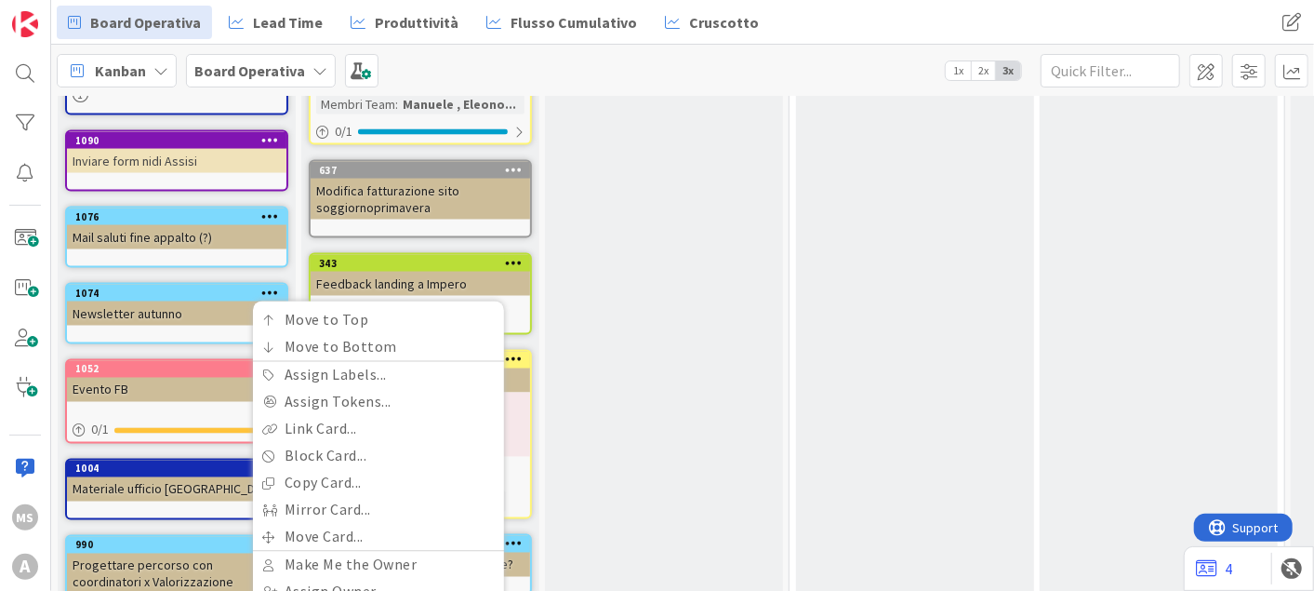
scroll to position [1805, 0]
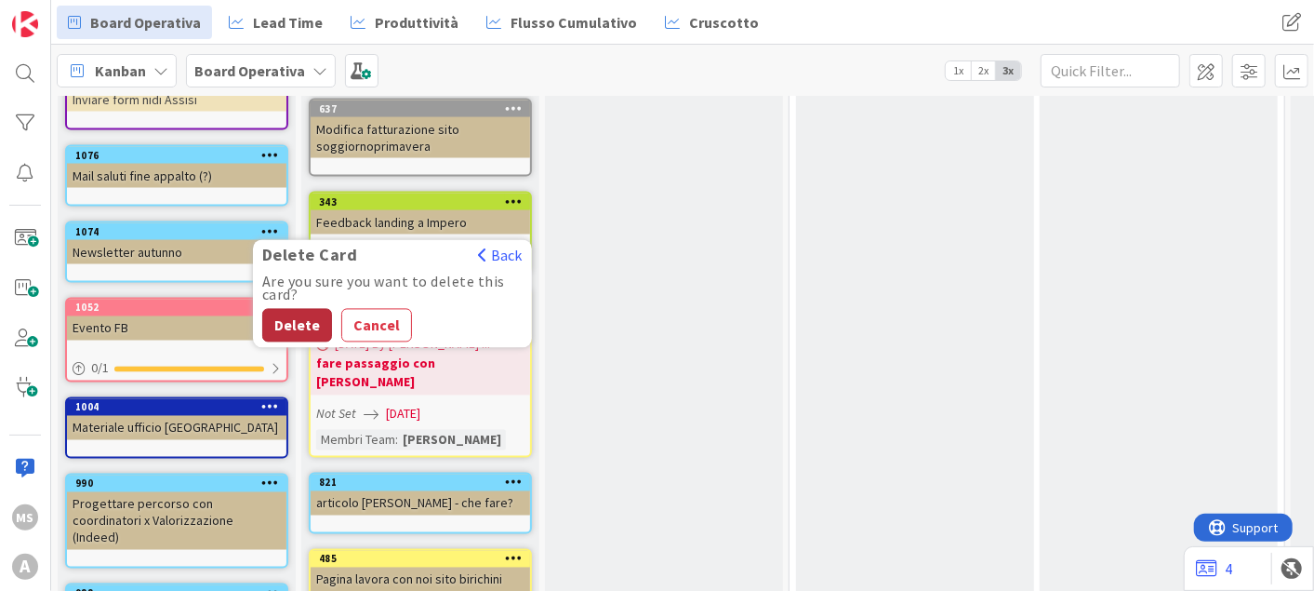
click at [292, 309] on button "Delete" at bounding box center [297, 325] width 70 height 33
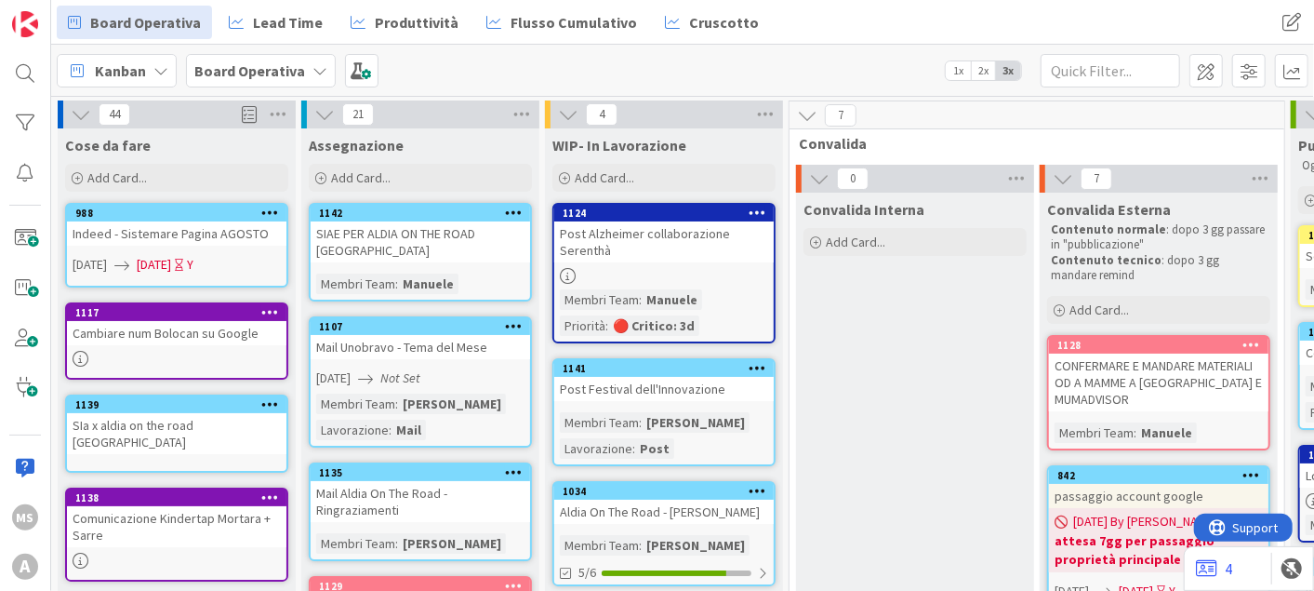
scroll to position [57, 0]
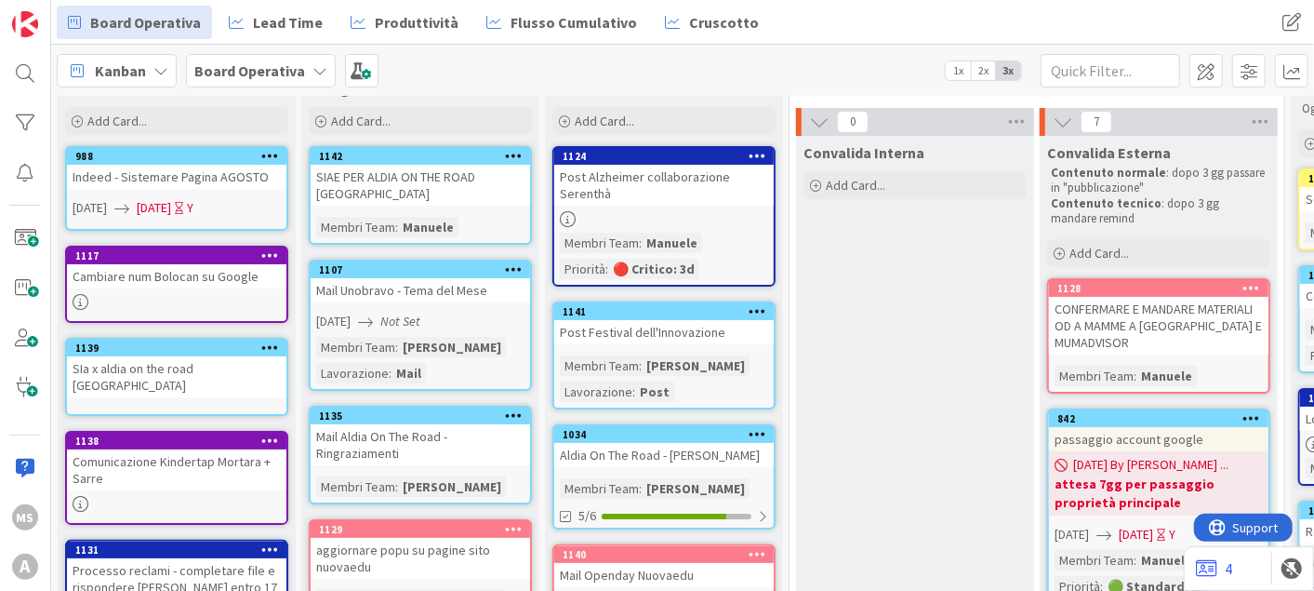
click at [268, 340] on icon at bounding box center [270, 346] width 18 height 13
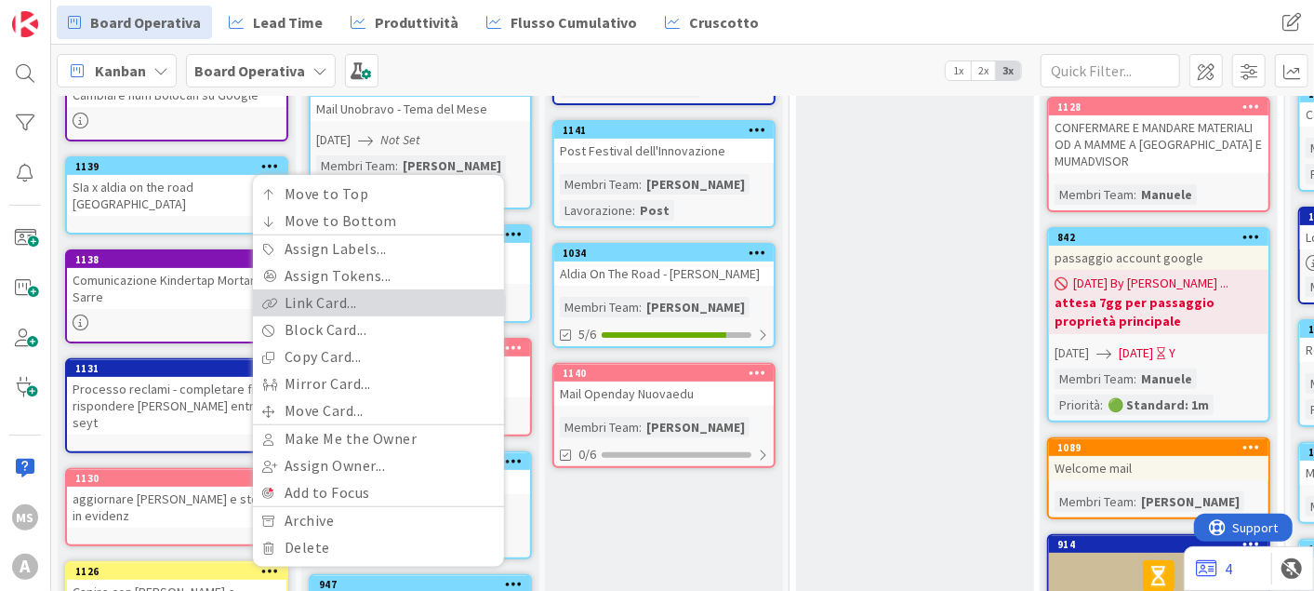
scroll to position [268, 0]
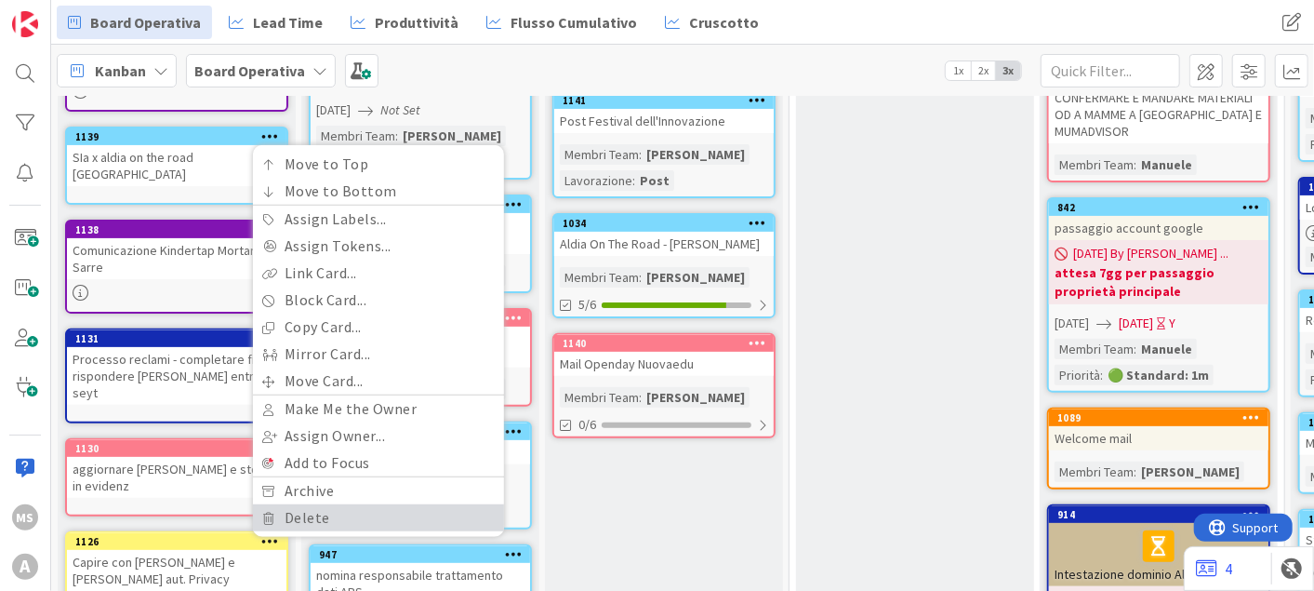
click at [301, 514] on link "Delete" at bounding box center [378, 517] width 251 height 27
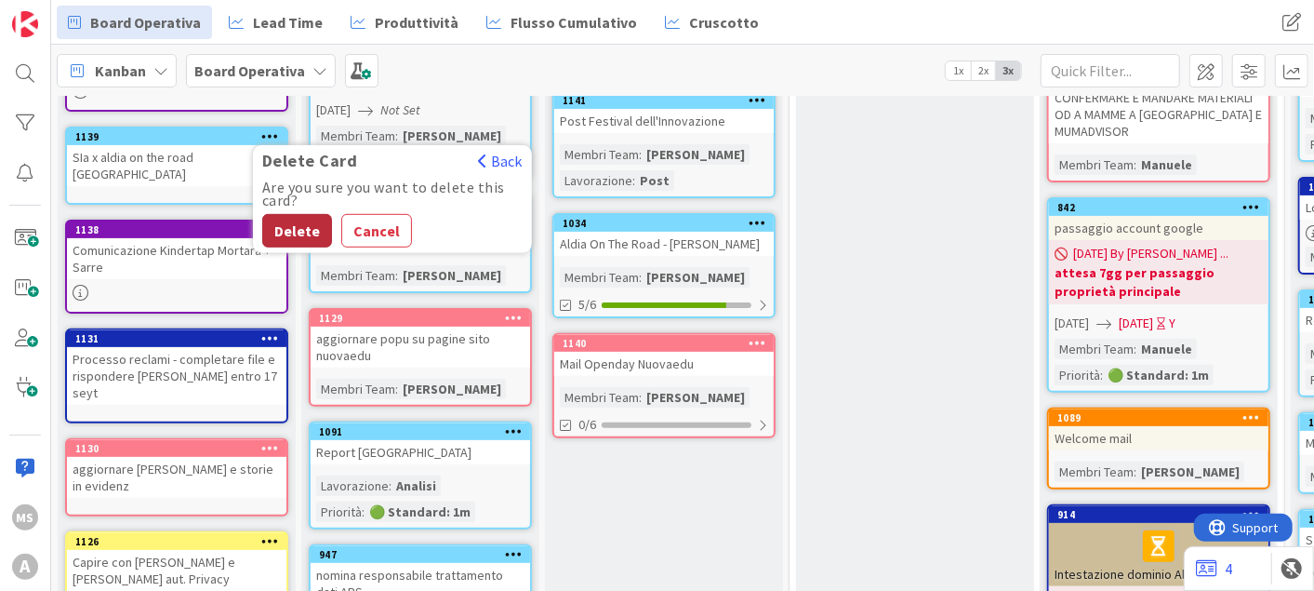
click at [294, 227] on button "Delete" at bounding box center [297, 230] width 70 height 33
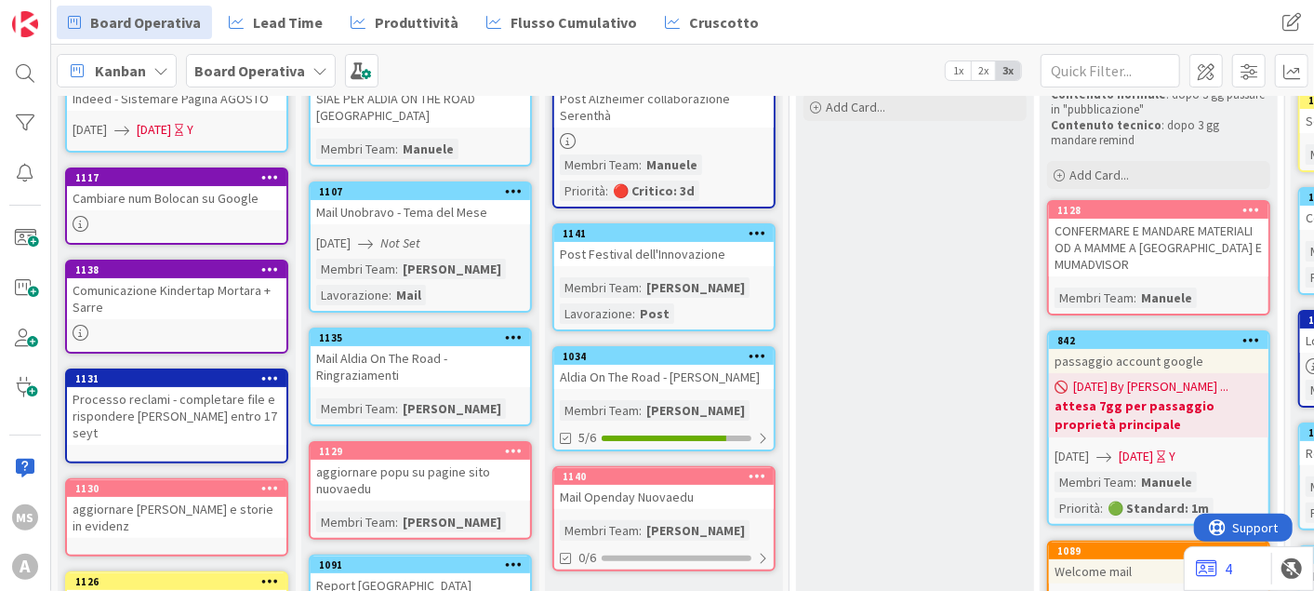
scroll to position [0, 0]
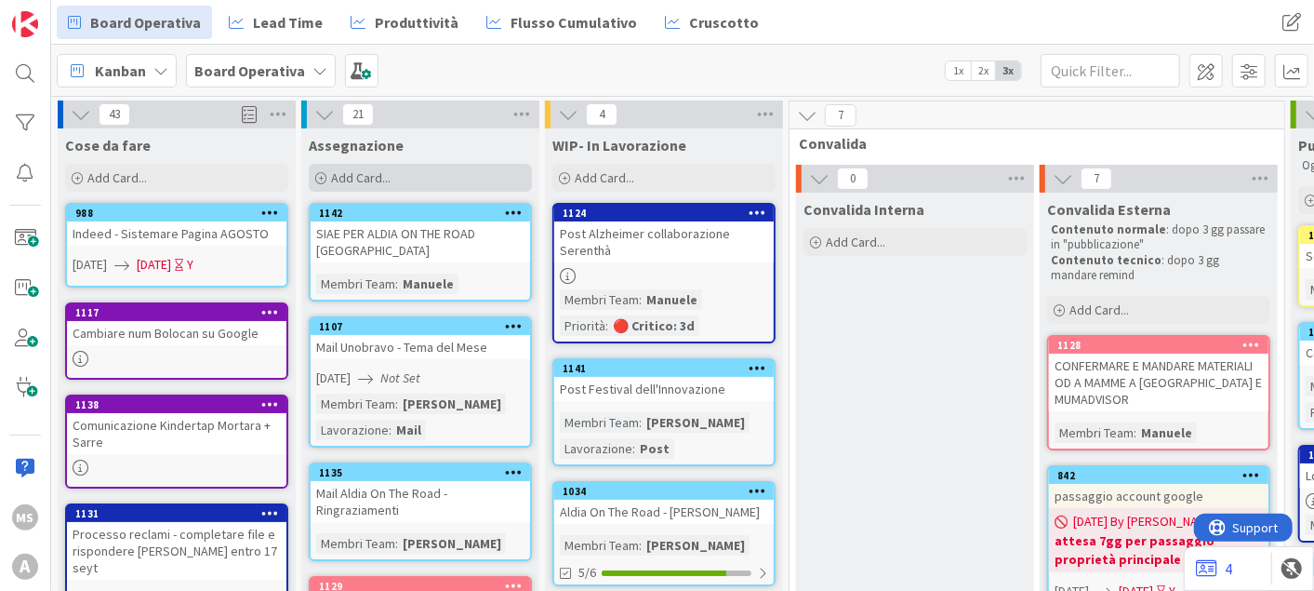
click at [432, 164] on div "Add Card..." at bounding box center [420, 178] width 223 height 28
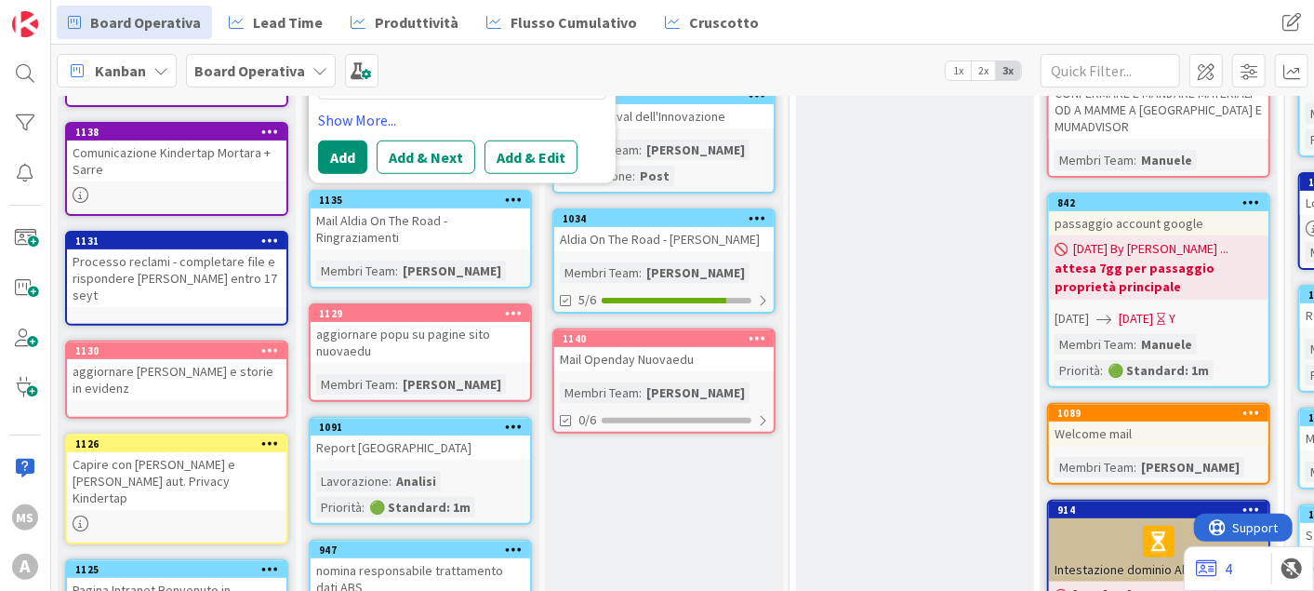
scroll to position [291, 0]
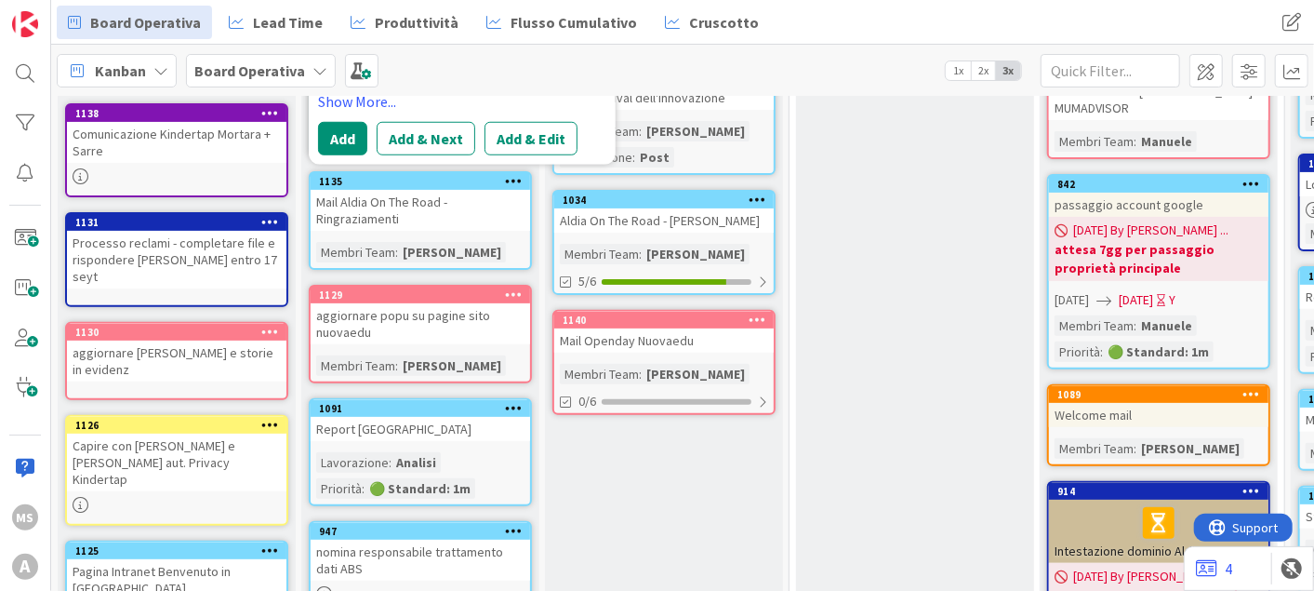
click at [143, 340] on div "aggiornare [PERSON_NAME] e storie in evidenz" at bounding box center [177, 360] width 220 height 41
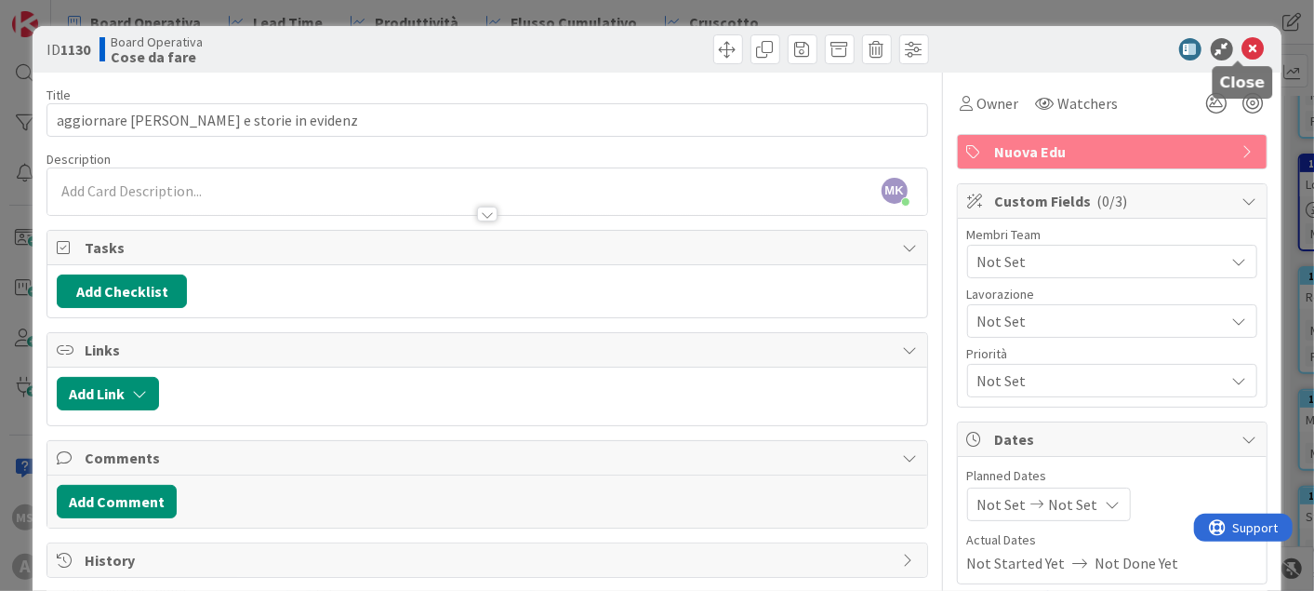
click at [1243, 48] on icon at bounding box center [1254, 49] width 22 height 22
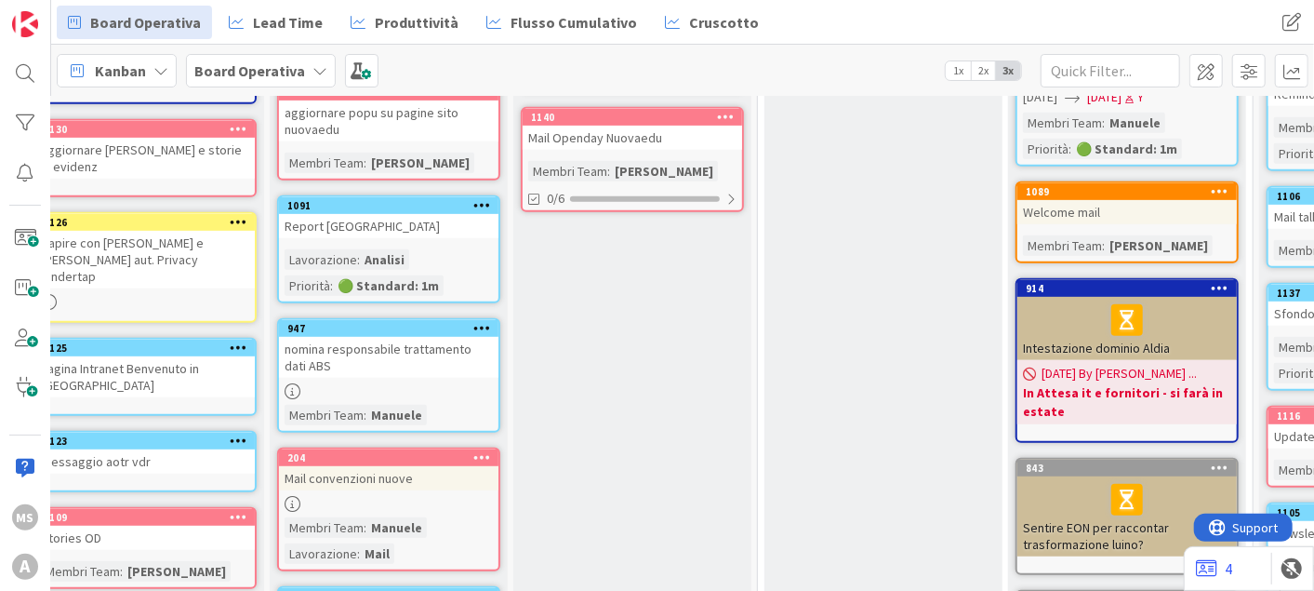
scroll to position [494, 0]
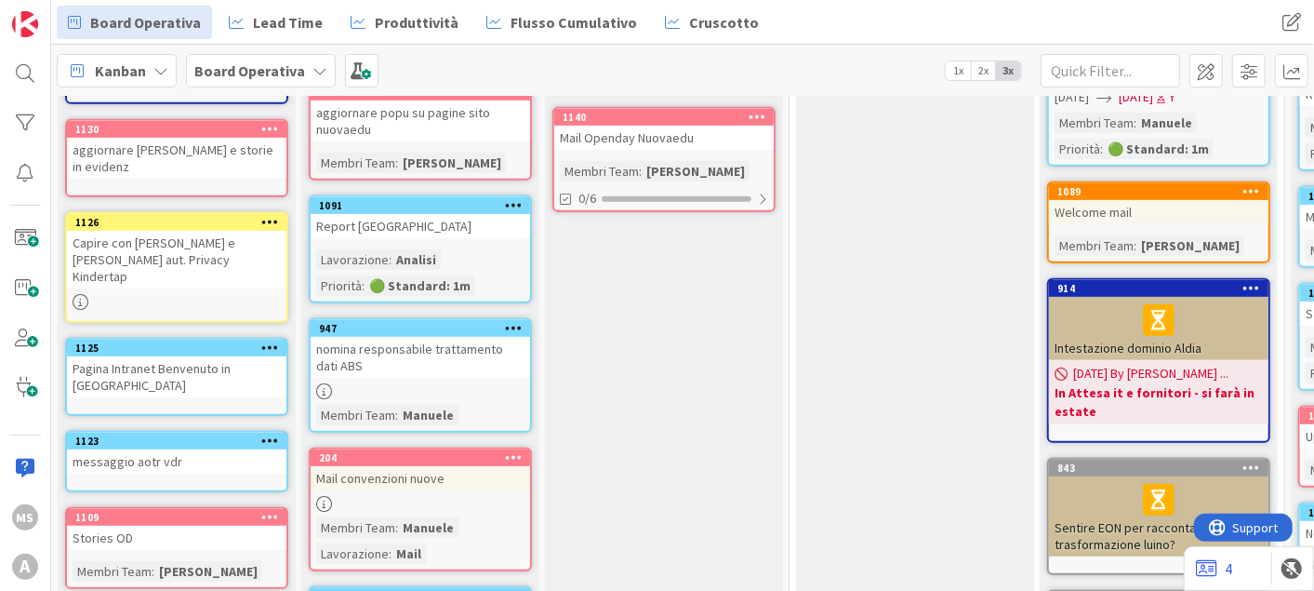
click at [143, 138] on div "aggiornare [PERSON_NAME] e storie in evidenz" at bounding box center [177, 158] width 220 height 41
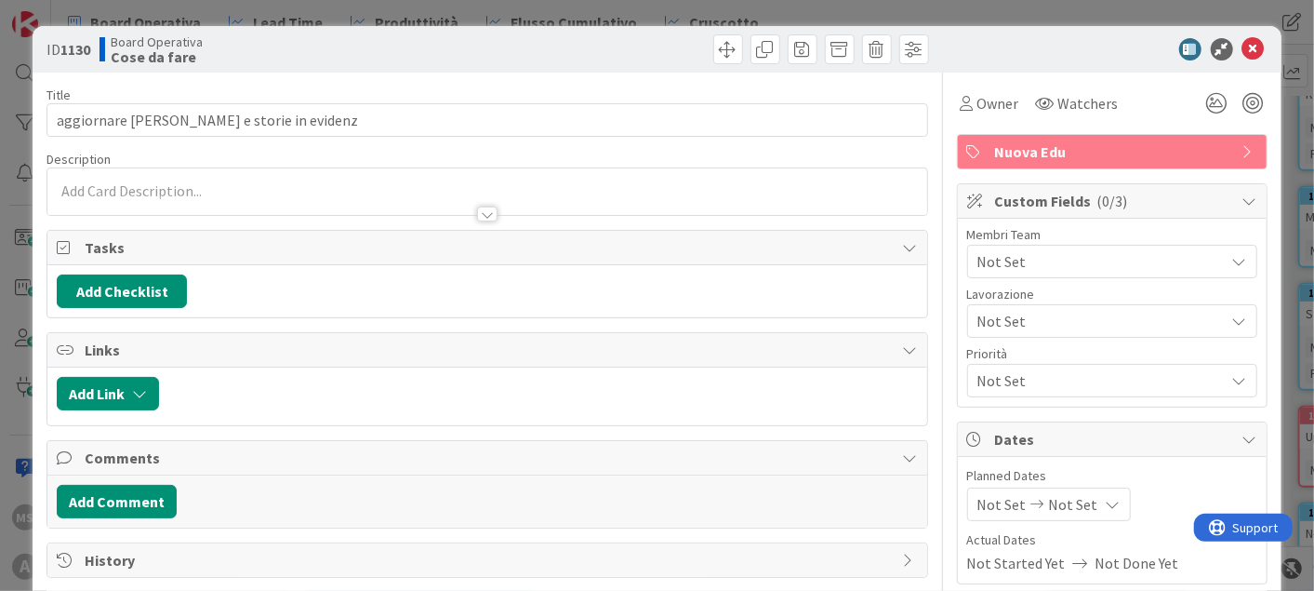
type textarea "x"
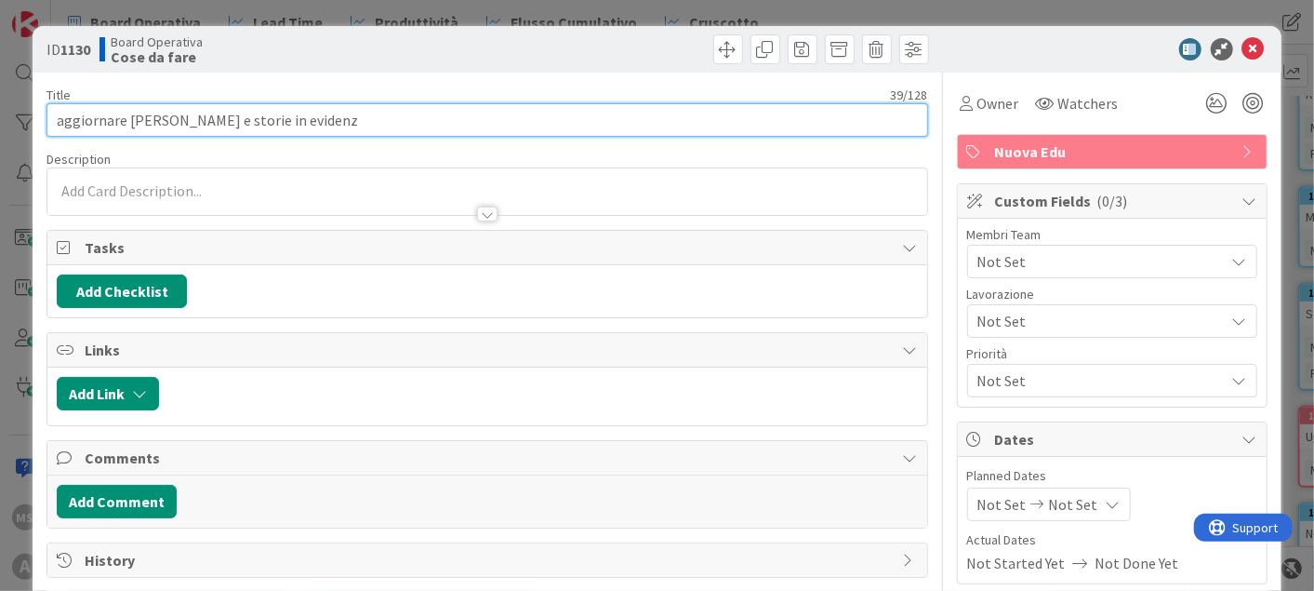
click at [394, 130] on input "aggiornare [PERSON_NAME] e storie in evidenz" at bounding box center [487, 119] width 881 height 33
type input "aggiornare linktree"
type textarea "x"
type input "aggiornare linktree"
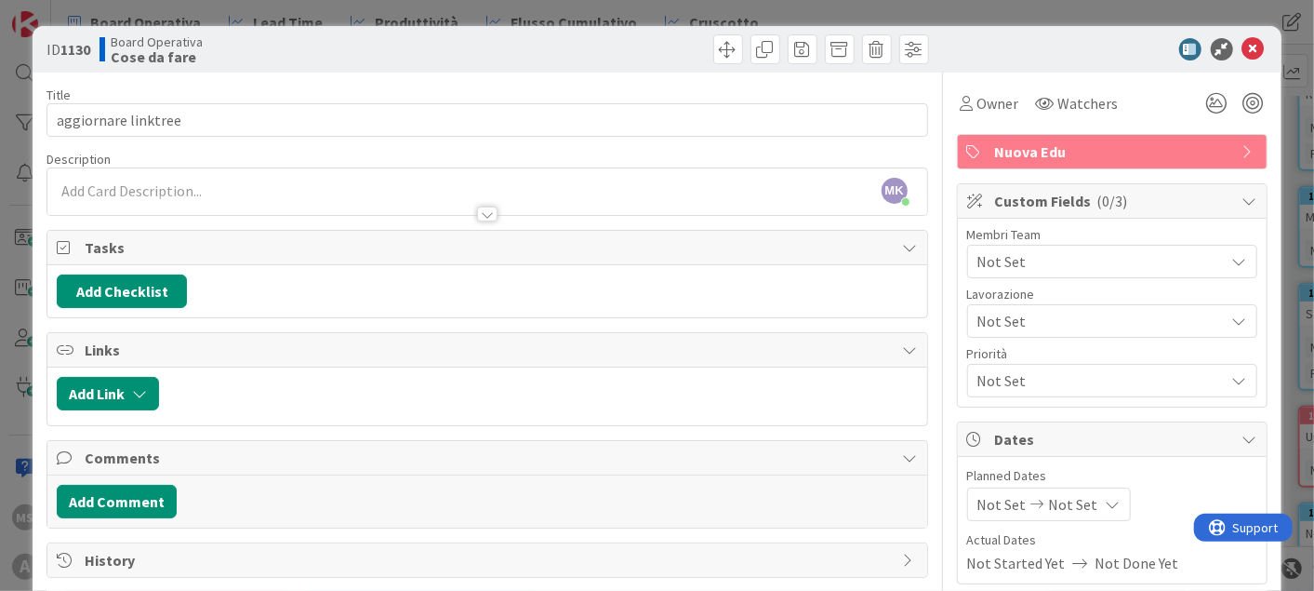
click at [1050, 264] on span "Not Set" at bounding box center [1101, 261] width 247 height 22
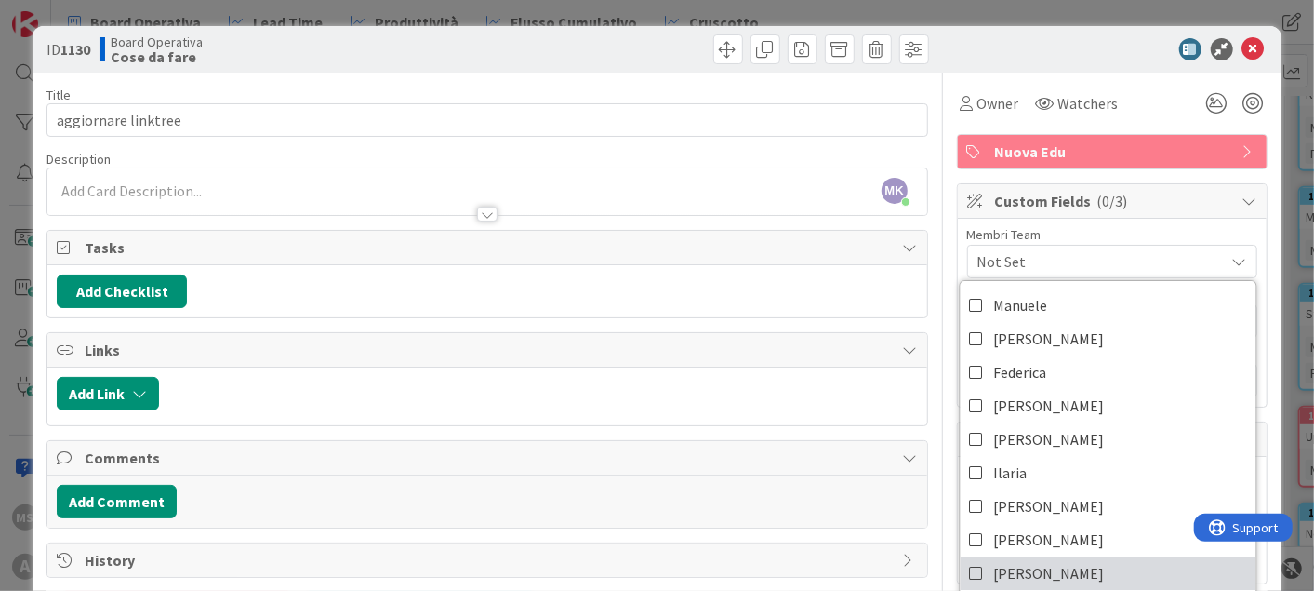
scroll to position [24, 0]
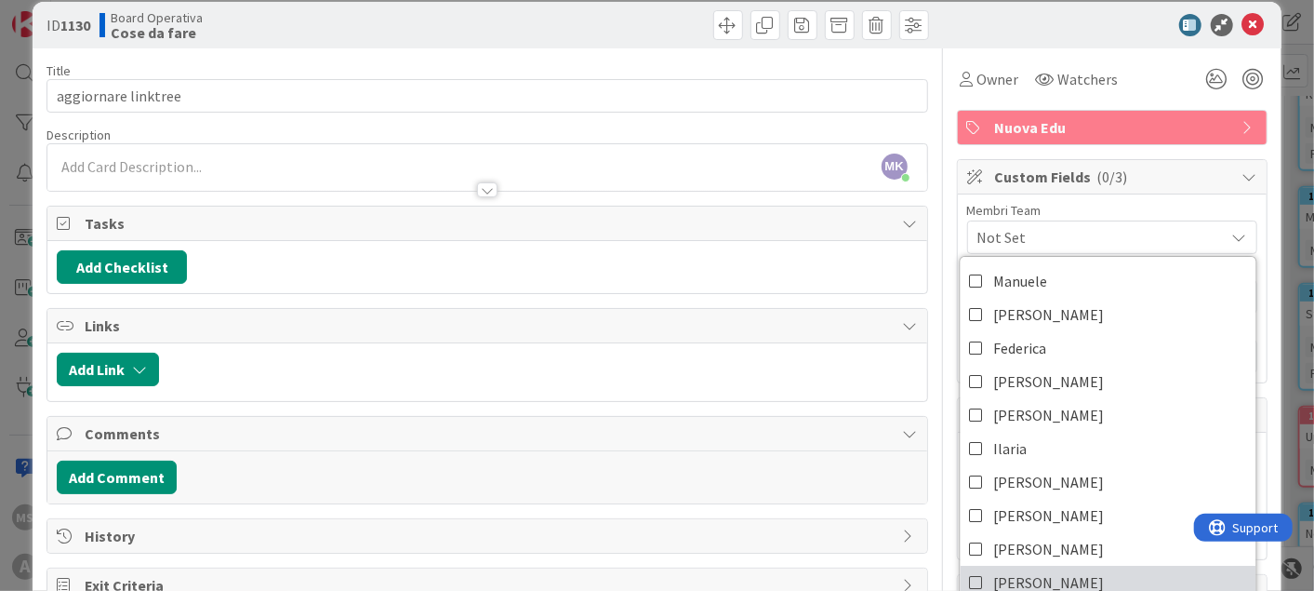
click at [998, 568] on span "[PERSON_NAME]" at bounding box center [1049, 582] width 111 height 28
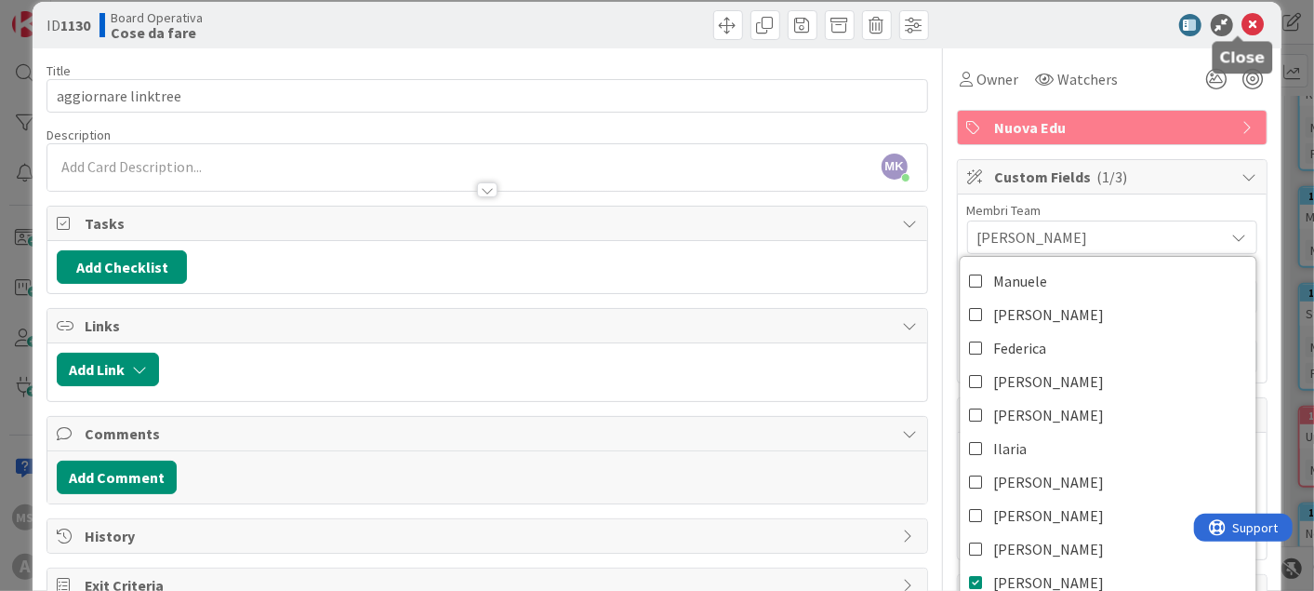
click at [1243, 19] on icon at bounding box center [1254, 25] width 22 height 22
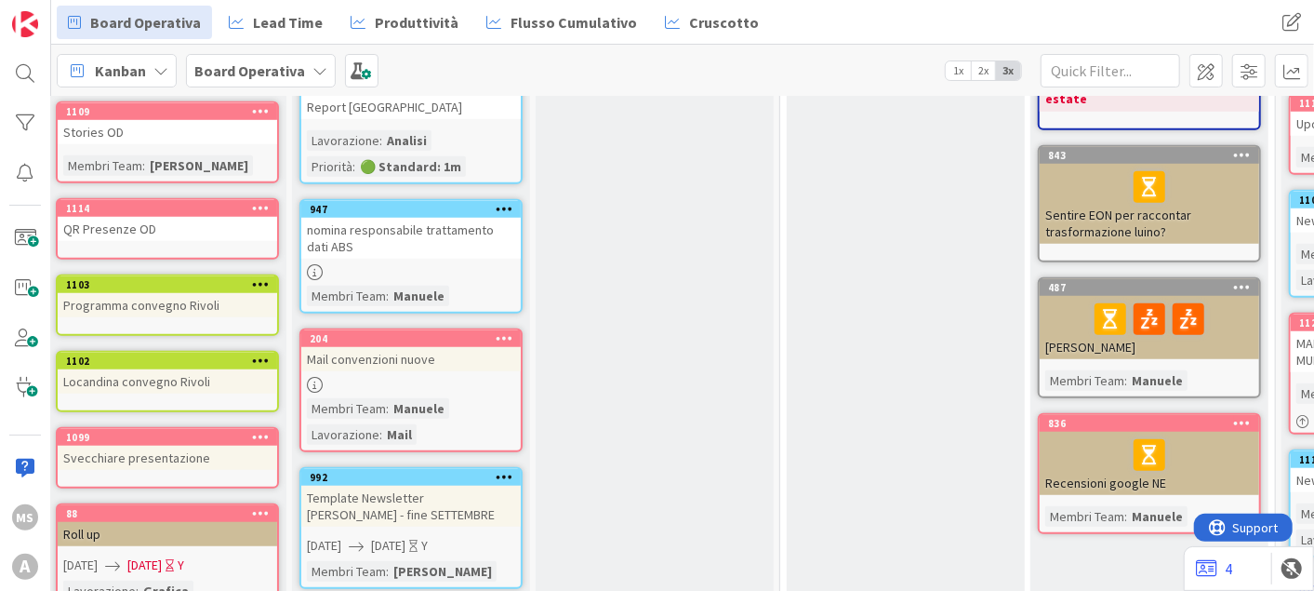
scroll to position [0, 9]
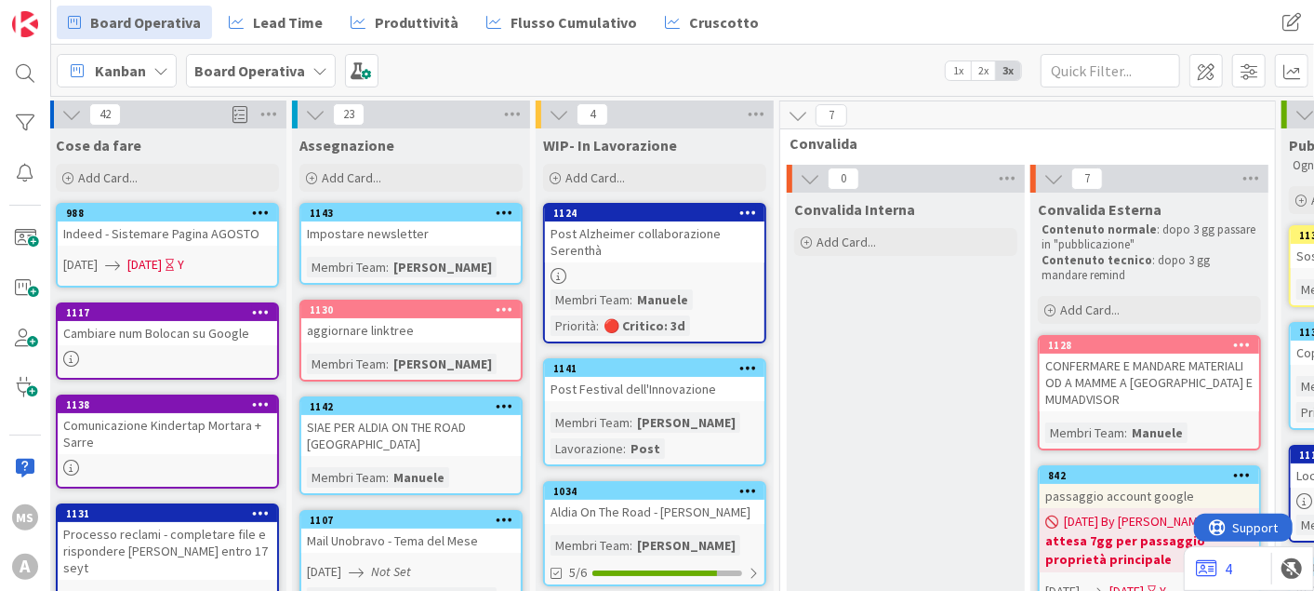
click at [276, 190] on div "Add Card..." at bounding box center [167, 178] width 223 height 28
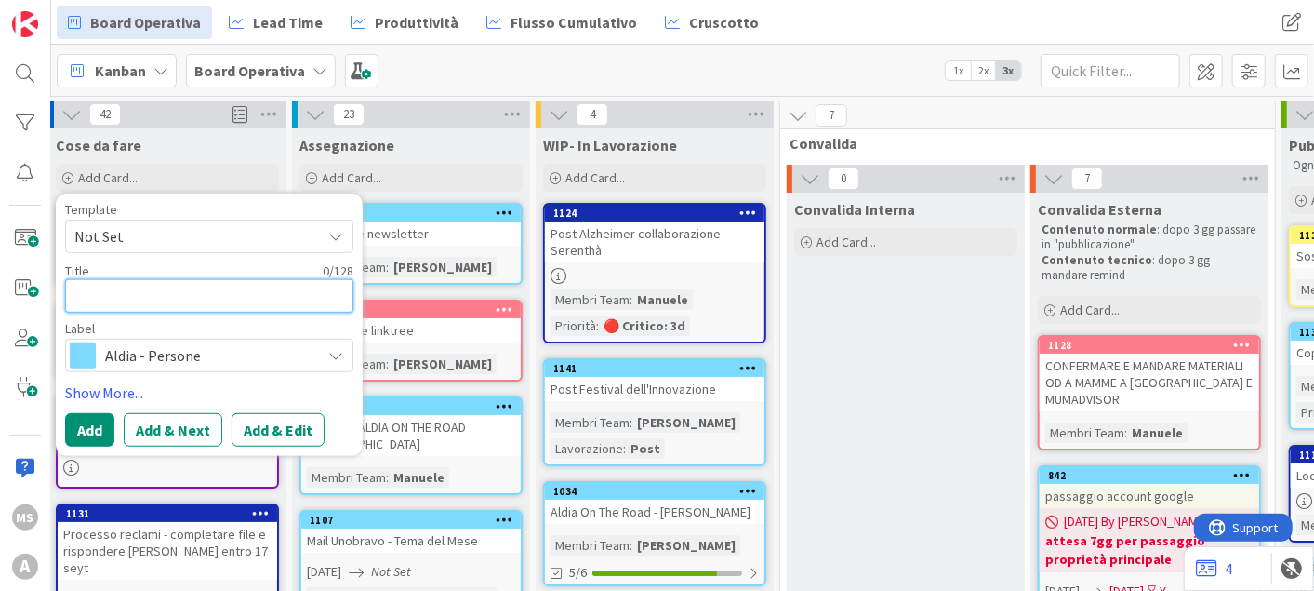
type textarea "x"
type textarea "m"
type textarea "x"
type textarea "ma"
type textarea "x"
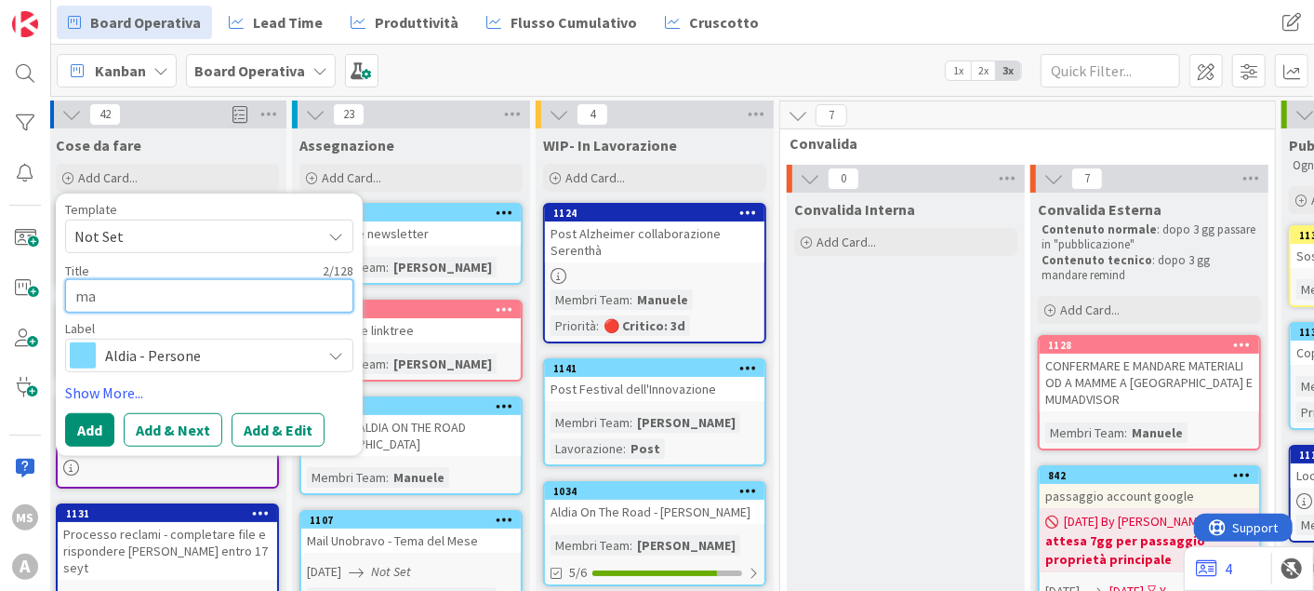
type textarea "man"
type textarea "x"
type textarea "mand"
type textarea "x"
type textarea "manda"
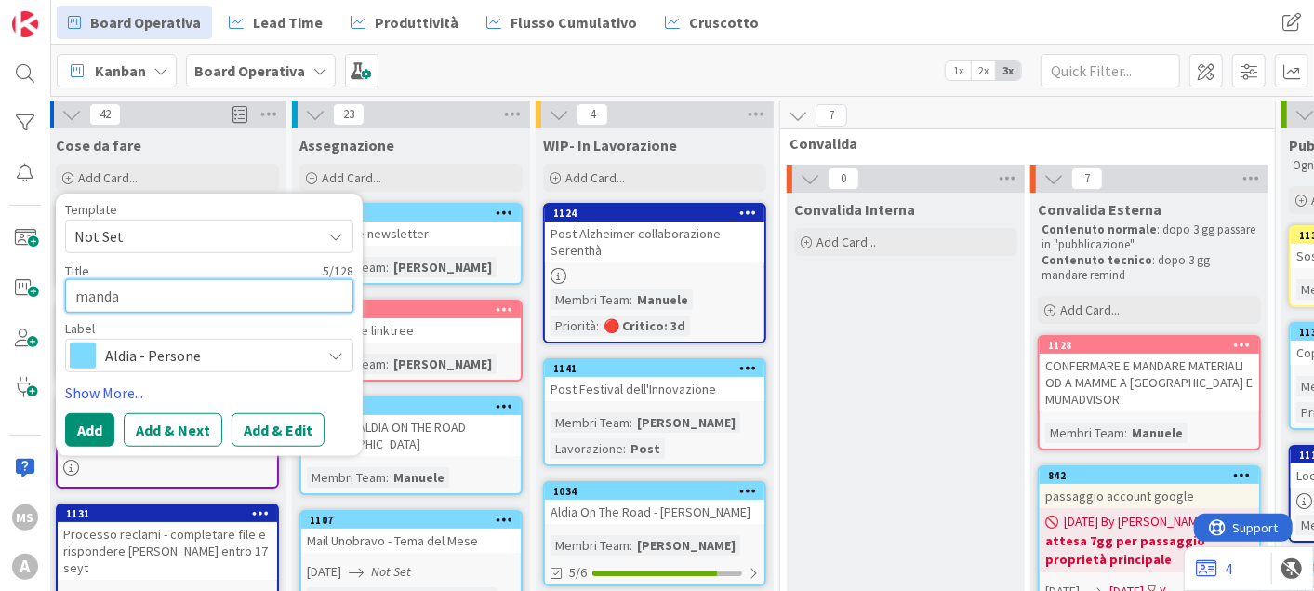
type textarea "x"
type textarea "mandare"
type textarea "x"
type textarea "mandare i"
type textarea "x"
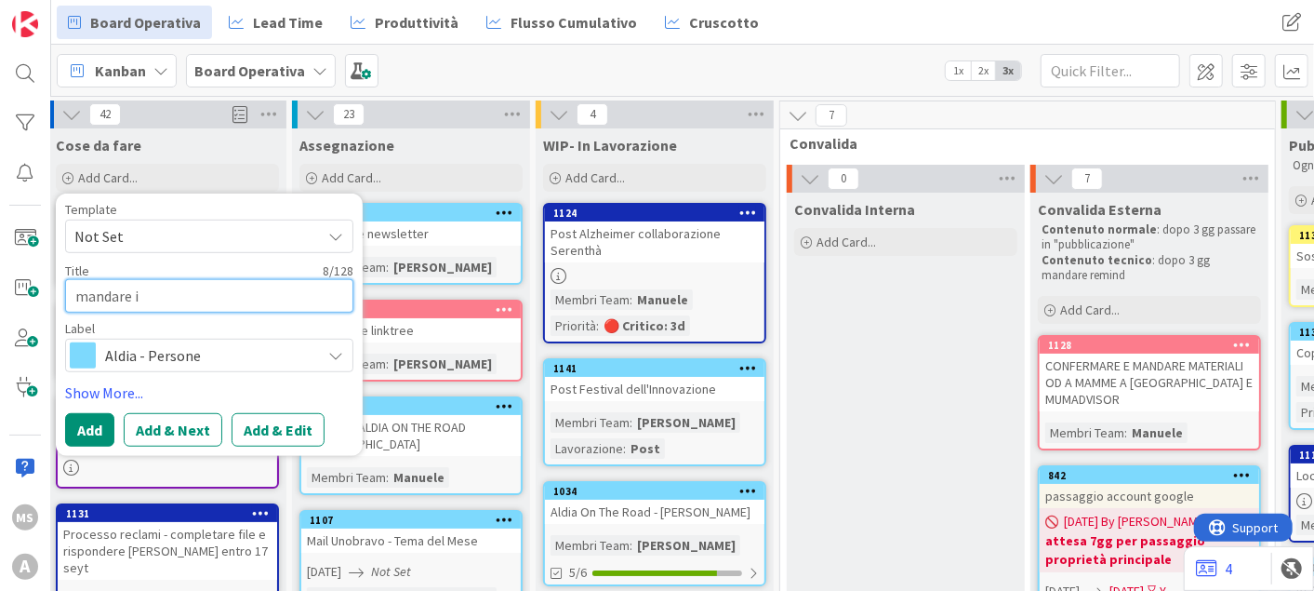
type textarea "mandare ir"
type textarea "x"
type textarea "mandare irc"
type textarea "x"
type textarea "mandare irch"
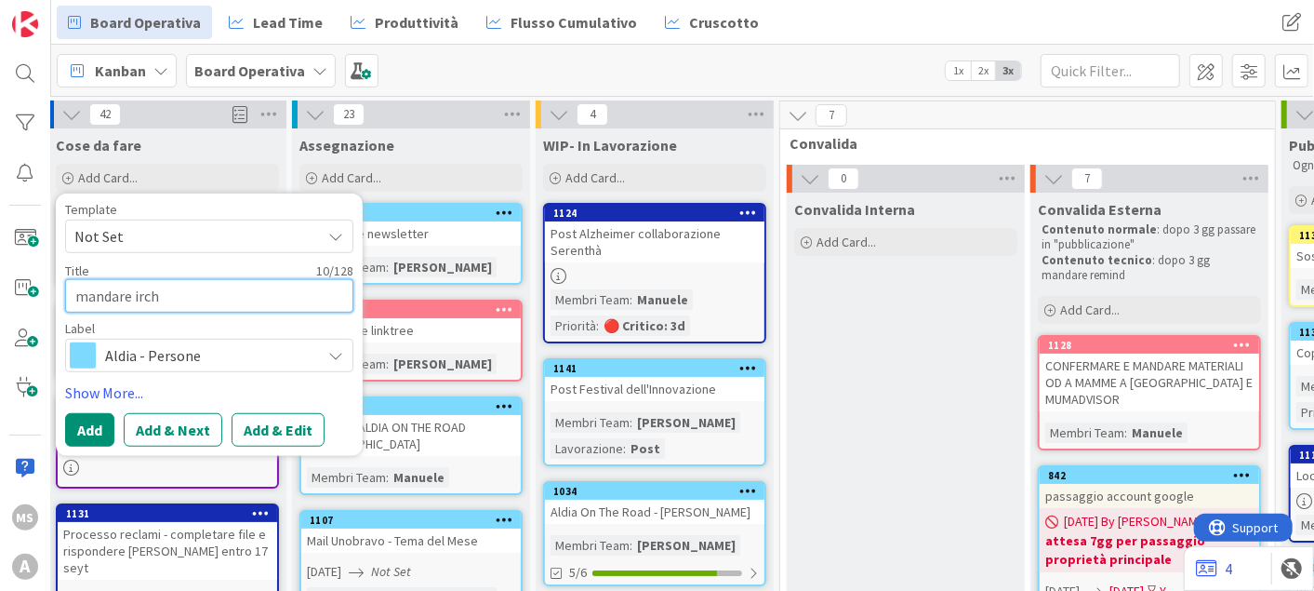
type textarea "x"
type textarea "mandare irche"
type textarea "x"
type textarea "mandare irchei"
type textarea "x"
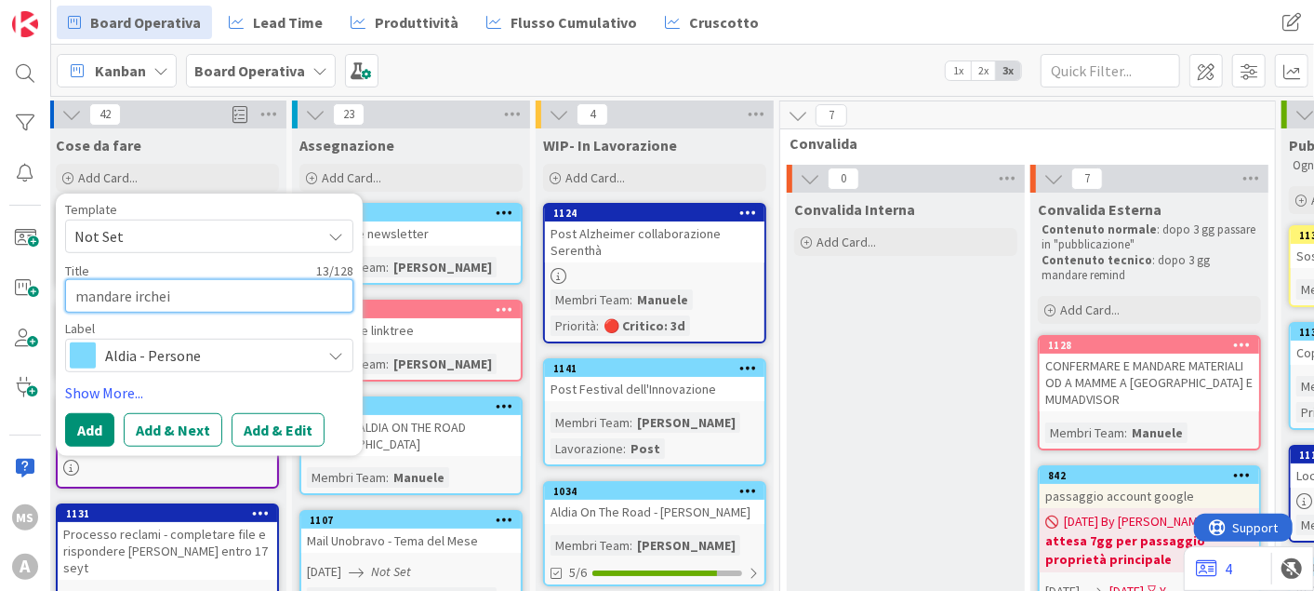
type textarea "mandare ircheis"
type textarea "x"
type textarea "mandare ircheist"
type textarea "x"
type textarea "mandare ircheista"
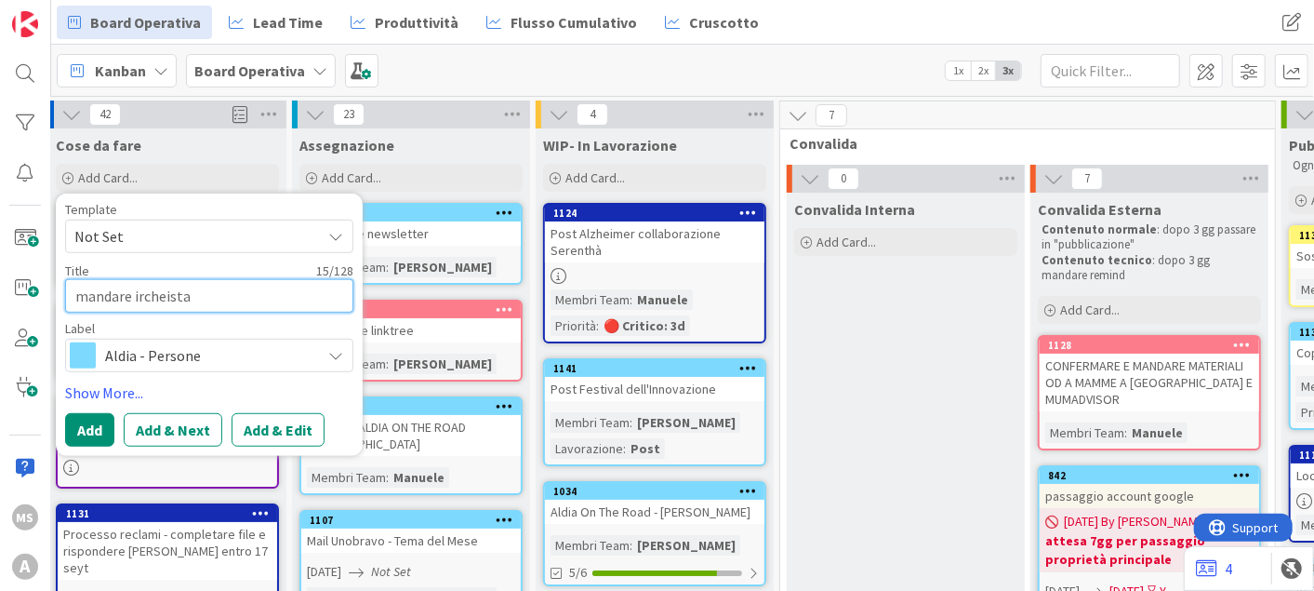
type textarea "x"
type textarea "mandare ircheista"
type textarea "x"
type textarea "mandare ircheista x"
type textarea "x"
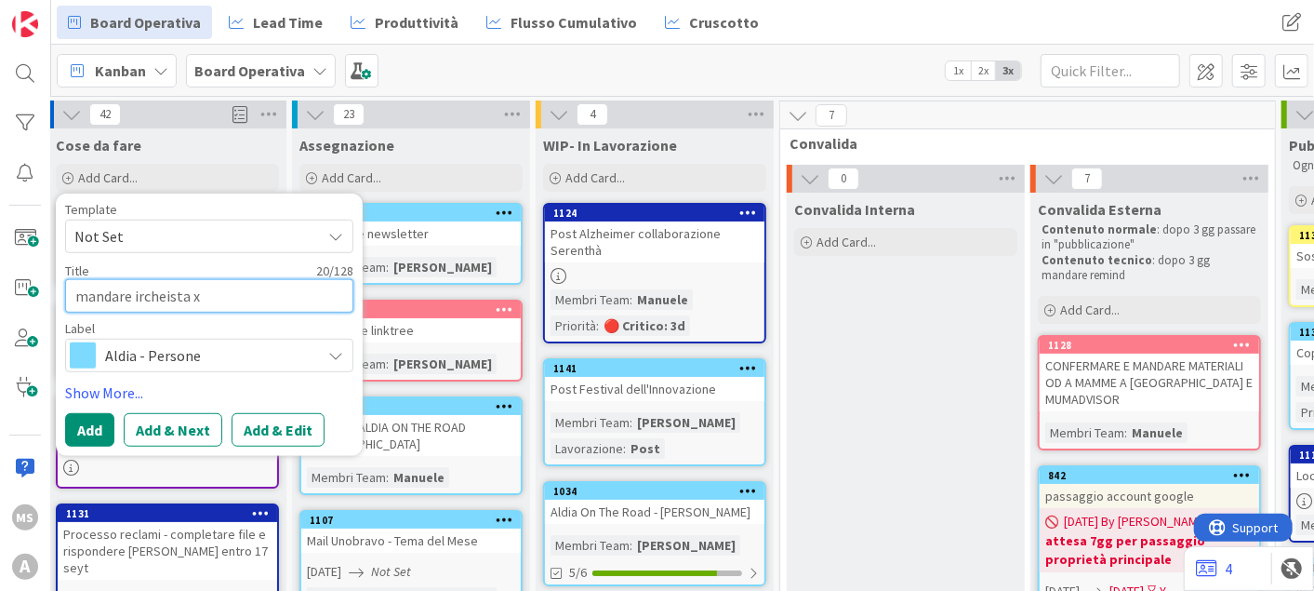
type textarea "mandare ircheista x v"
type textarea "x"
type textarea "mandare ircheista x vi"
type textarea "x"
type textarea "mandare ircheista x vid"
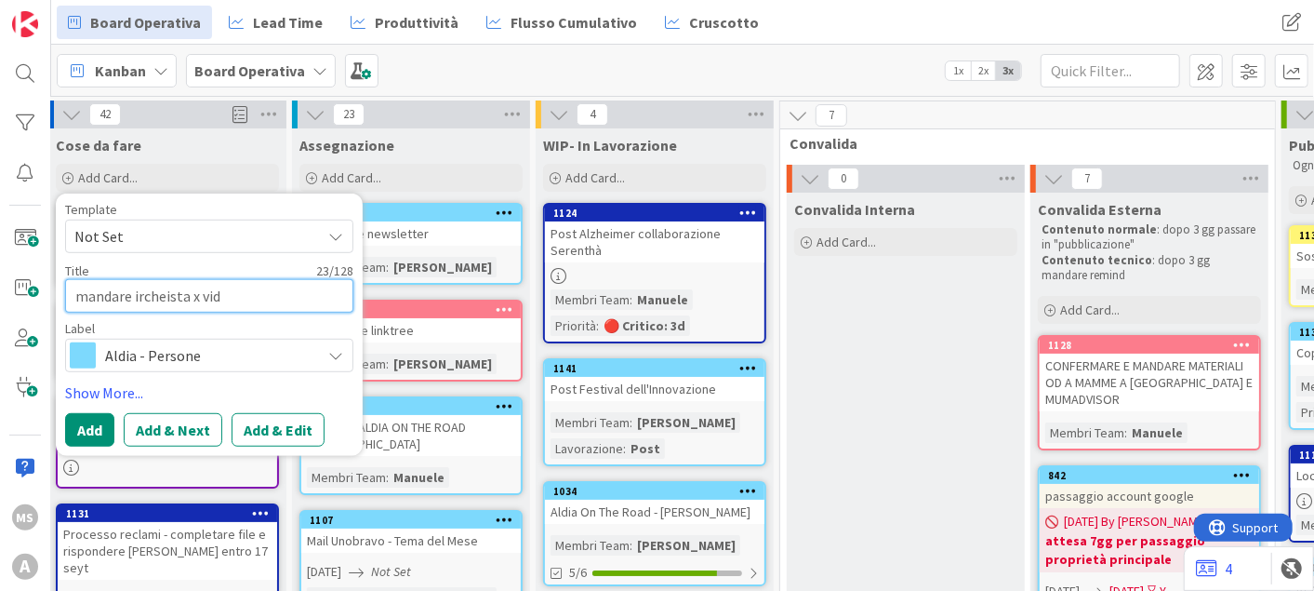
type textarea "x"
type textarea "mandare ircheista x video"
type textarea "x"
type textarea "mandare ircheista x video"
type textarea "x"
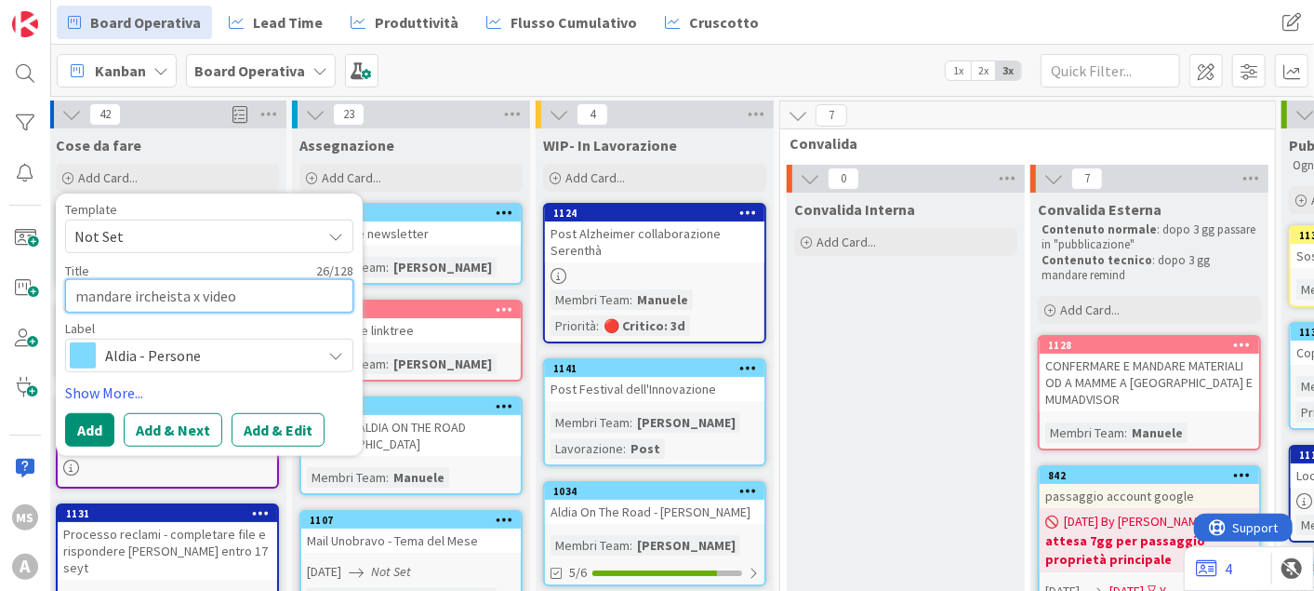
type textarea "mandare ircheista x video a"
type textarea "x"
type textarea "mandare ircheista x video an"
type textarea "x"
type textarea "mandare ircheista x video anzi"
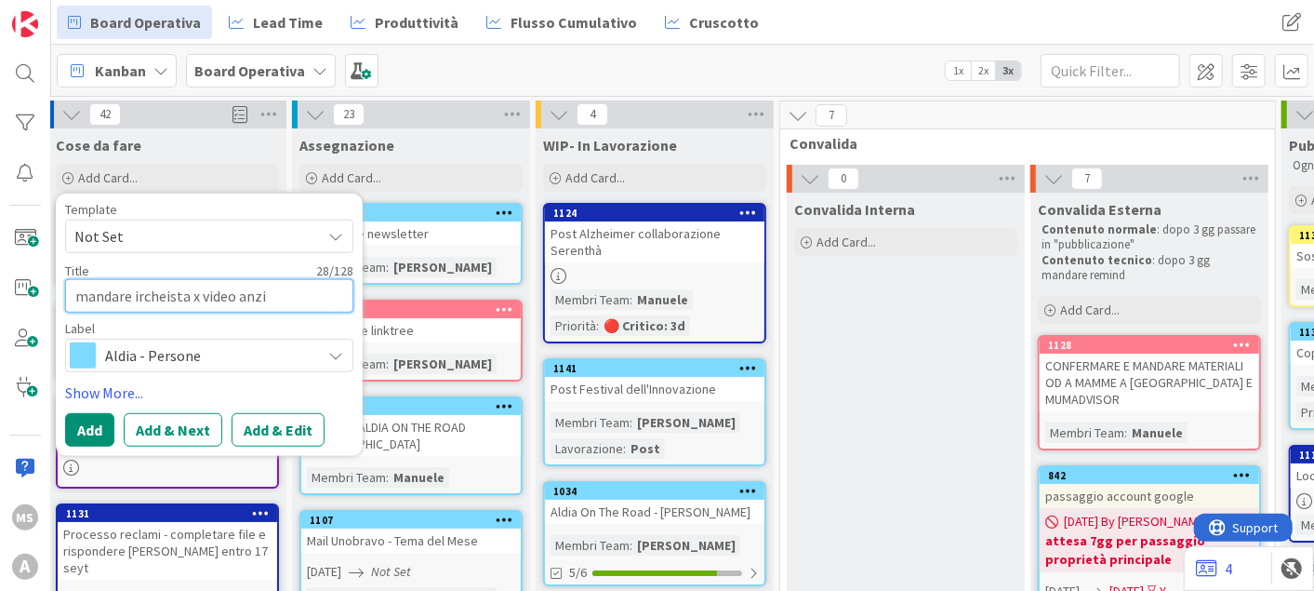
type textarea "x"
type textarea "mandare ircheista x video anzia"
type textarea "x"
type textarea "mandare ircheista x video anzian"
type textarea "x"
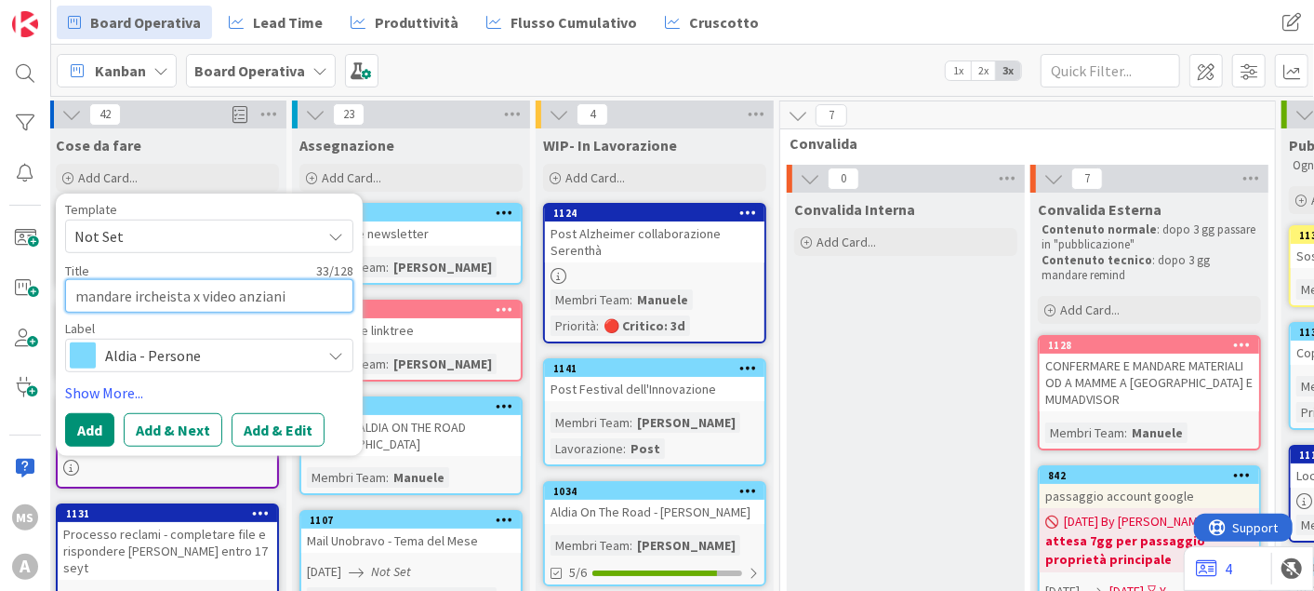
type textarea "mandare ircheista x video anziani"
type textarea "x"
type textarea "mandare ircheista x video anziani 2"
type textarea "x"
type textarea "mandare ircheista x video anziani 2"
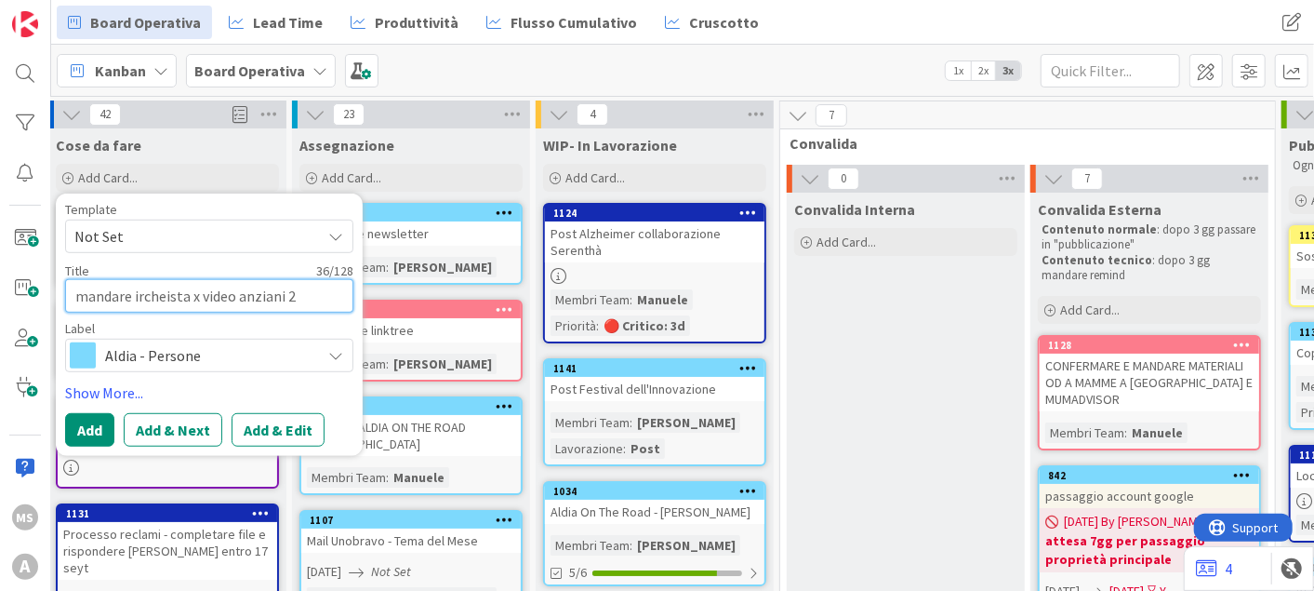
type textarea "x"
type textarea "mandare ircheista x video anziani 2 o"
type textarea "x"
type textarea "mandare ircheista x video anziani 2 ot"
type textarea "x"
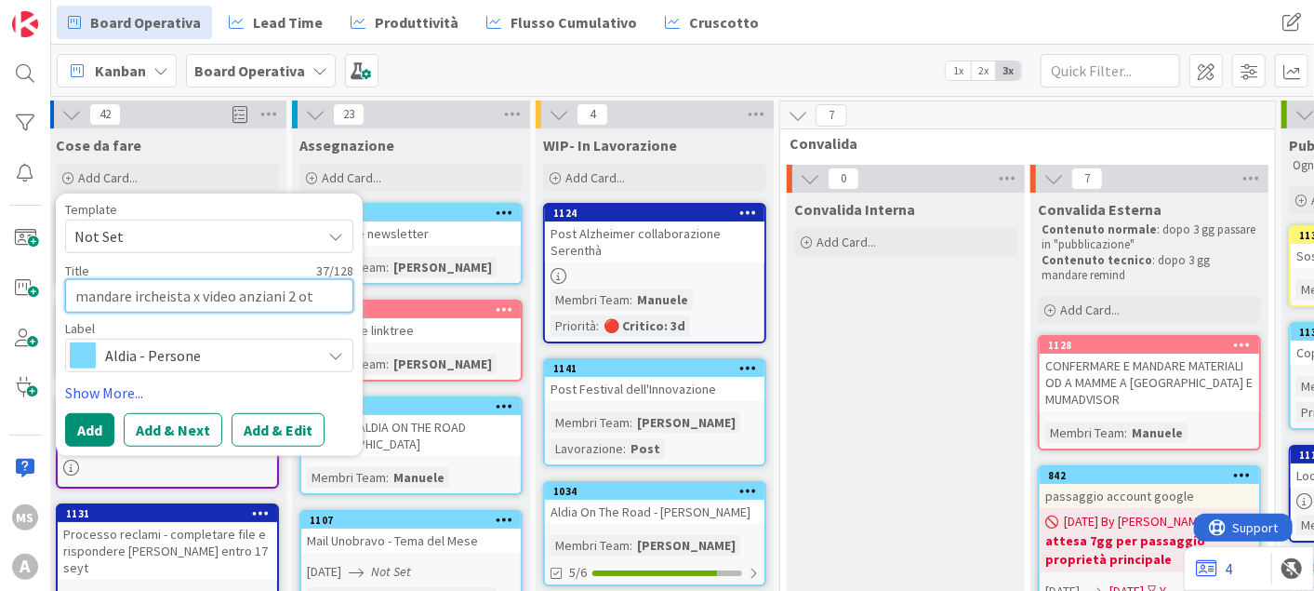
type textarea "mandare ircheista x video anziani [DATE]"
type textarea "x"
type textarea "mandare ircheista x video anziani 2 otto"
type textarea "x"
type textarea "mandare ircheista x video anziani 2 ottob"
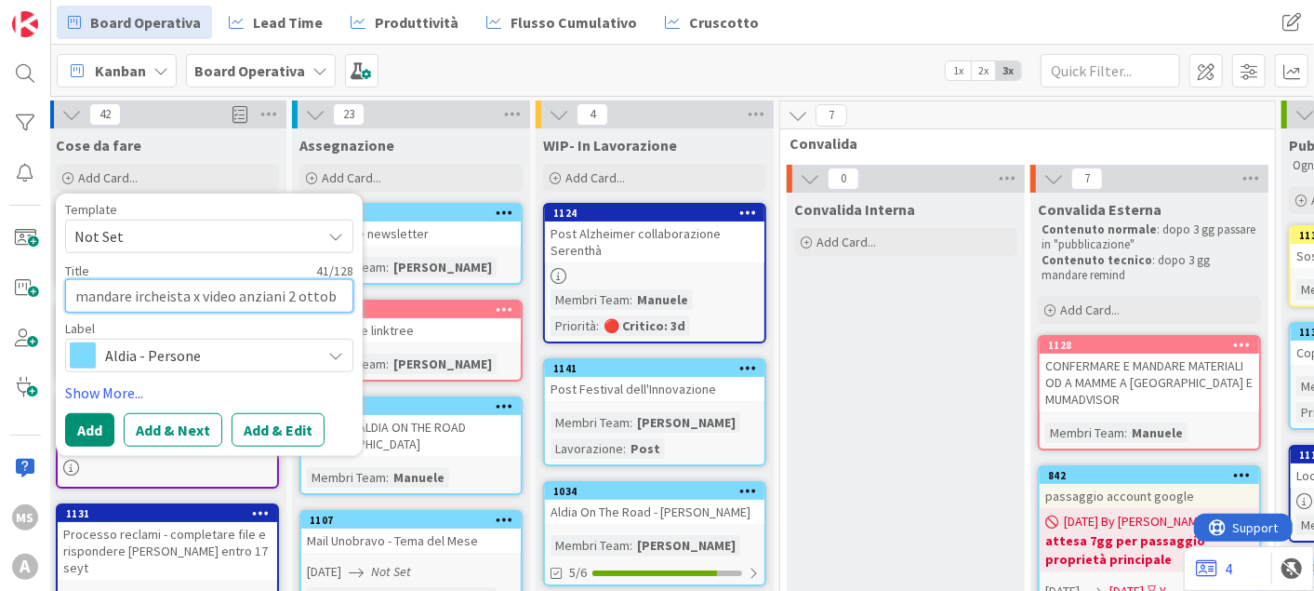
type textarea "x"
type textarea "mandare ircheista x video anziani 2 ottobr"
type textarea "x"
type textarea "mandare ircheista x video anziani [DATE]"
type textarea "x"
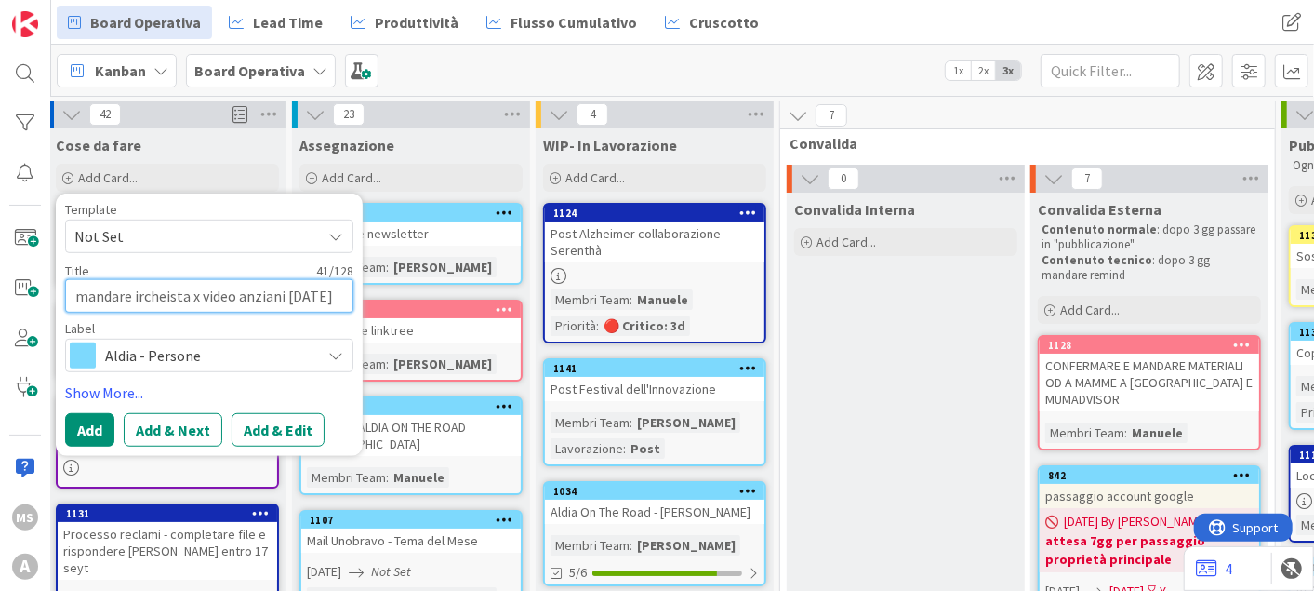
type textarea "mandare ircheista x video anziani [DATE]"
type textarea "x"
type textarea "mandare ircheista x video anziani [DATE] ("
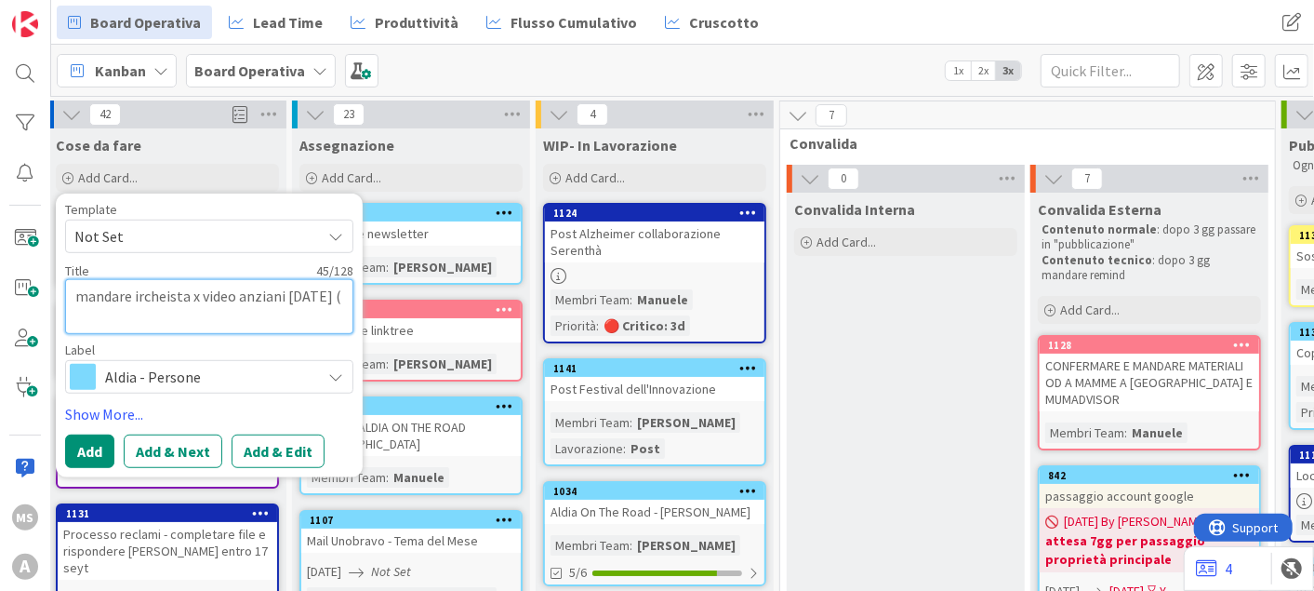
type textarea "x"
type textarea "mandare ircheista x video anziani [DATE] (V"
type textarea "x"
type textarea "mandare ircheista x video anziani [DATE] (VE"
type textarea "x"
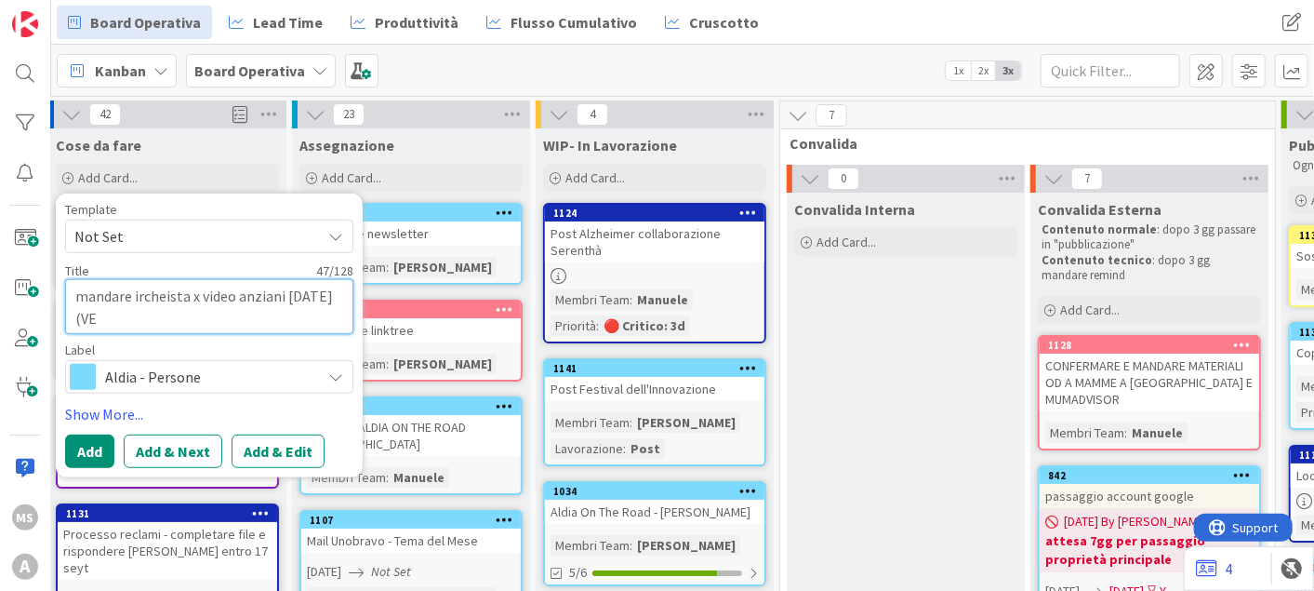
type textarea "mandare ircheista x video anziani [DATE] (VED"
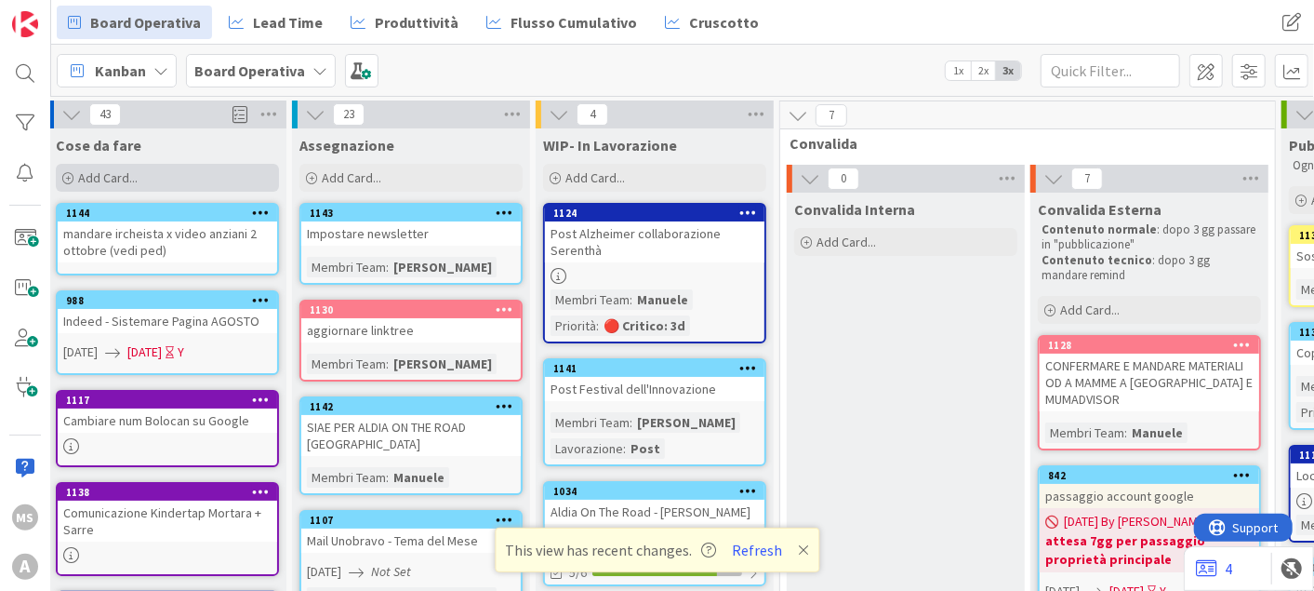
click at [94, 180] on span "Add Card..." at bounding box center [108, 177] width 60 height 17
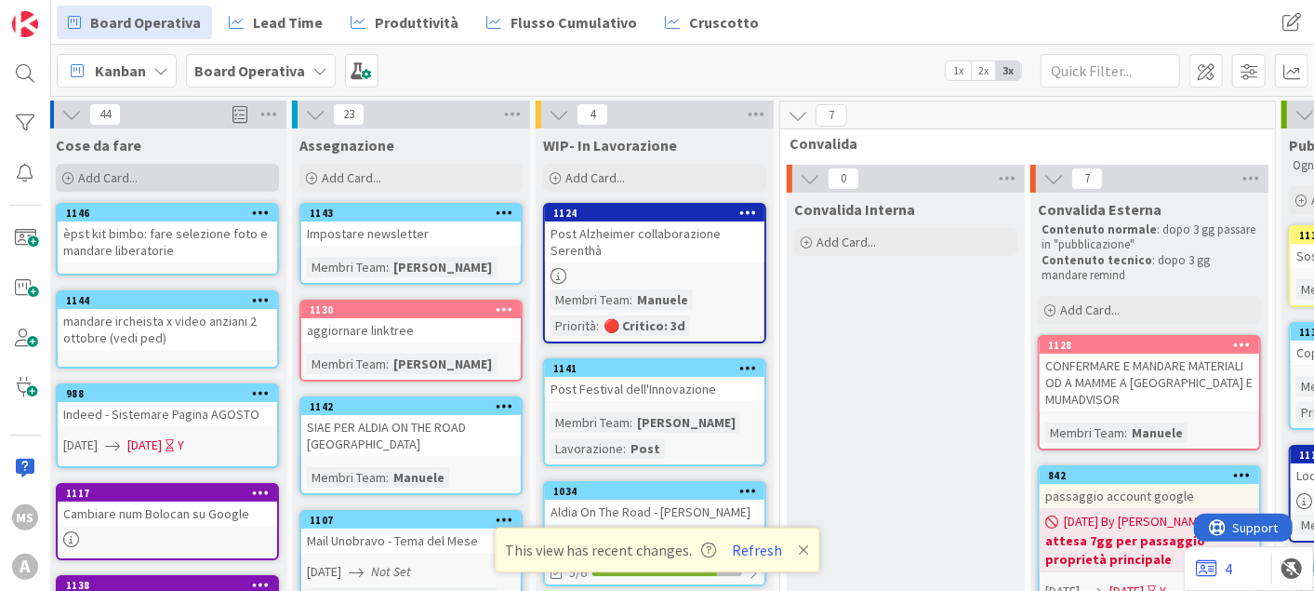
click at [82, 179] on span "Add Card..." at bounding box center [108, 177] width 60 height 17
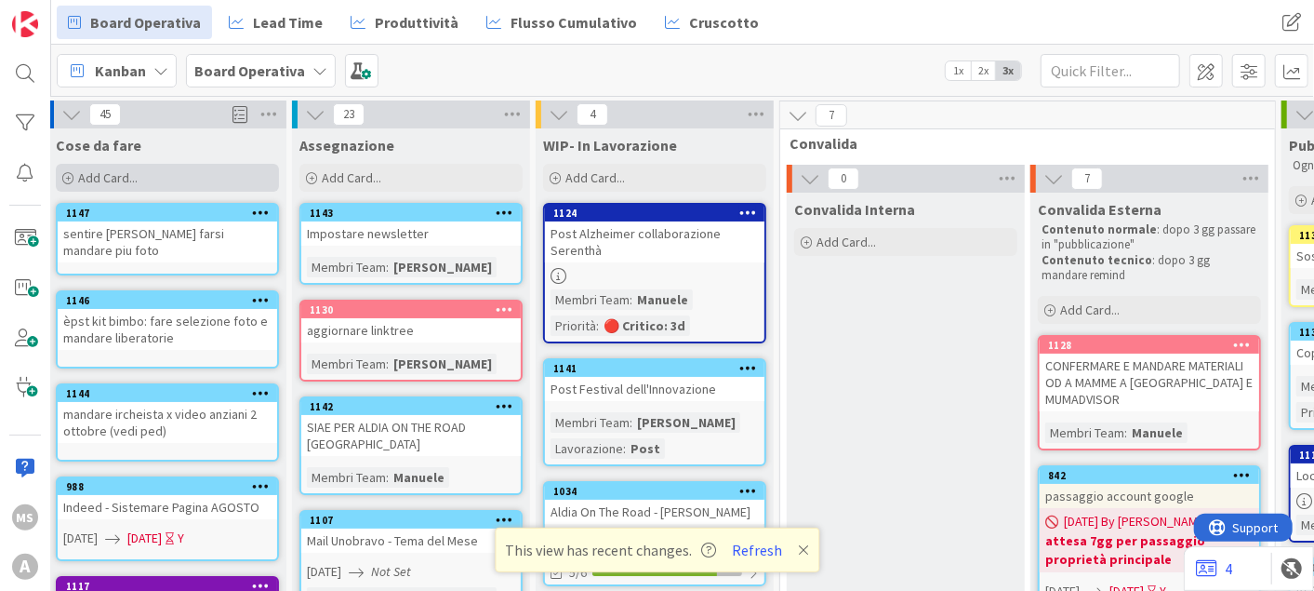
click at [229, 180] on div "Add Card..." at bounding box center [167, 178] width 223 height 28
